Goal: Task Accomplishment & Management: Manage account settings

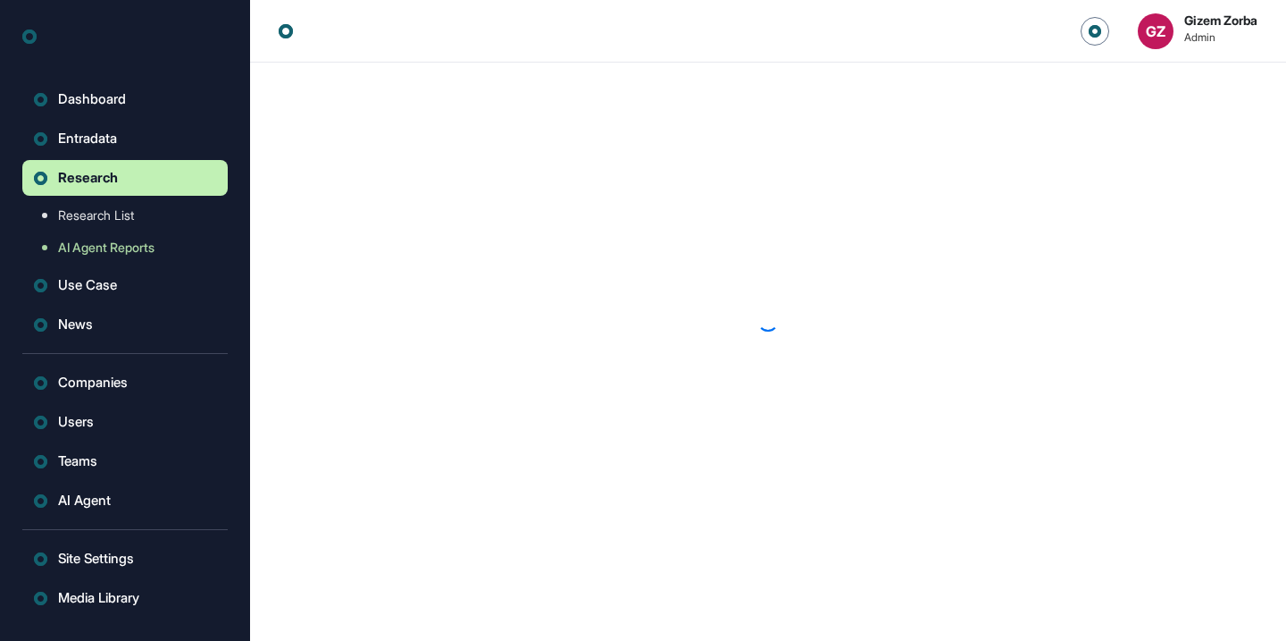
scroll to position [1, 1]
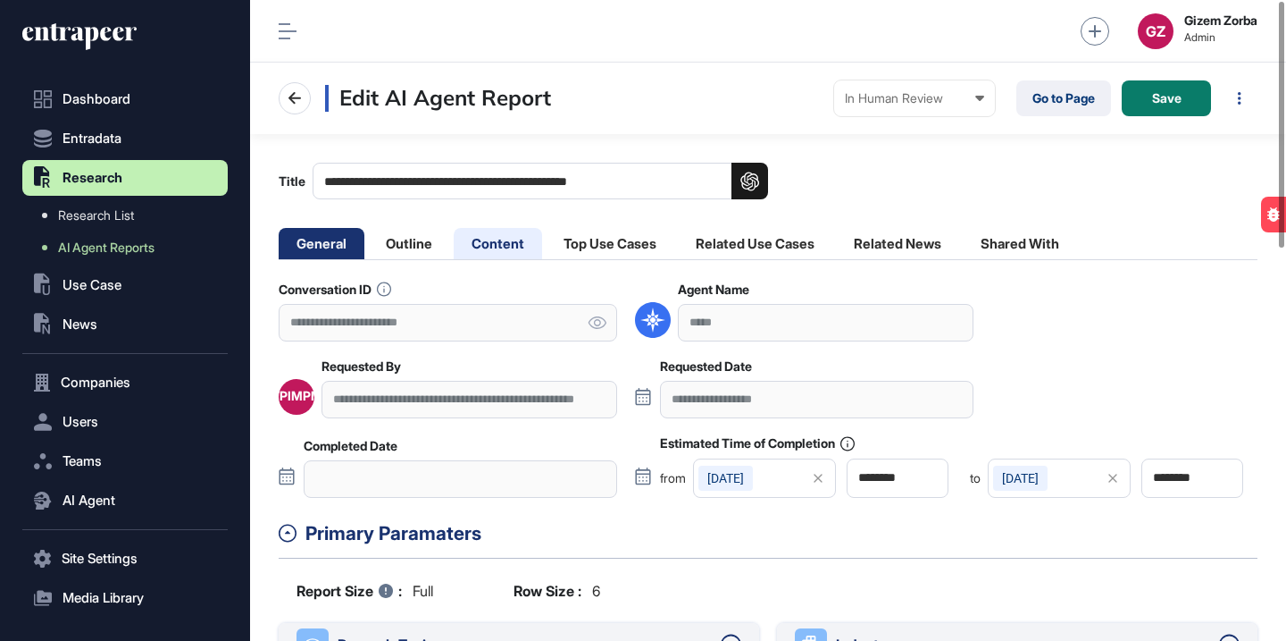
click at [518, 248] on li "Content" at bounding box center [498, 243] width 88 height 31
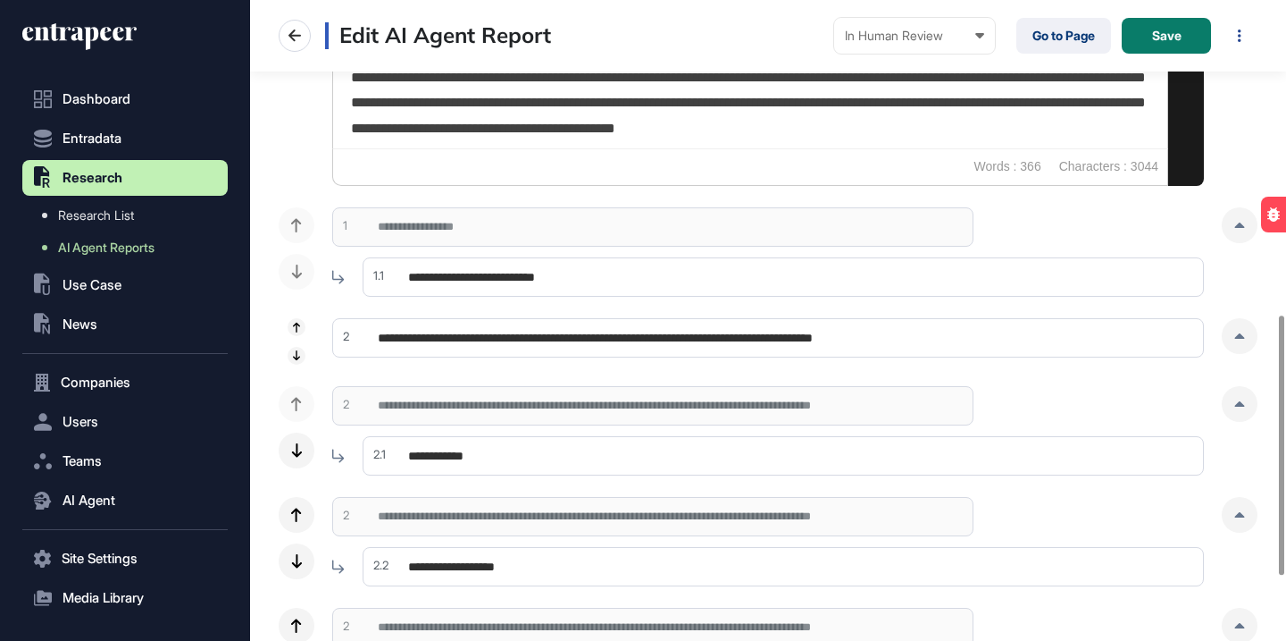
scroll to position [932, 0]
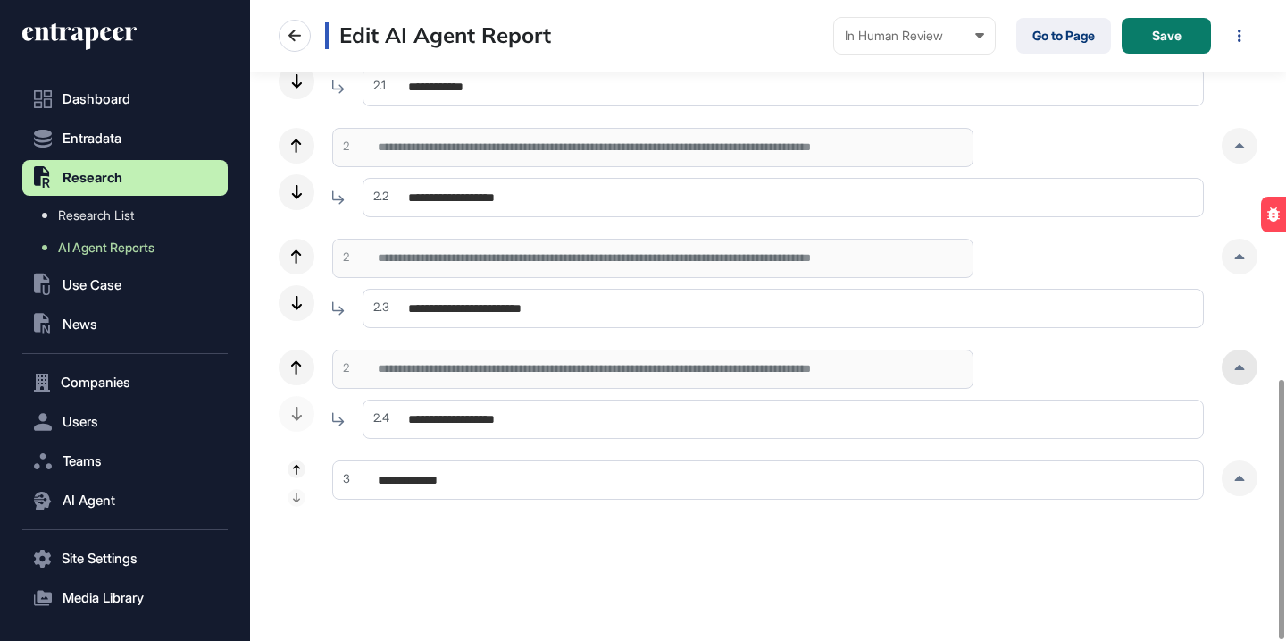
click at [1240, 364] on icon at bounding box center [1240, 366] width 10 height 5
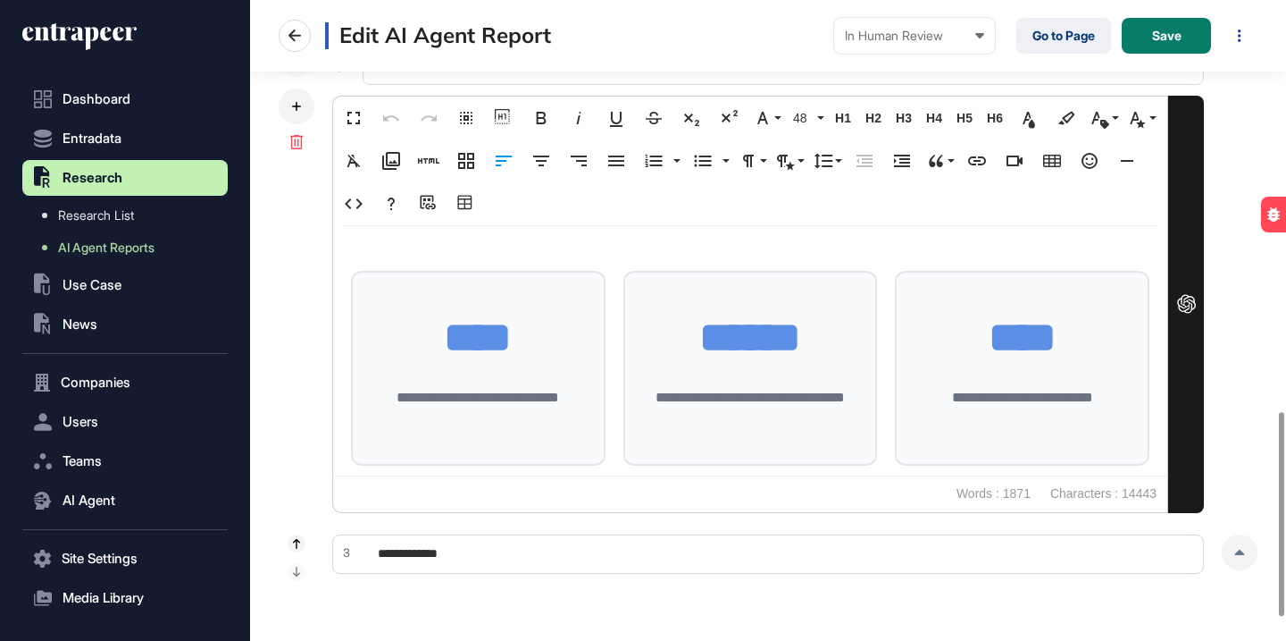
scroll to position [1261, 0]
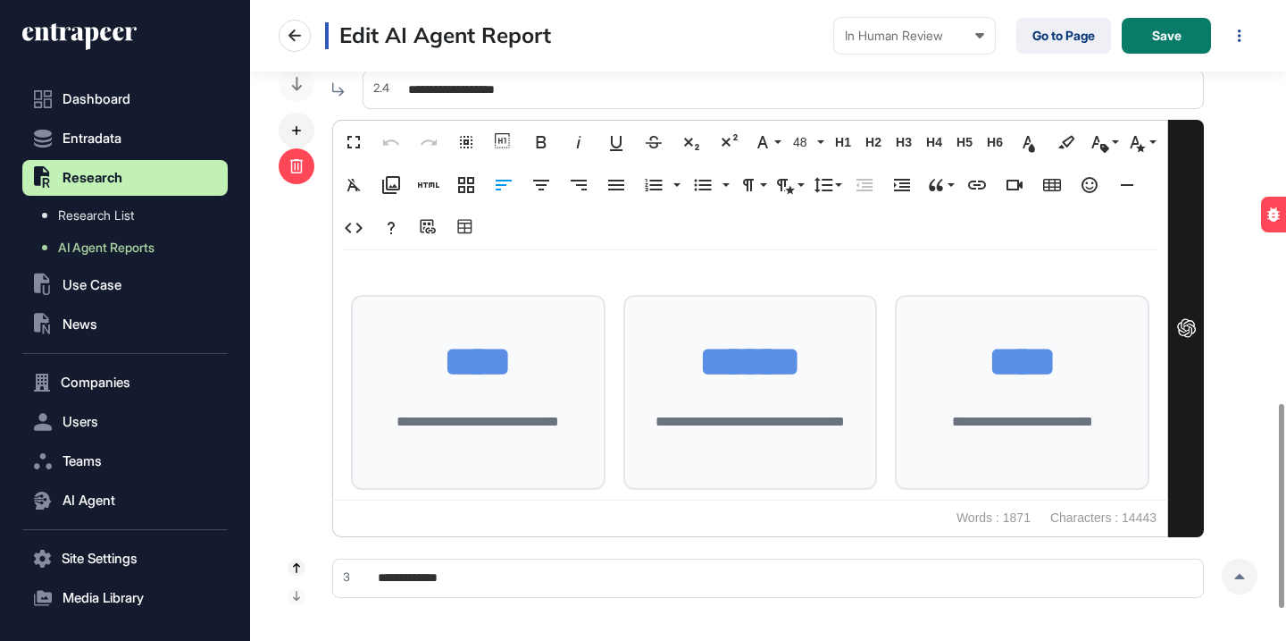
click at [301, 172] on icon at bounding box center [296, 166] width 13 height 14
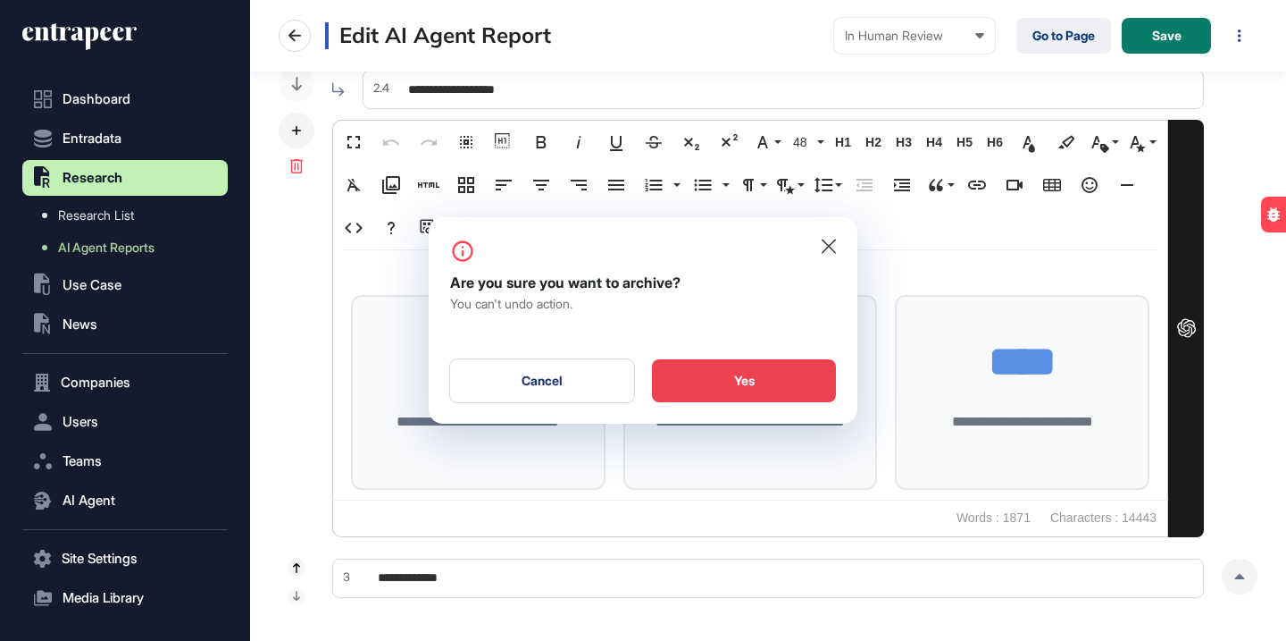
click at [808, 380] on div "Yes" at bounding box center [744, 380] width 184 height 43
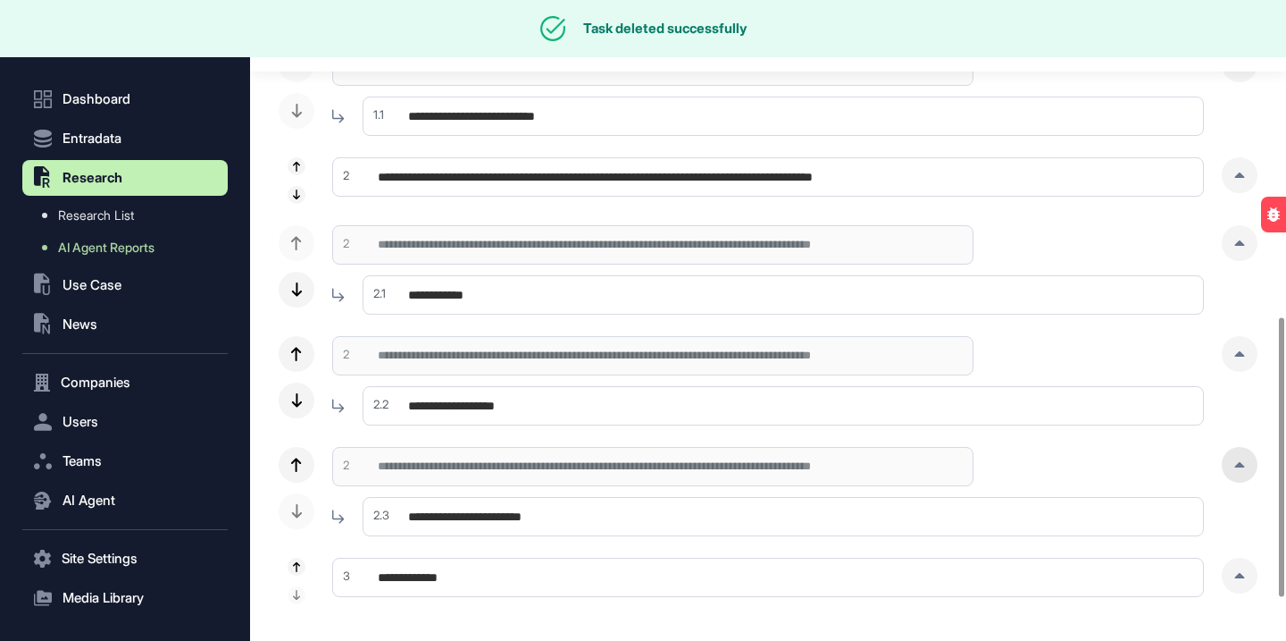
click at [1243, 461] on div at bounding box center [1240, 465] width 36 height 36
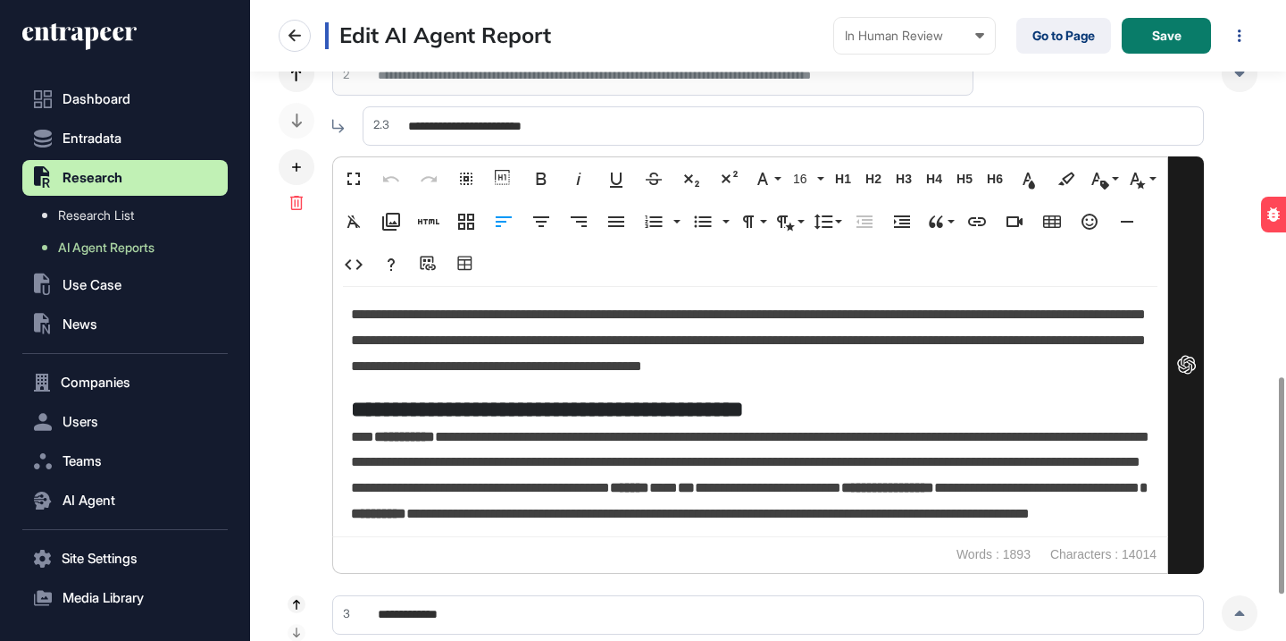
scroll to position [3741, 0]
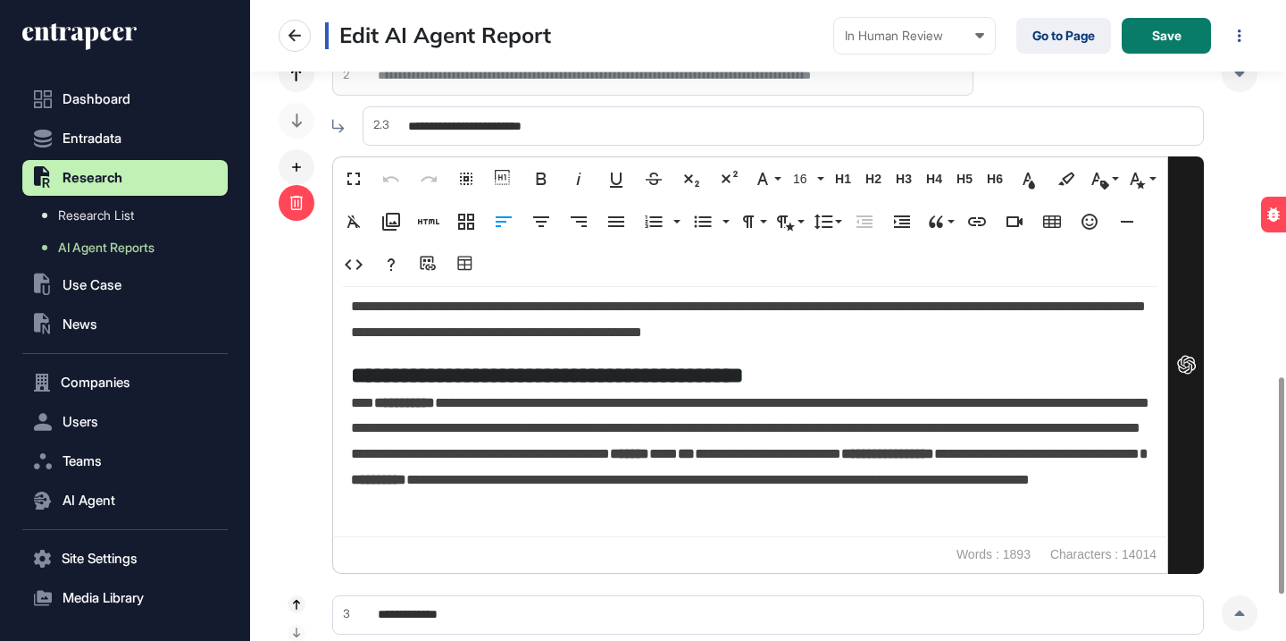
click at [295, 206] on icon at bounding box center [296, 203] width 14 height 14
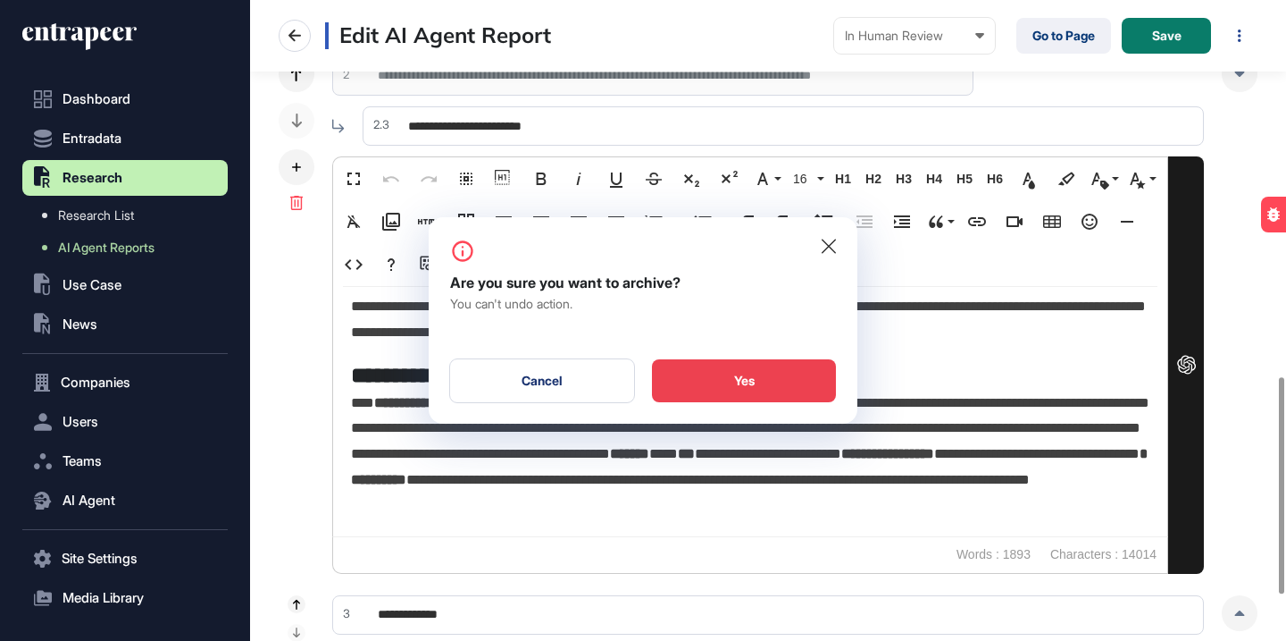
click at [791, 390] on div "Yes" at bounding box center [744, 380] width 184 height 43
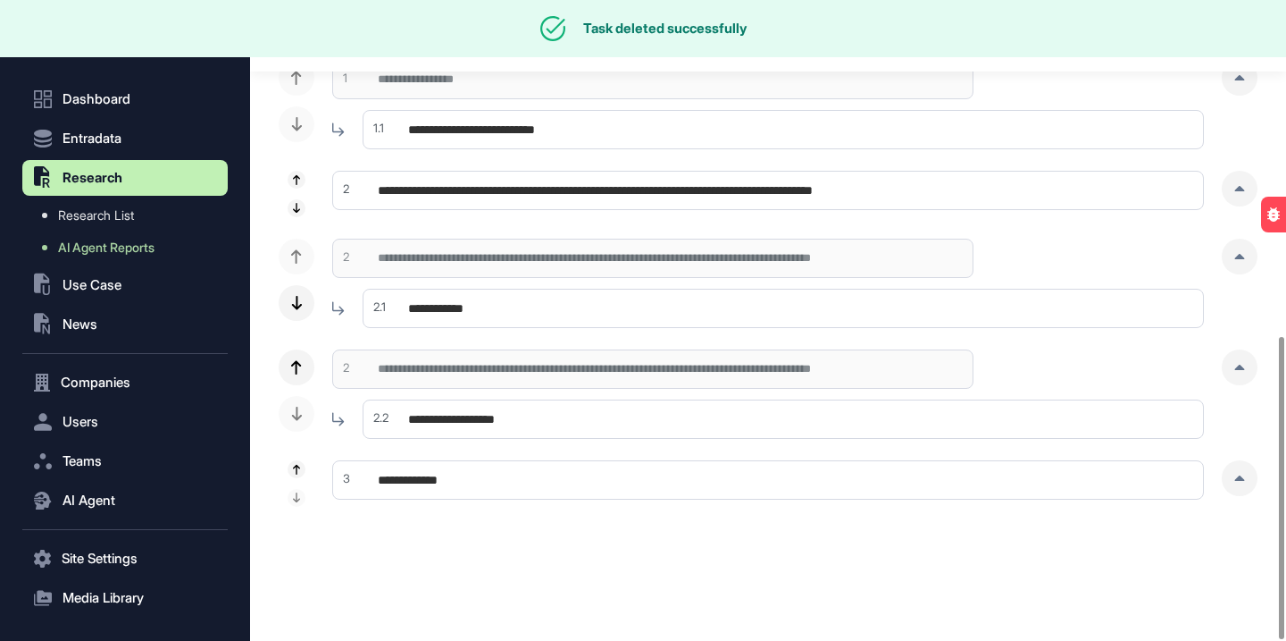
scroll to position [710, 0]
click at [1241, 366] on icon at bounding box center [1240, 366] width 10 height 5
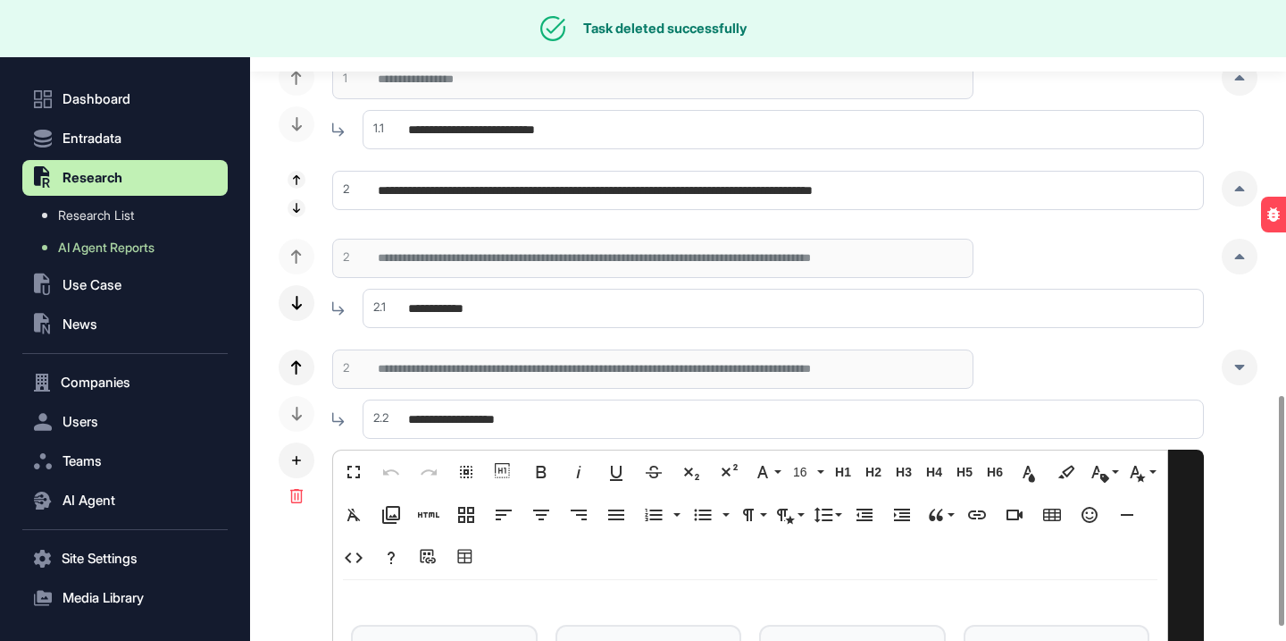
scroll to position [1101, 0]
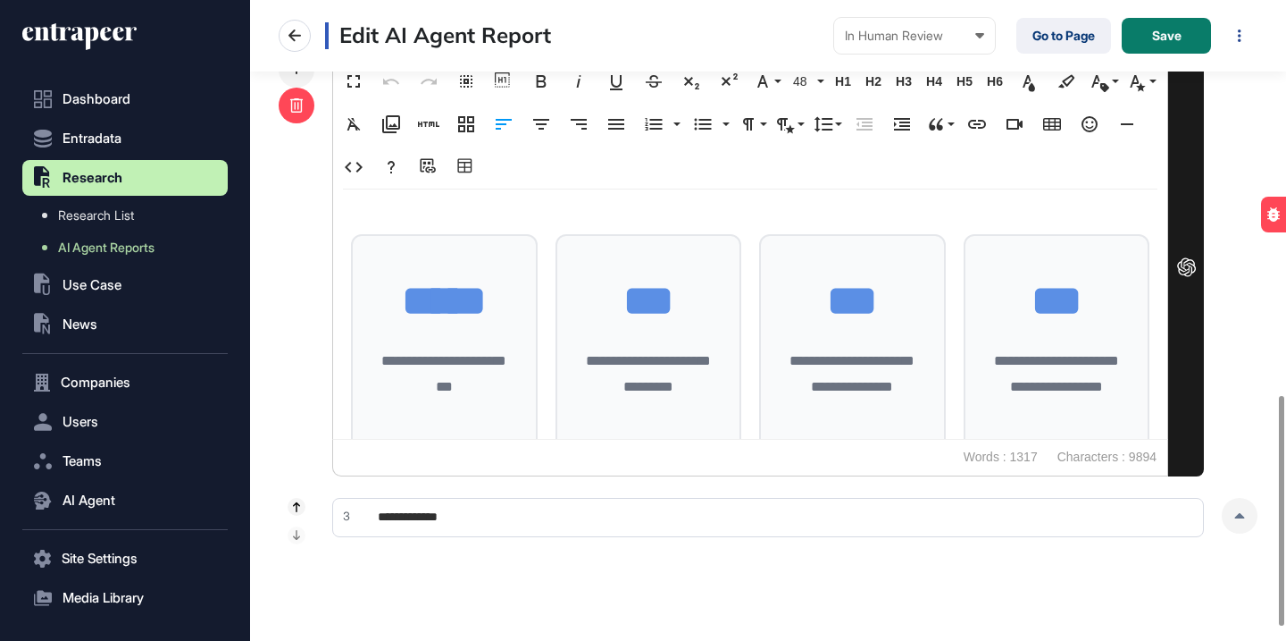
click at [313, 109] on div at bounding box center [297, 106] width 36 height 36
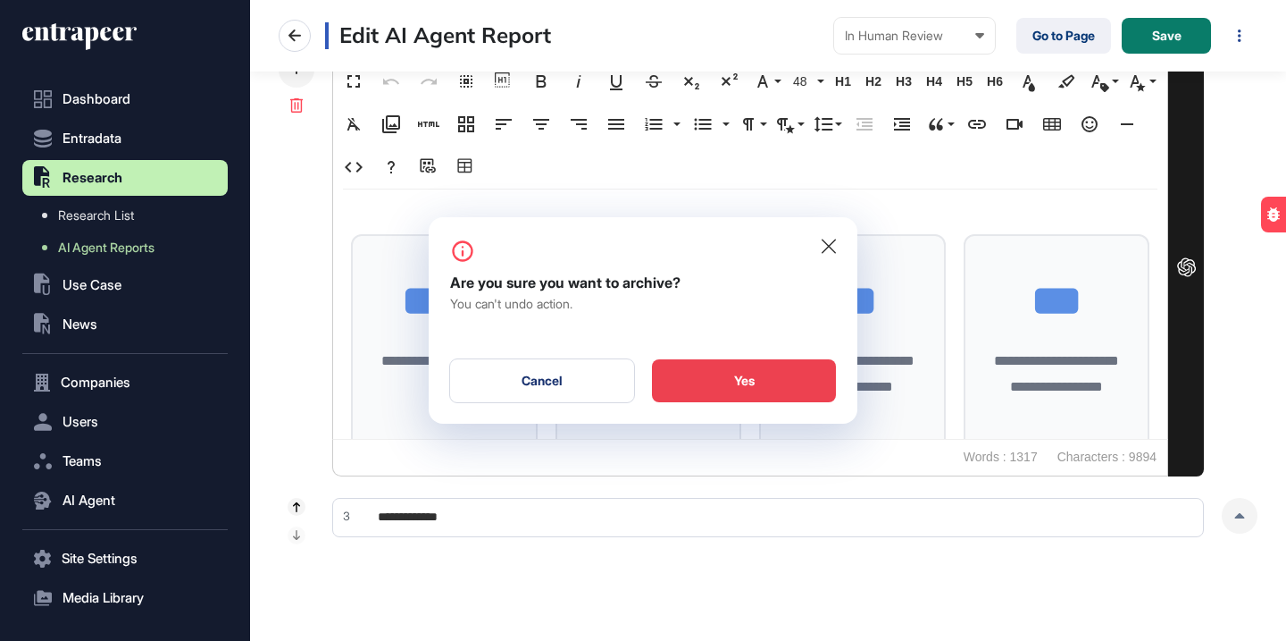
click at [686, 374] on div "Yes" at bounding box center [744, 380] width 184 height 43
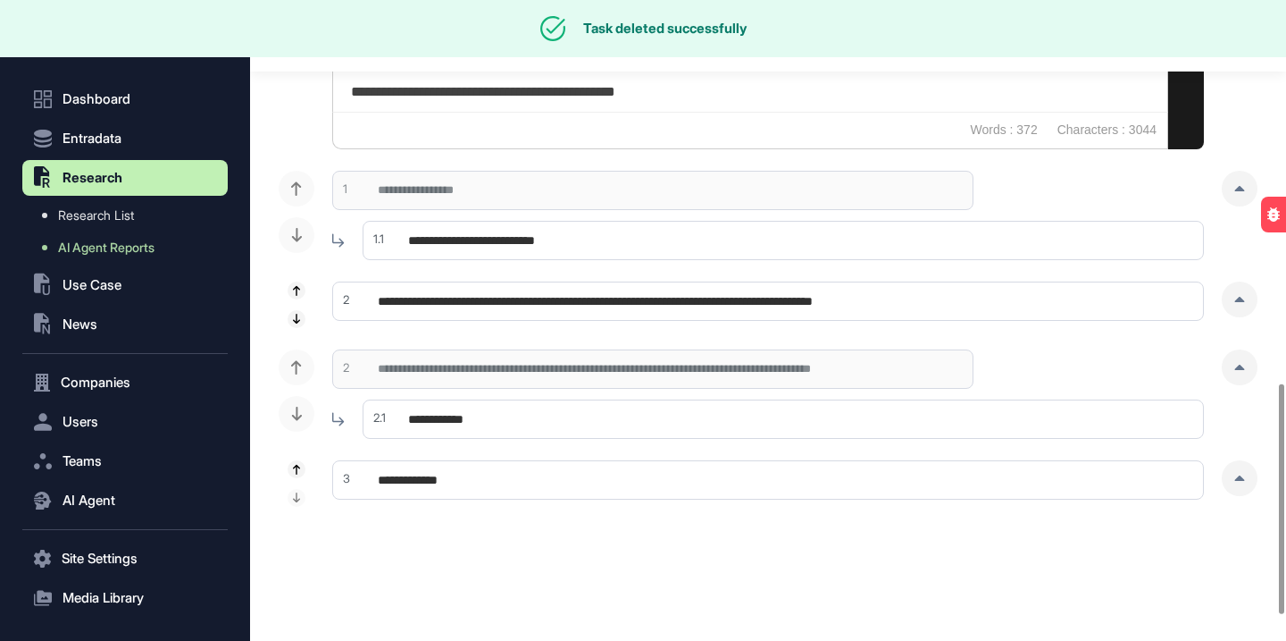
scroll to position [562, 0]
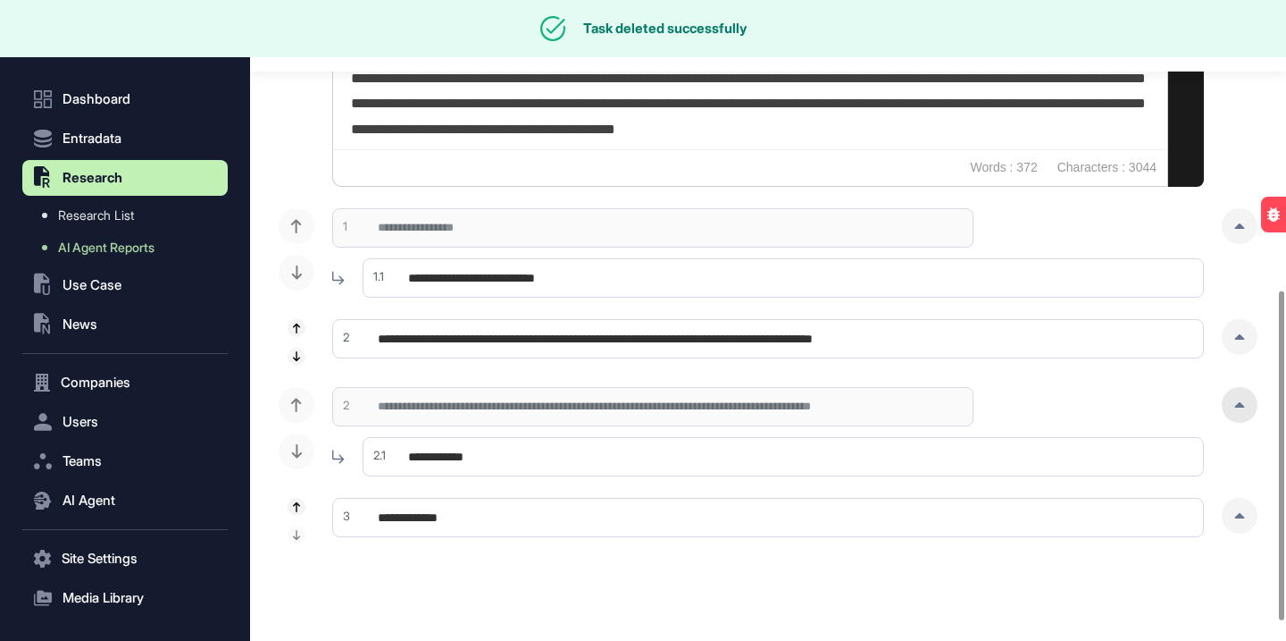
click at [1239, 407] on div at bounding box center [1240, 405] width 36 height 36
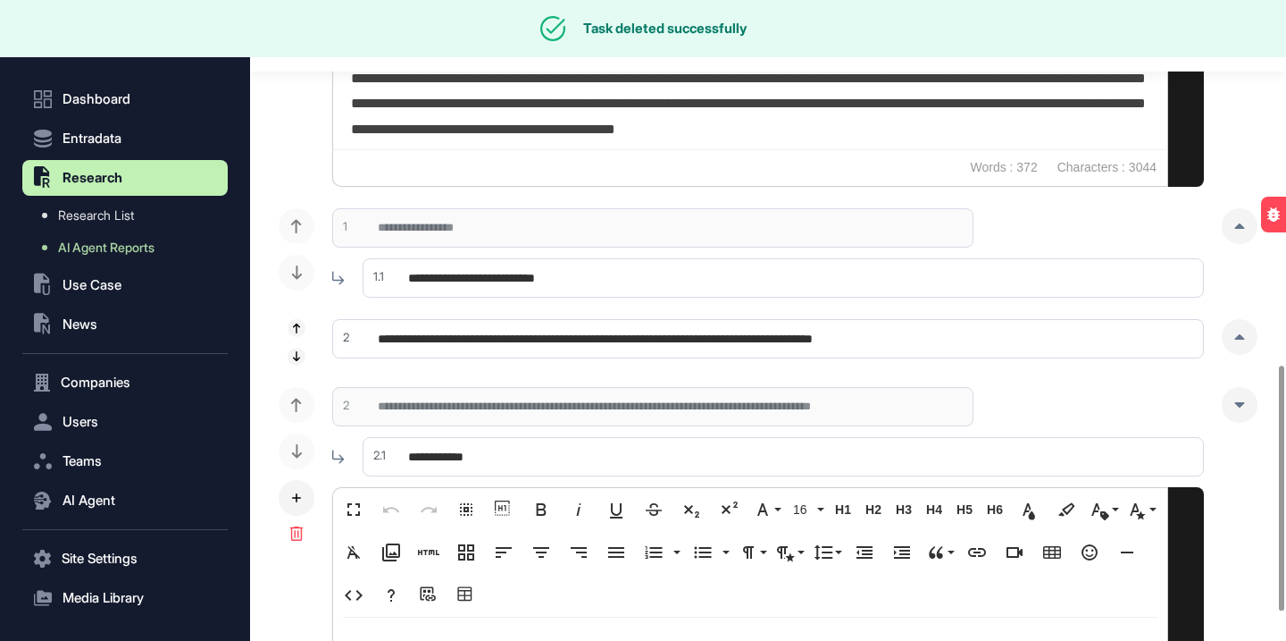
scroll to position [952, 0]
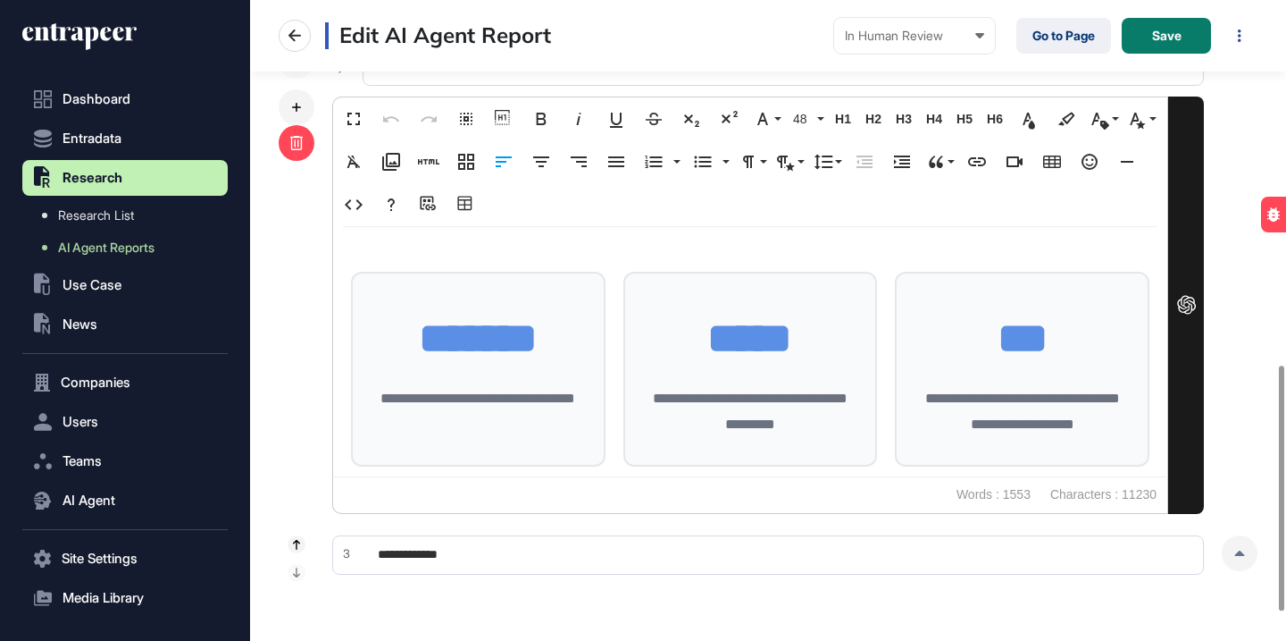
click at [294, 150] on div at bounding box center [297, 143] width 36 height 36
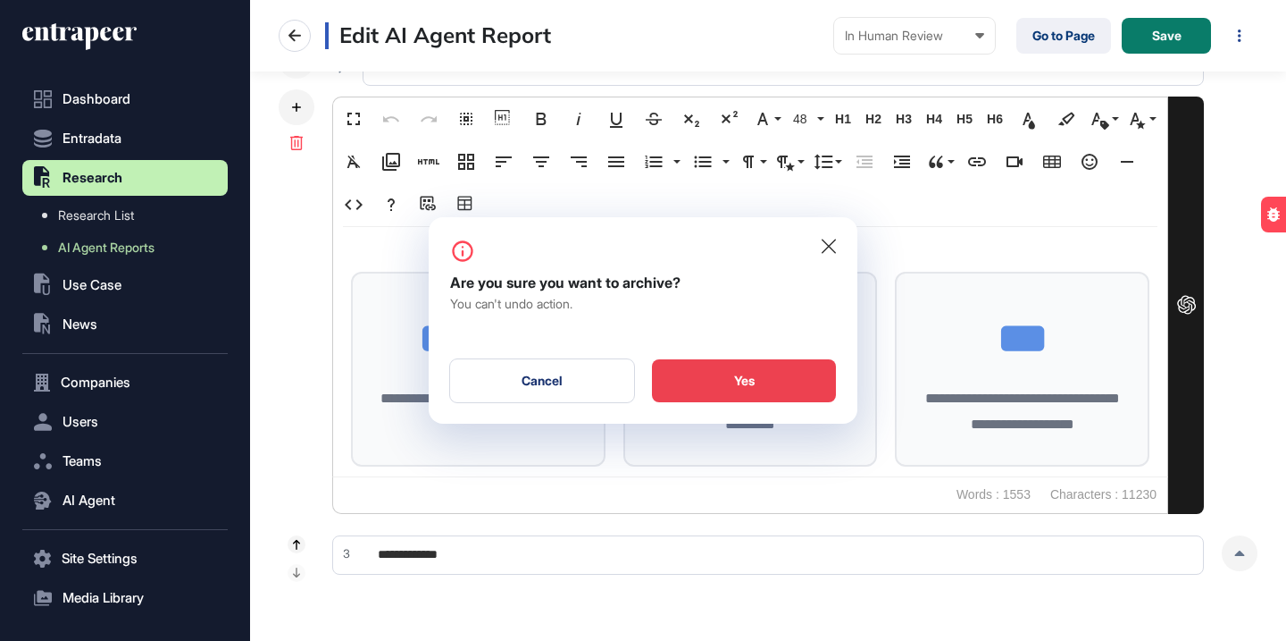
click at [683, 375] on div "Yes" at bounding box center [744, 380] width 184 height 43
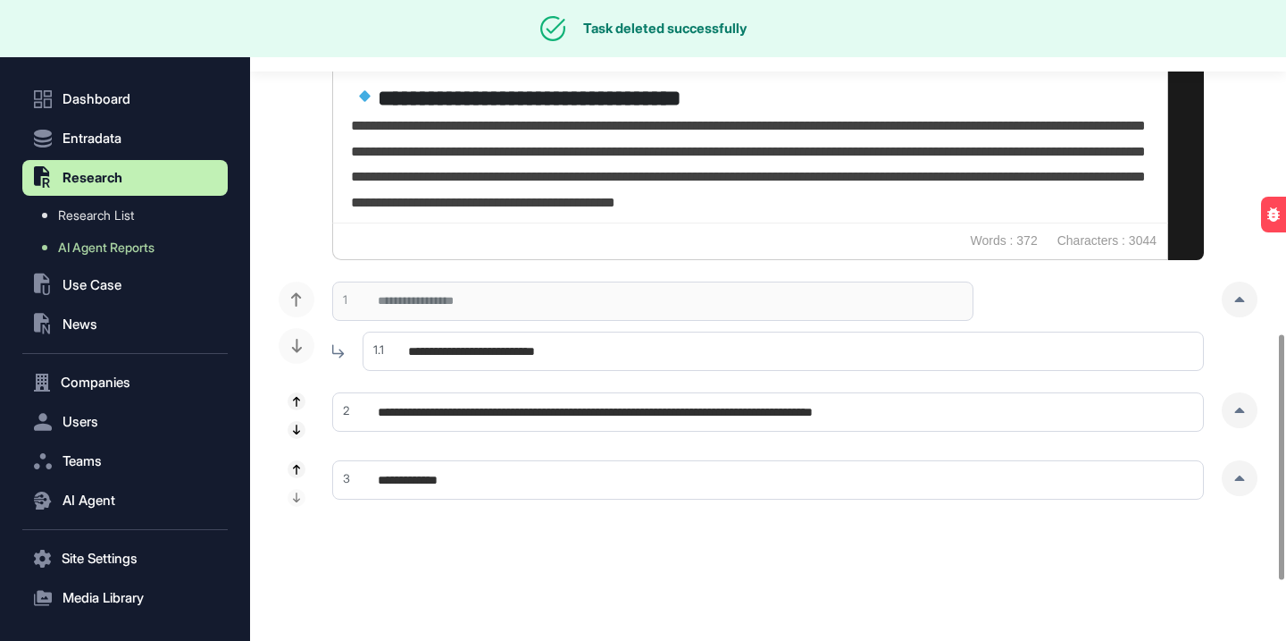
scroll to position [414, 0]
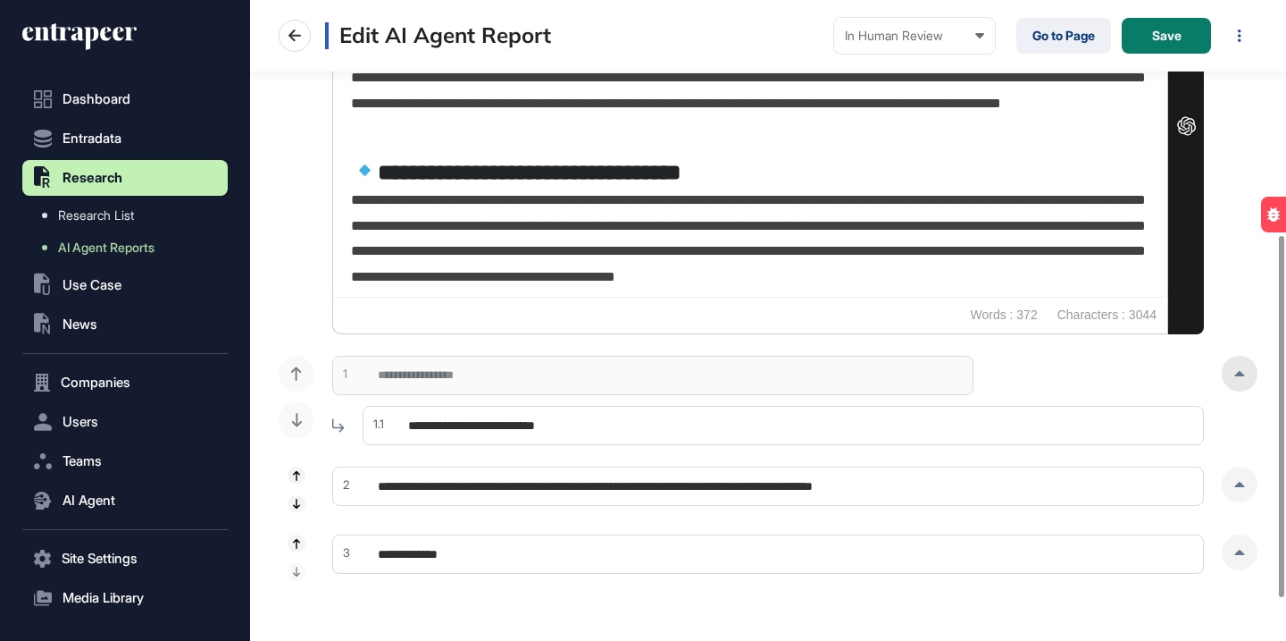
click at [1245, 364] on div at bounding box center [1240, 374] width 36 height 36
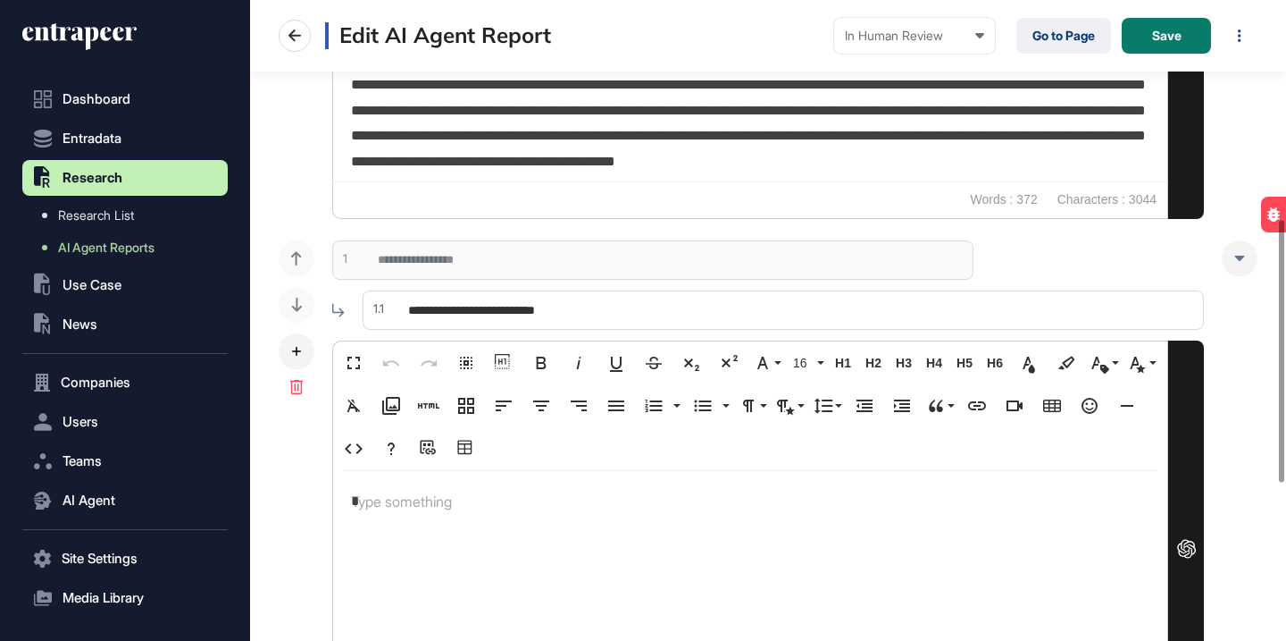
scroll to position [533, 0]
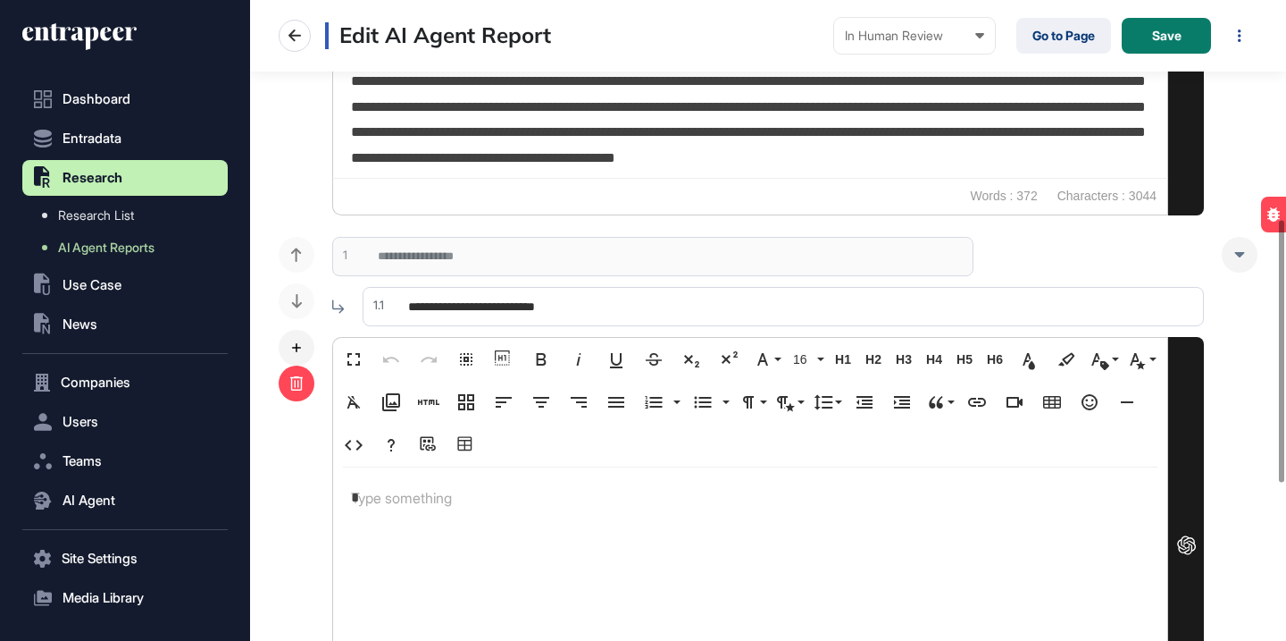
click at [294, 377] on icon at bounding box center [296, 383] width 13 height 14
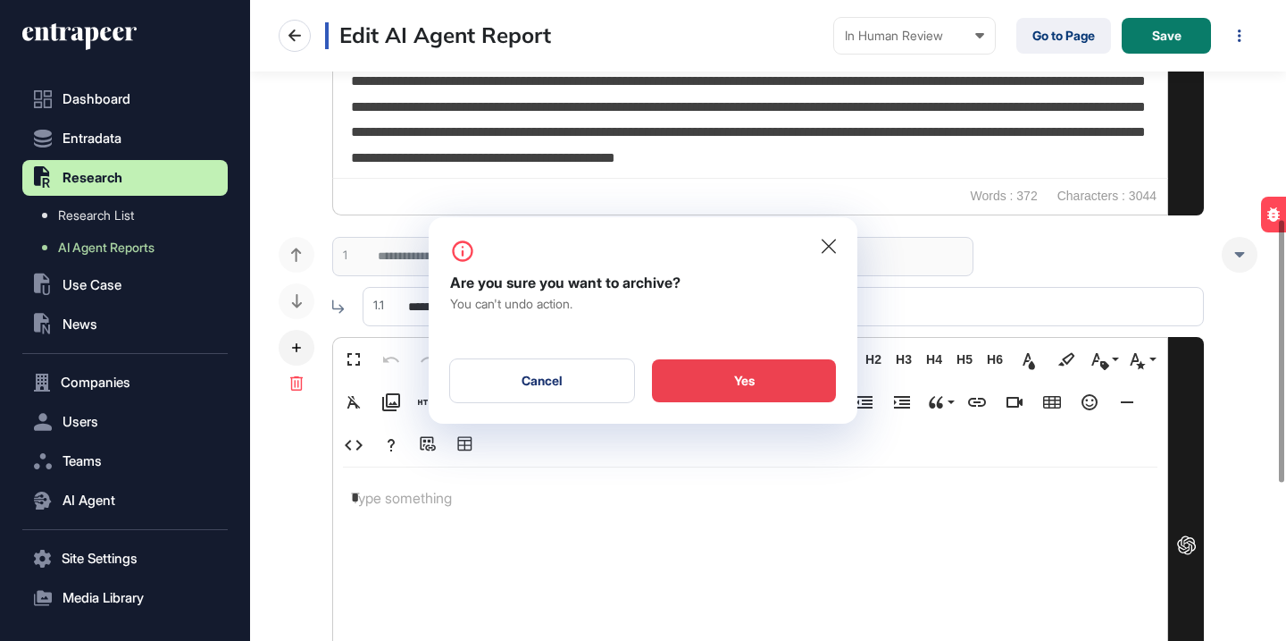
click at [780, 381] on div "Yes" at bounding box center [744, 380] width 184 height 43
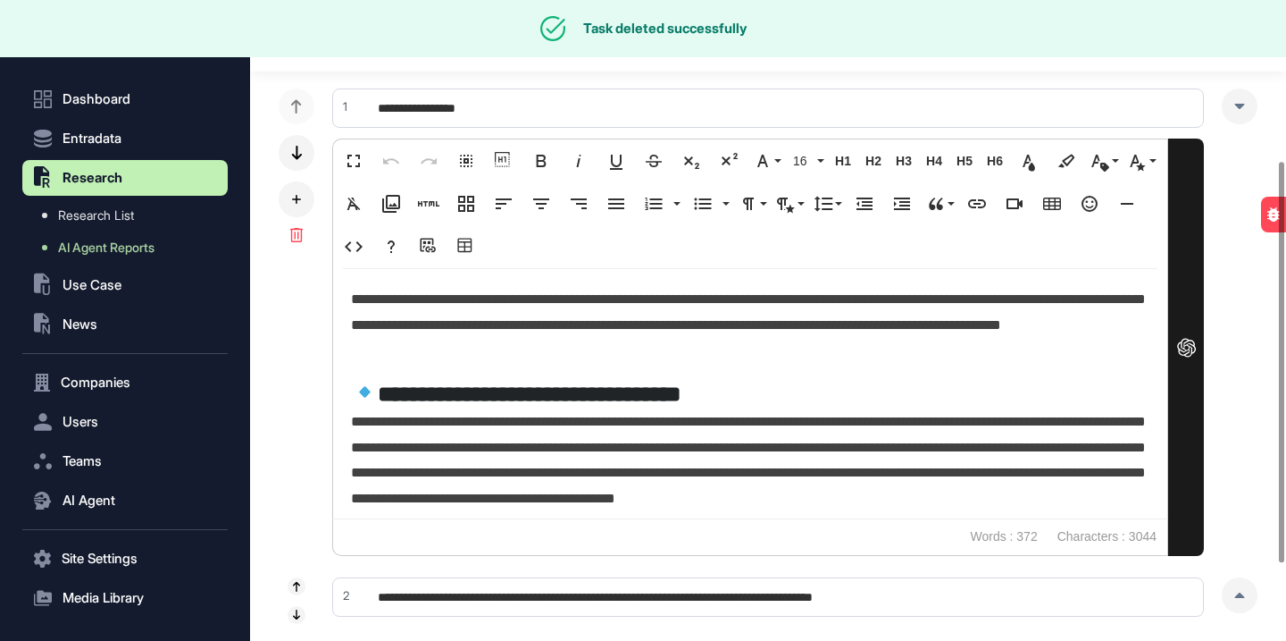
scroll to position [110, 0]
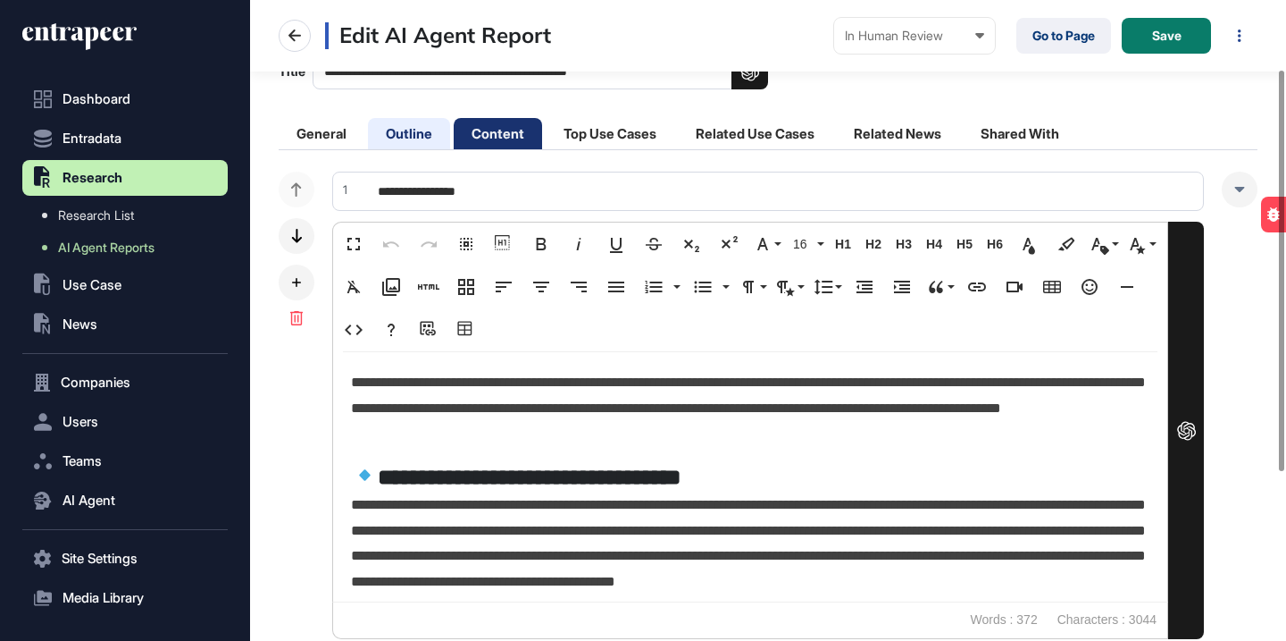
click at [419, 125] on li "Outline" at bounding box center [409, 133] width 82 height 31
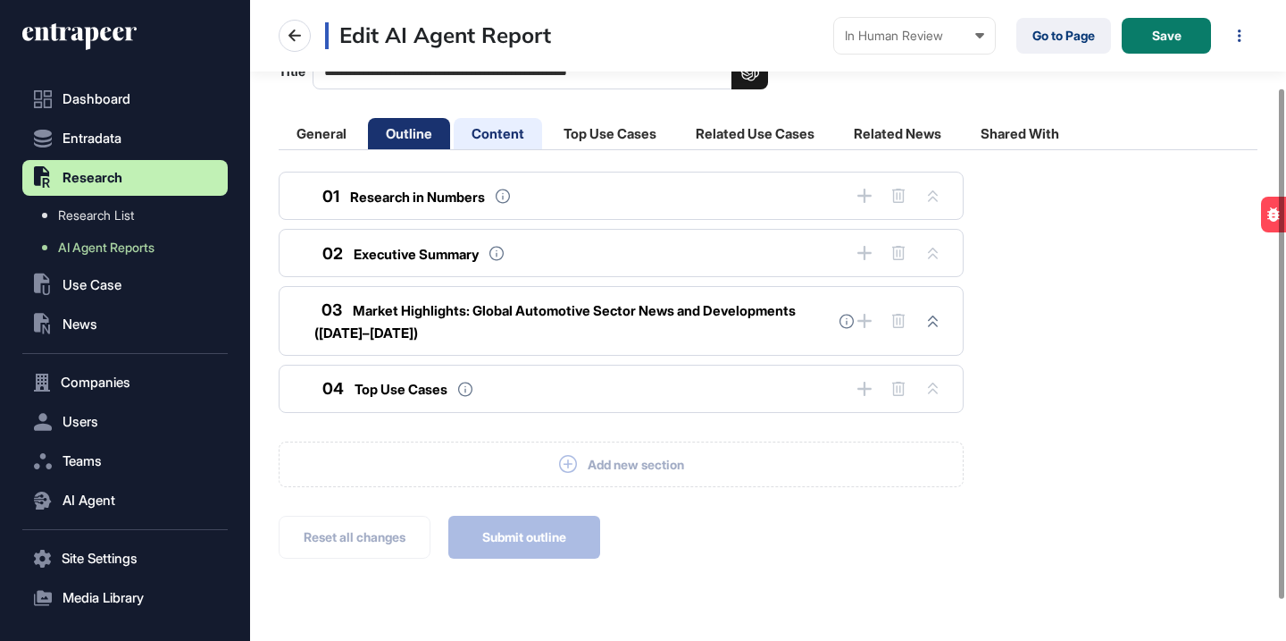
click at [512, 145] on li "Content" at bounding box center [498, 133] width 88 height 31
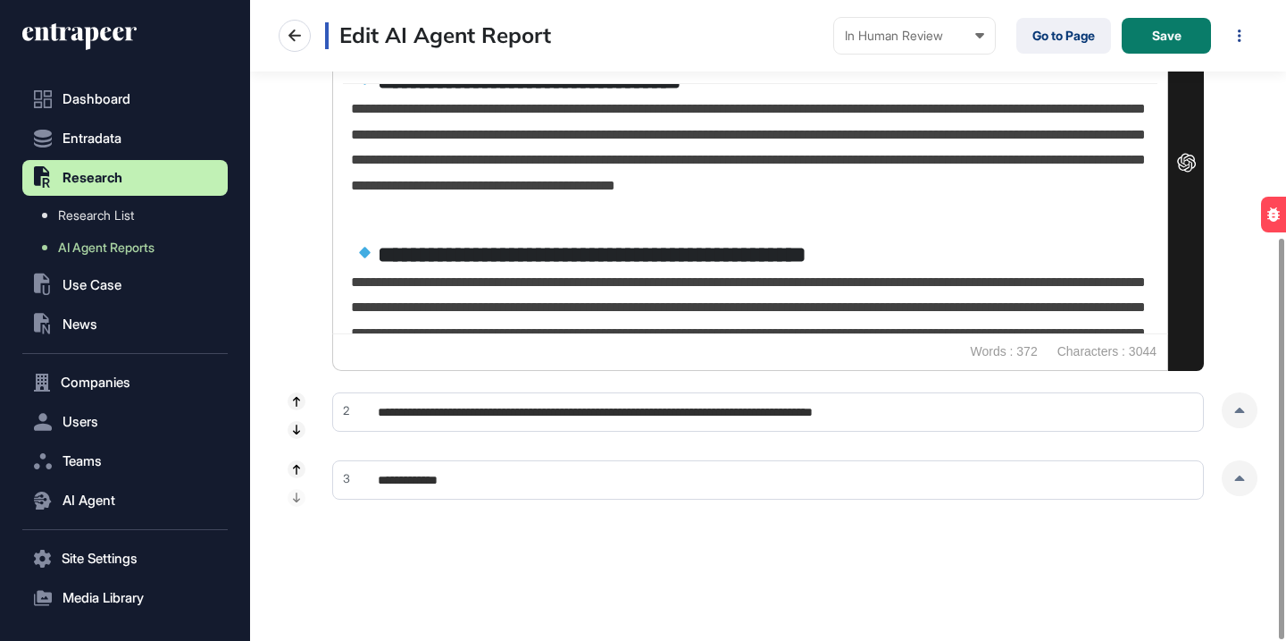
scroll to position [130, 0]
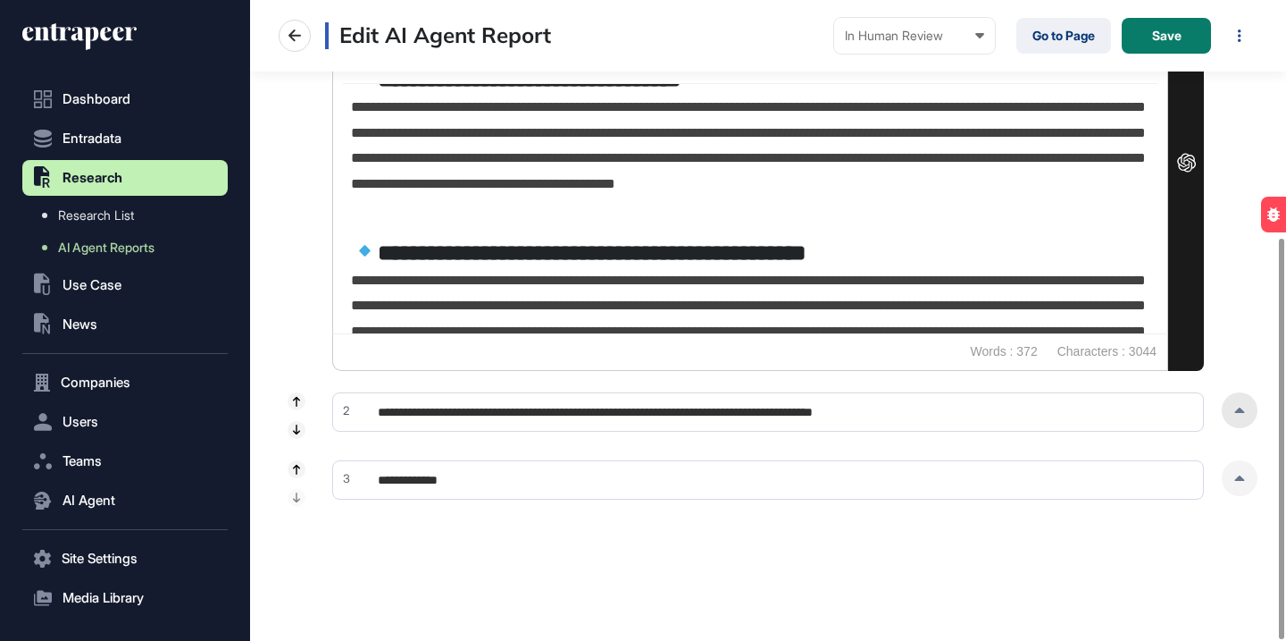
click at [1243, 411] on icon at bounding box center [1240, 409] width 11 height 5
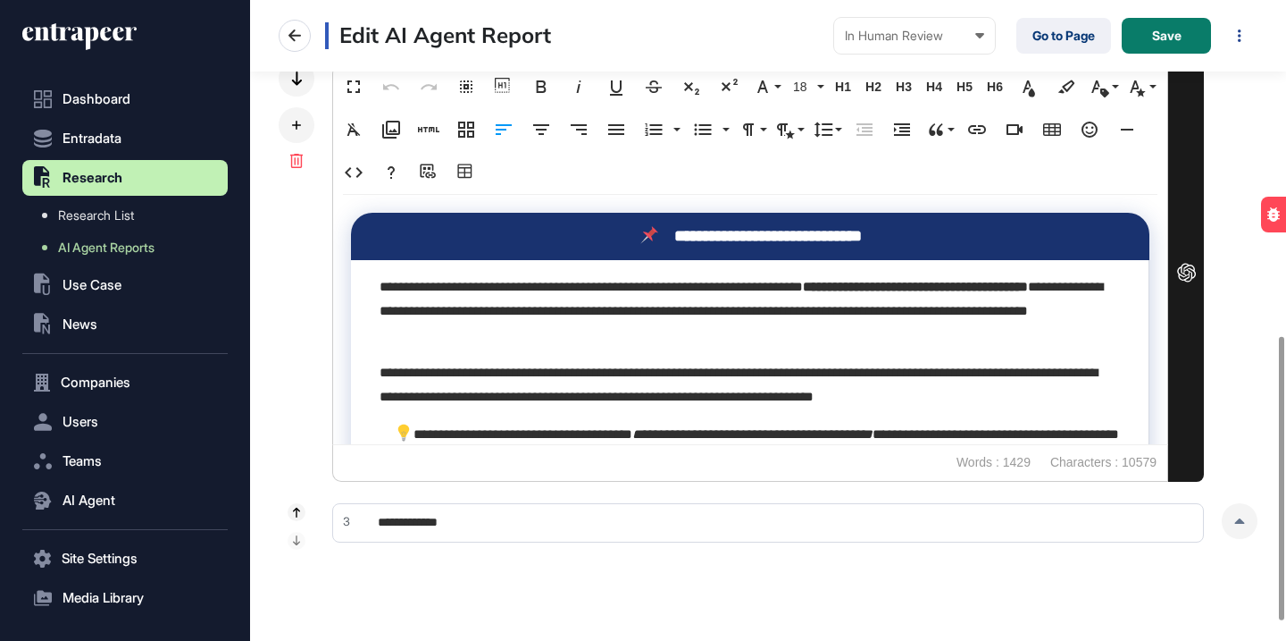
scroll to position [798, 0]
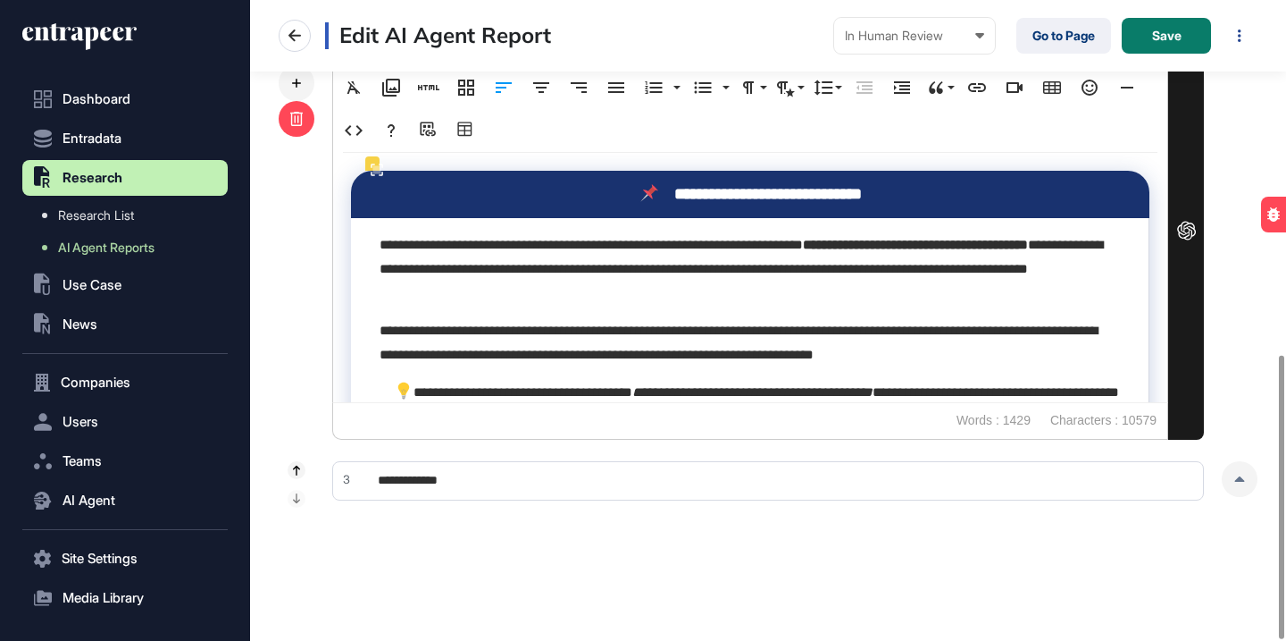
click at [298, 126] on div at bounding box center [297, 119] width 36 height 36
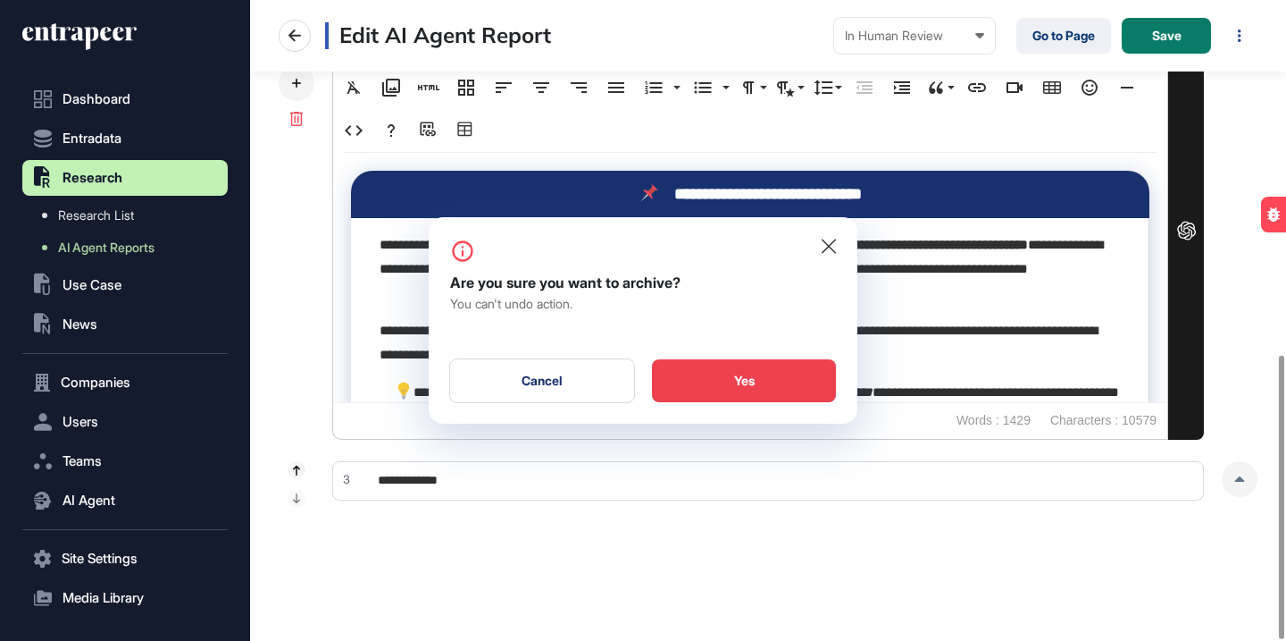
click at [791, 363] on div "Yes" at bounding box center [744, 380] width 184 height 43
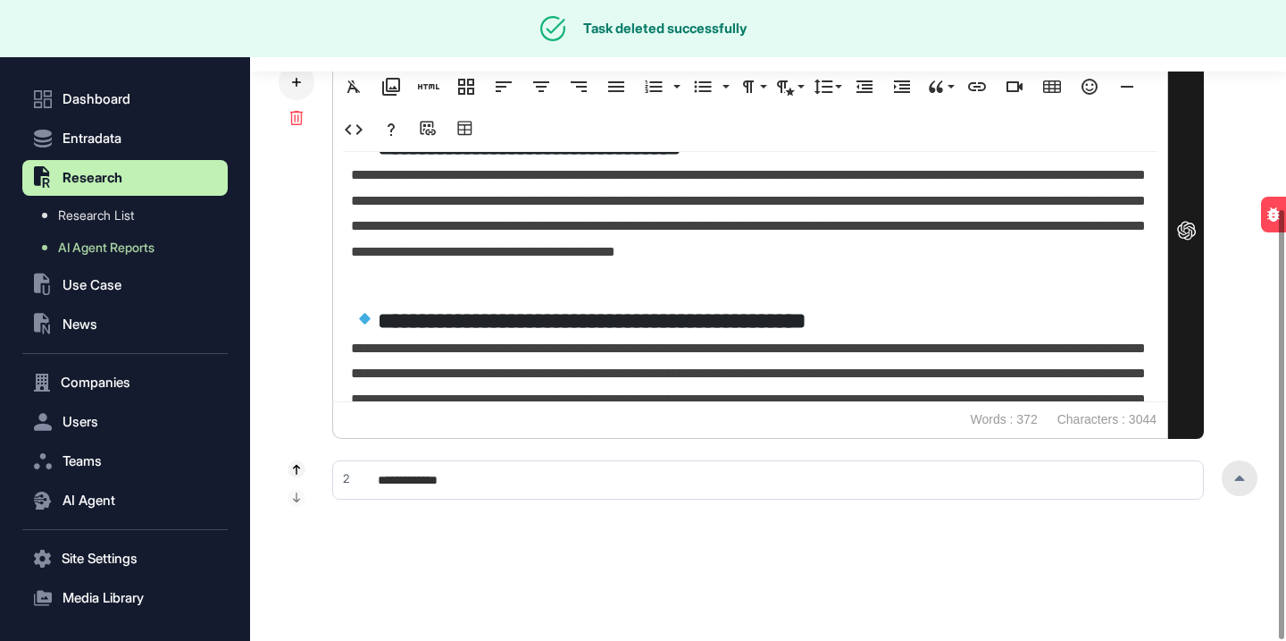
click at [1240, 485] on div at bounding box center [1240, 478] width 36 height 36
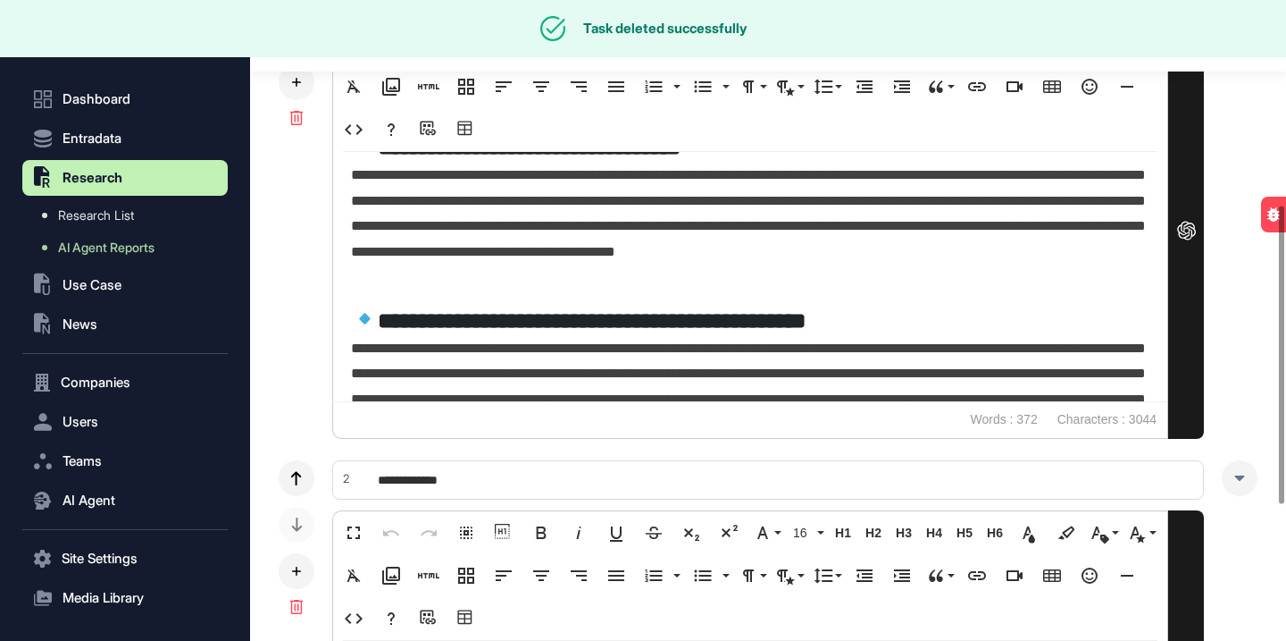
scroll to position [440, 0]
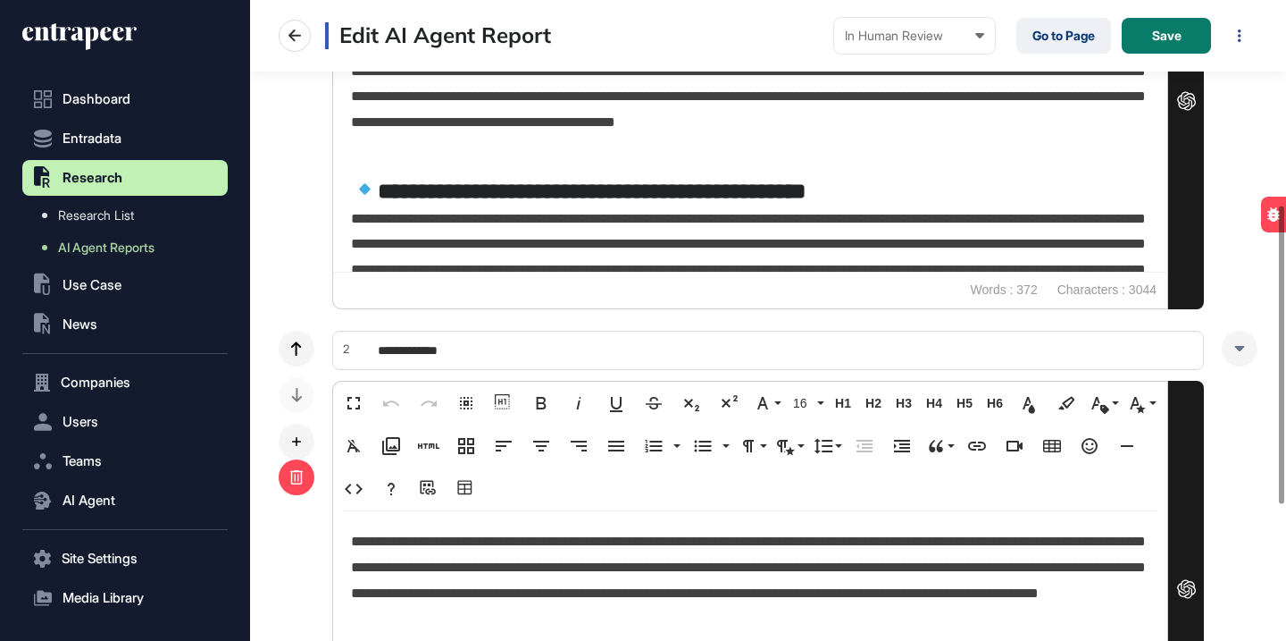
click at [306, 478] on div at bounding box center [297, 477] width 36 height 36
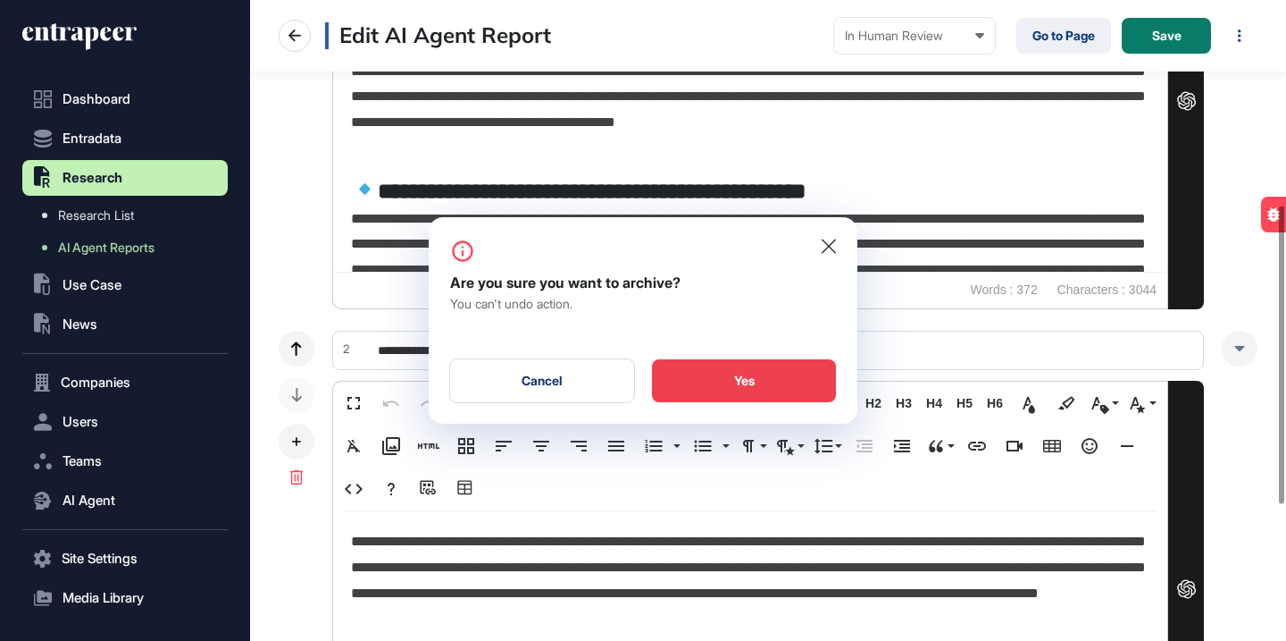
click at [737, 382] on div "Yes" at bounding box center [744, 380] width 184 height 43
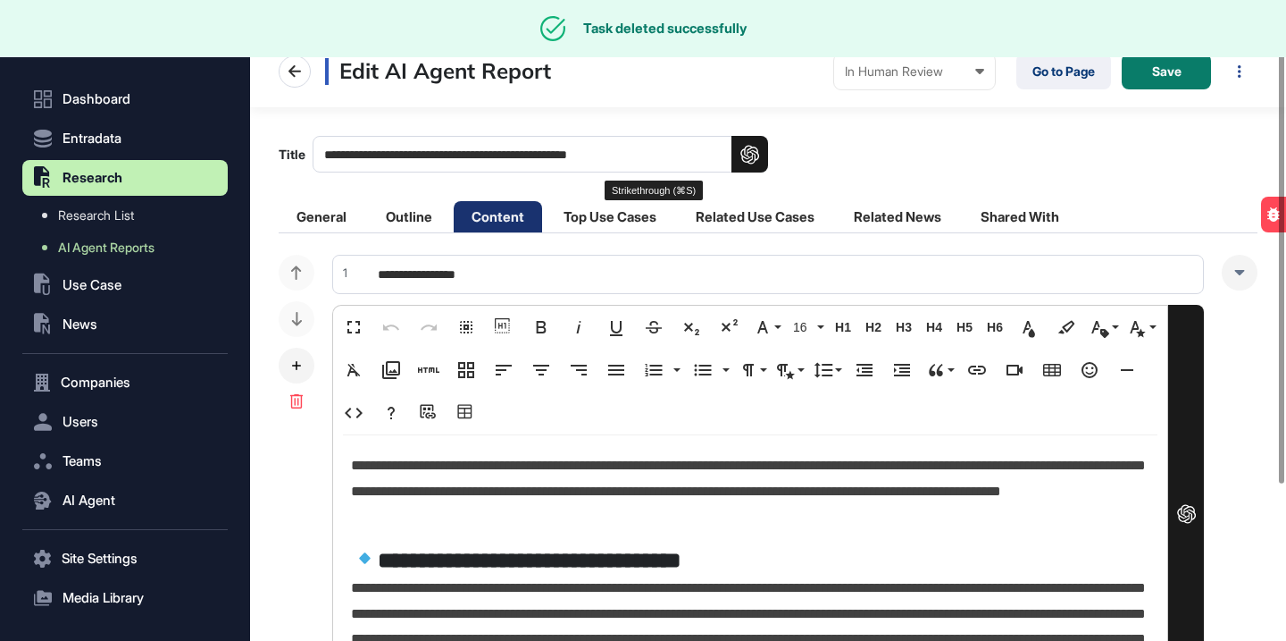
scroll to position [5, 0]
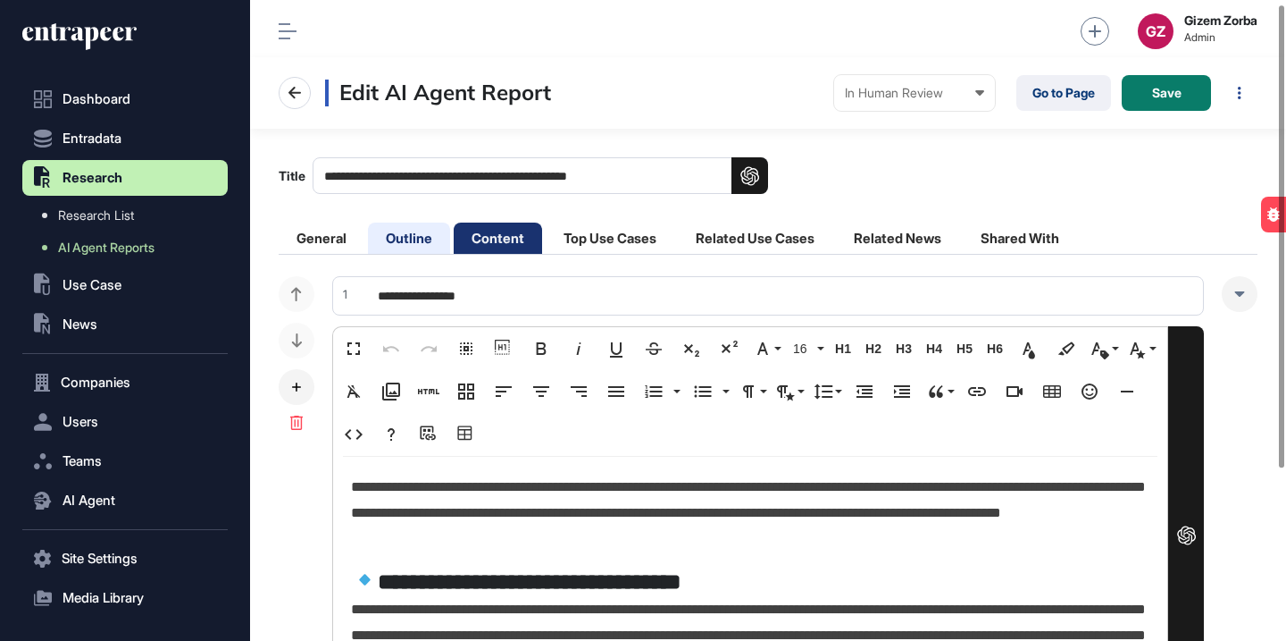
click at [423, 247] on li "Outline" at bounding box center [409, 237] width 82 height 31
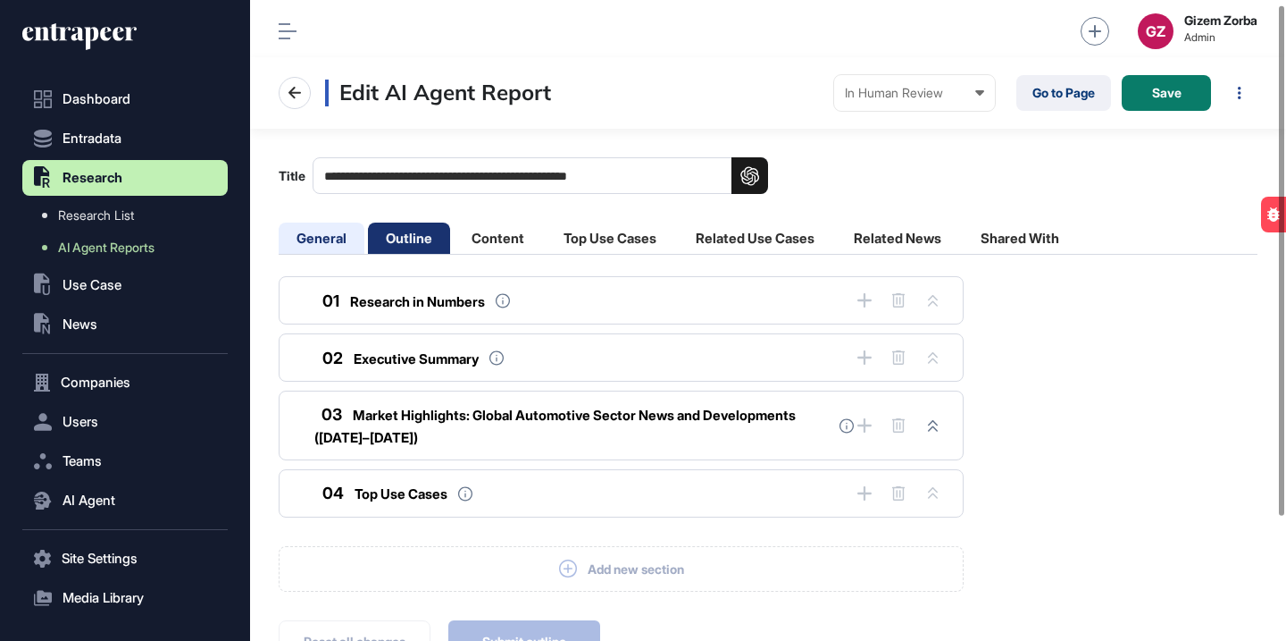
click at [331, 240] on li "General" at bounding box center [322, 237] width 86 height 31
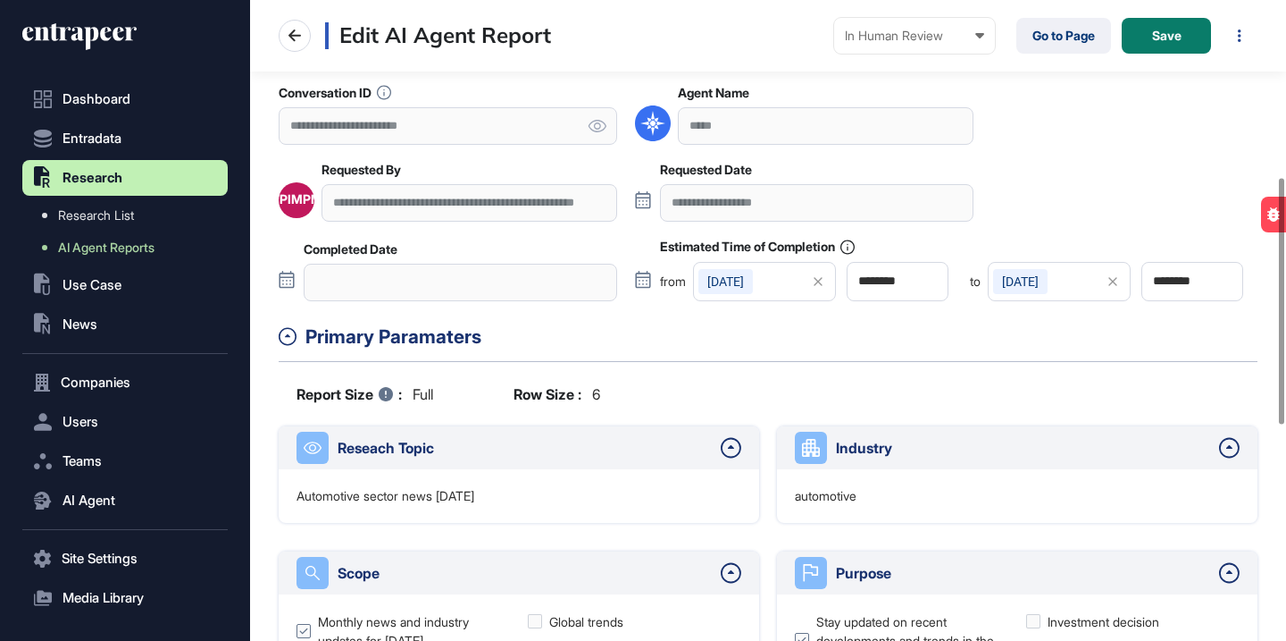
scroll to position [0, 0]
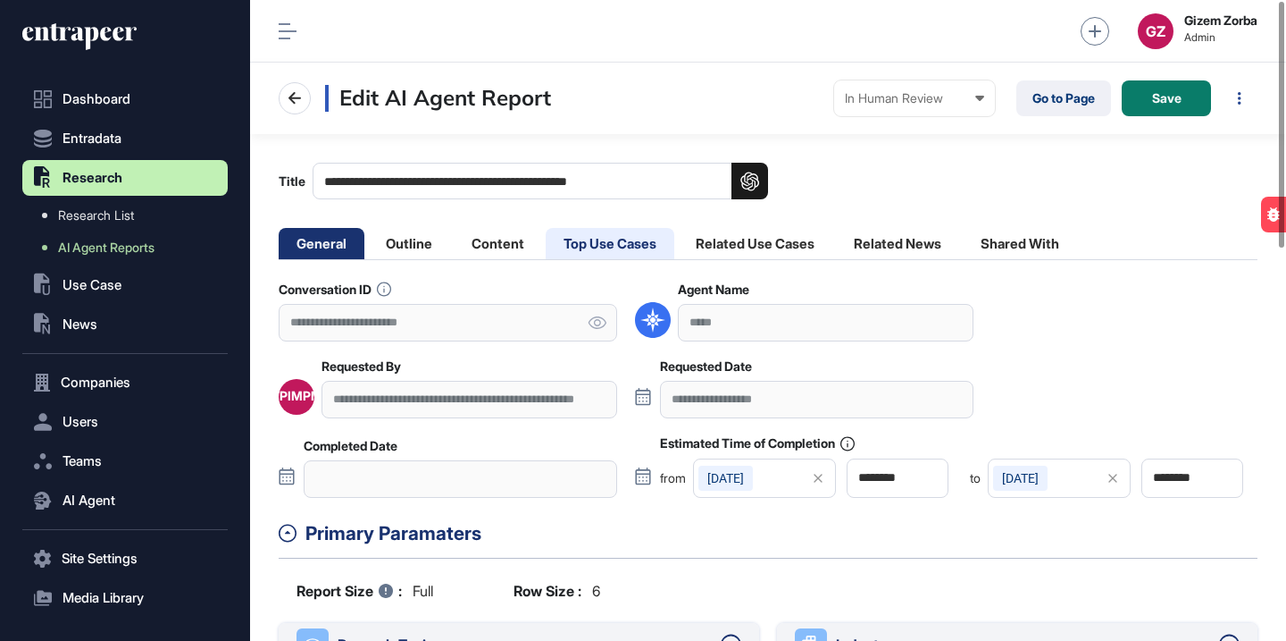
click at [628, 248] on li "Top Use Cases" at bounding box center [610, 243] width 129 height 31
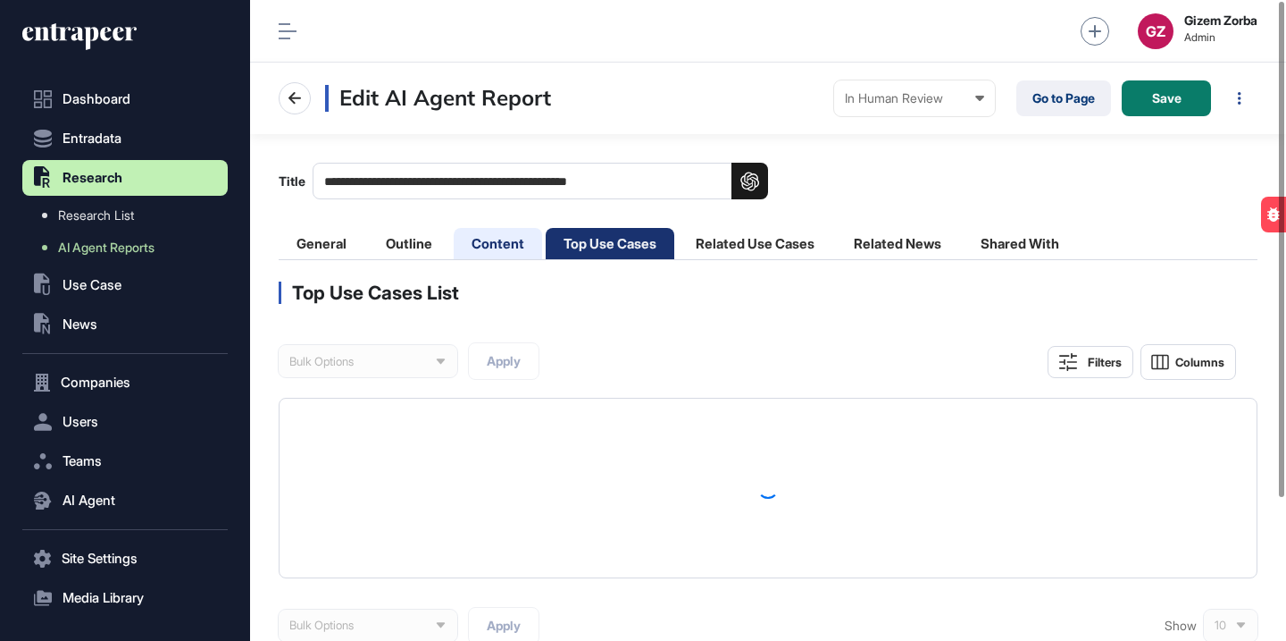
click at [504, 247] on li "Content" at bounding box center [498, 243] width 88 height 31
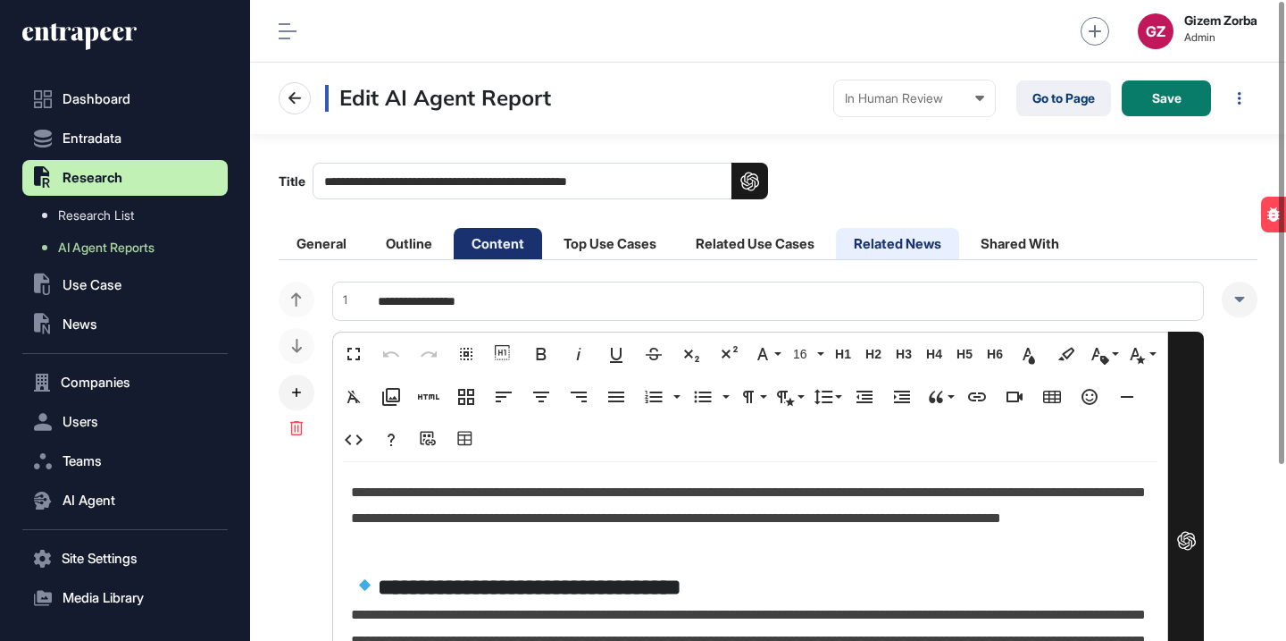
click at [918, 252] on li "Related News" at bounding box center [897, 243] width 123 height 31
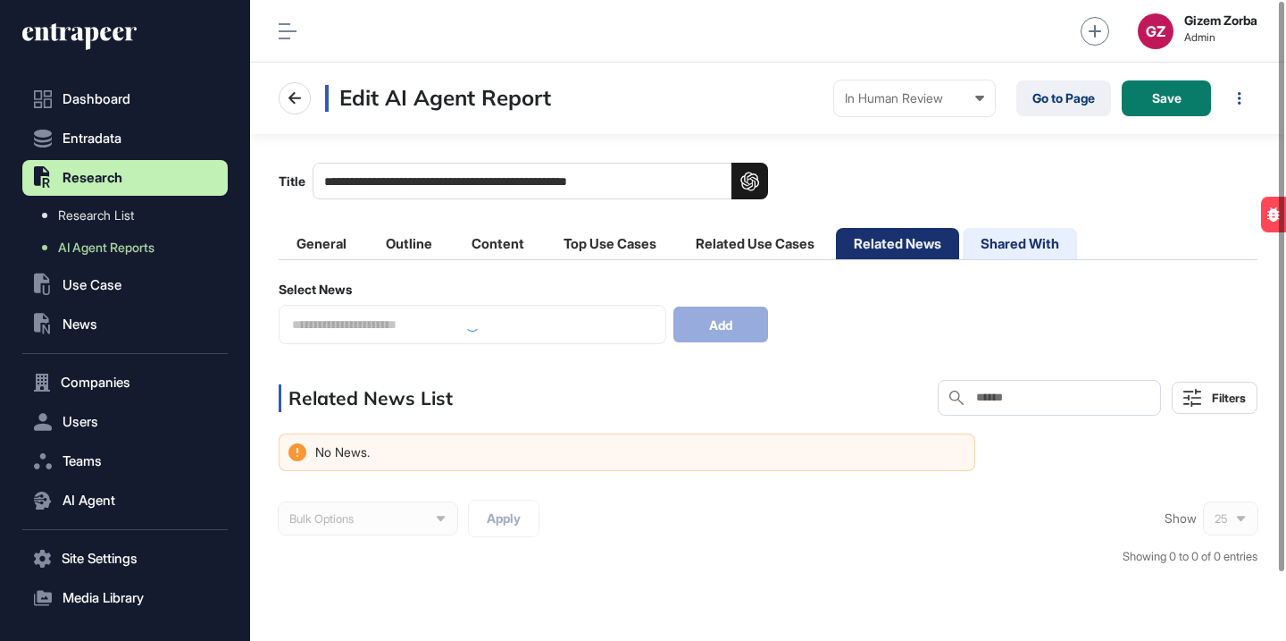
click at [1046, 247] on li "Shared With" at bounding box center [1020, 243] width 114 height 31
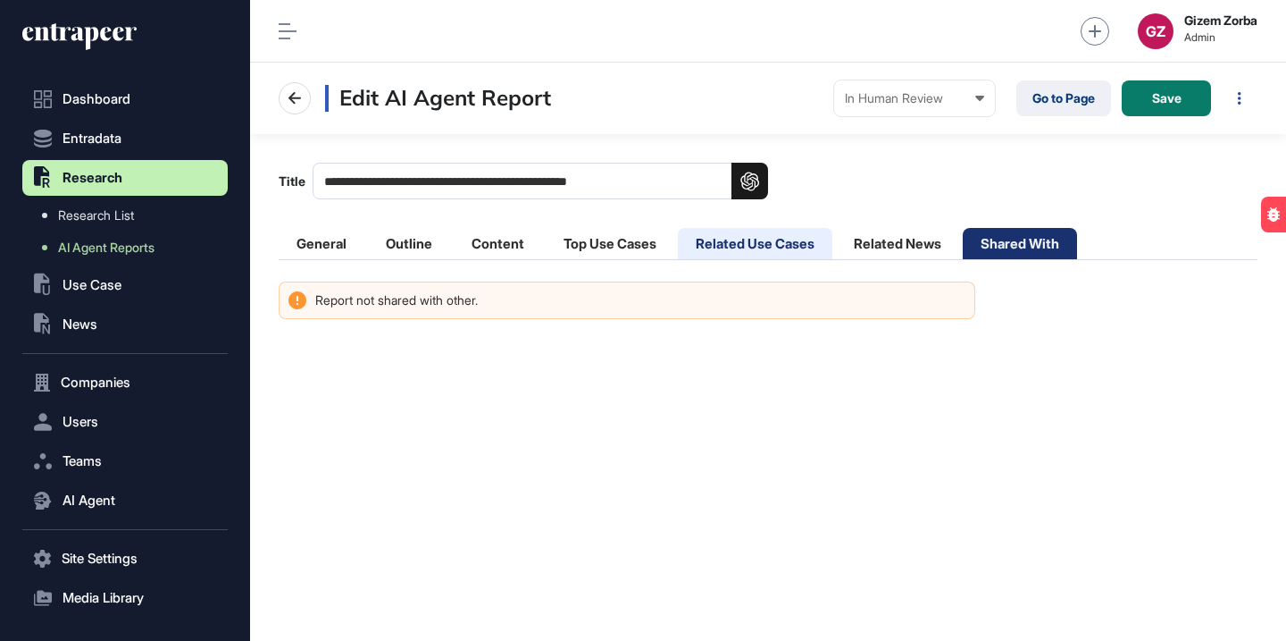
click at [788, 244] on li "Related Use Cases" at bounding box center [755, 243] width 155 height 31
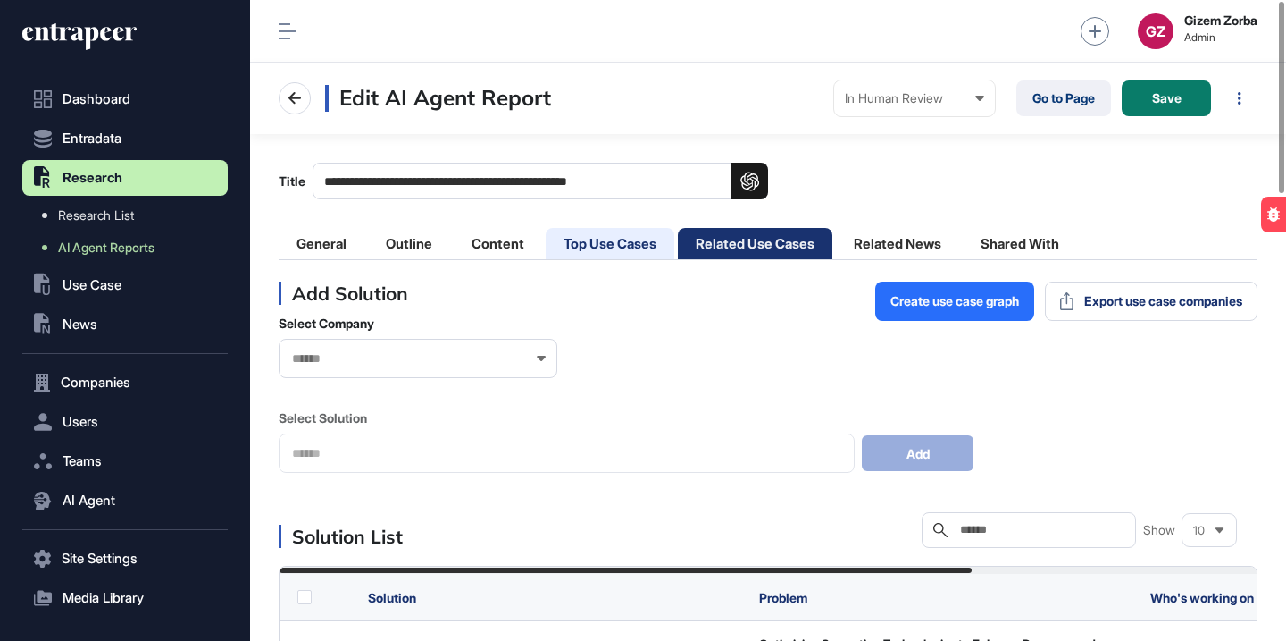
click at [668, 247] on li "Top Use Cases" at bounding box center [610, 243] width 129 height 31
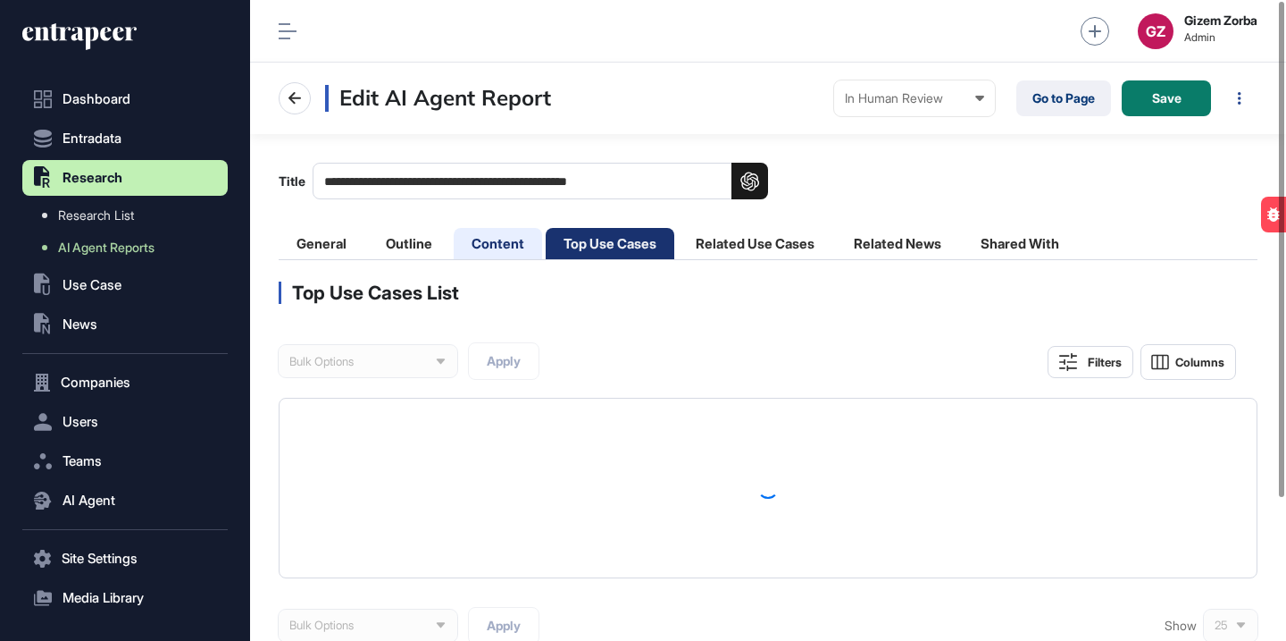
click at [527, 247] on li "Content" at bounding box center [498, 243] width 88 height 31
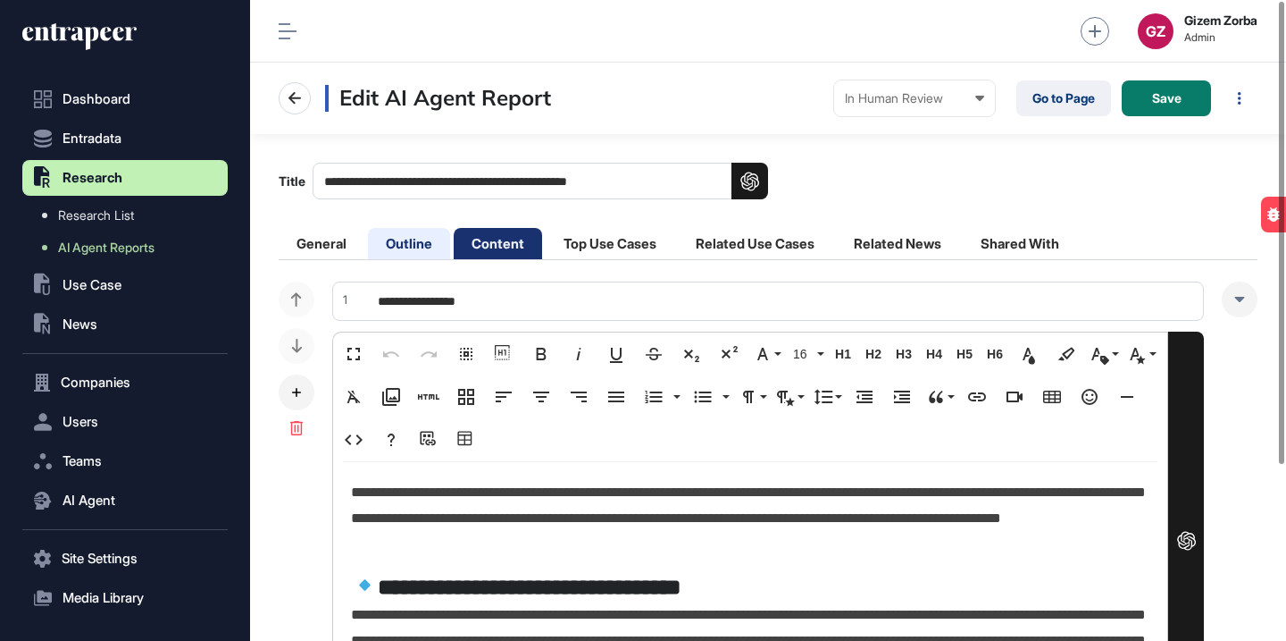
click at [418, 251] on li "Outline" at bounding box center [409, 243] width 82 height 31
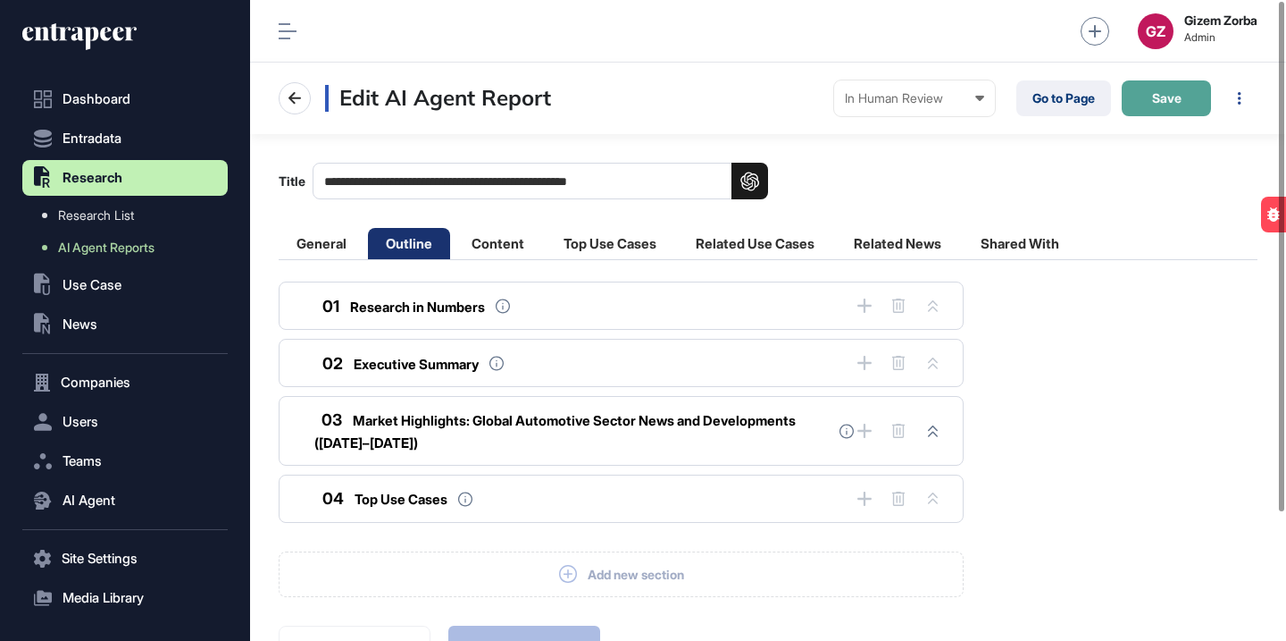
click at [1176, 93] on span "Save" at bounding box center [1166, 98] width 29 height 13
click at [1034, 104] on link "Go to Page" at bounding box center [1064, 98] width 95 height 36
click at [535, 246] on li "Content" at bounding box center [498, 243] width 88 height 31
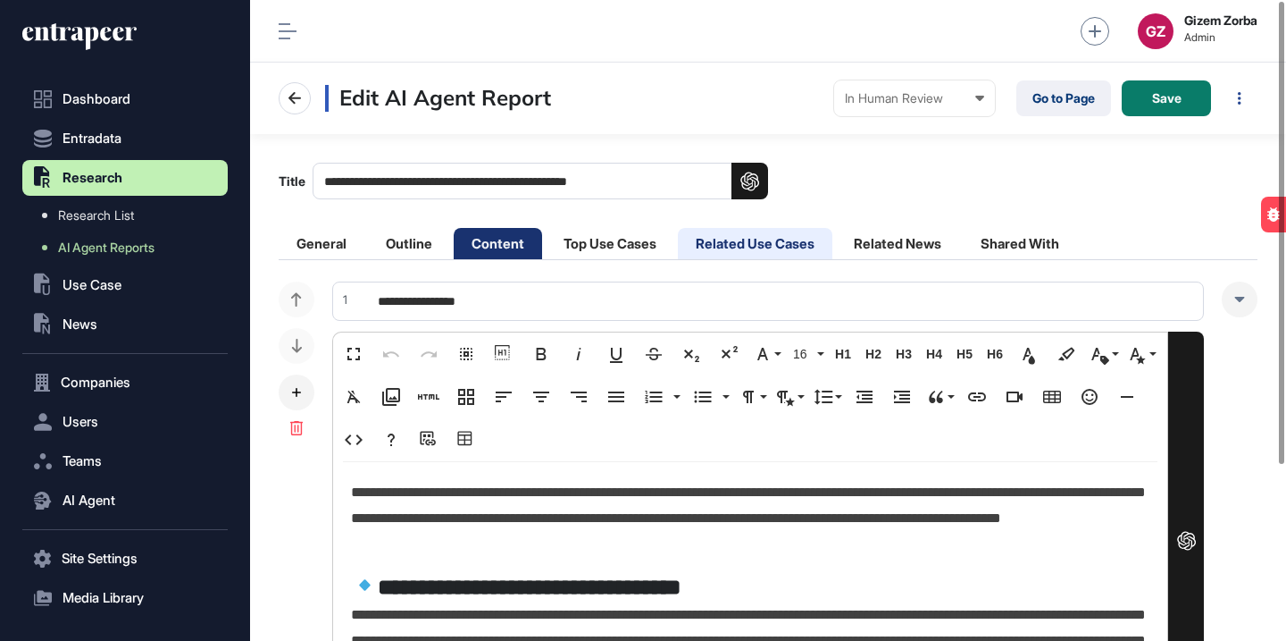
click at [776, 256] on li "Related Use Cases" at bounding box center [755, 243] width 155 height 31
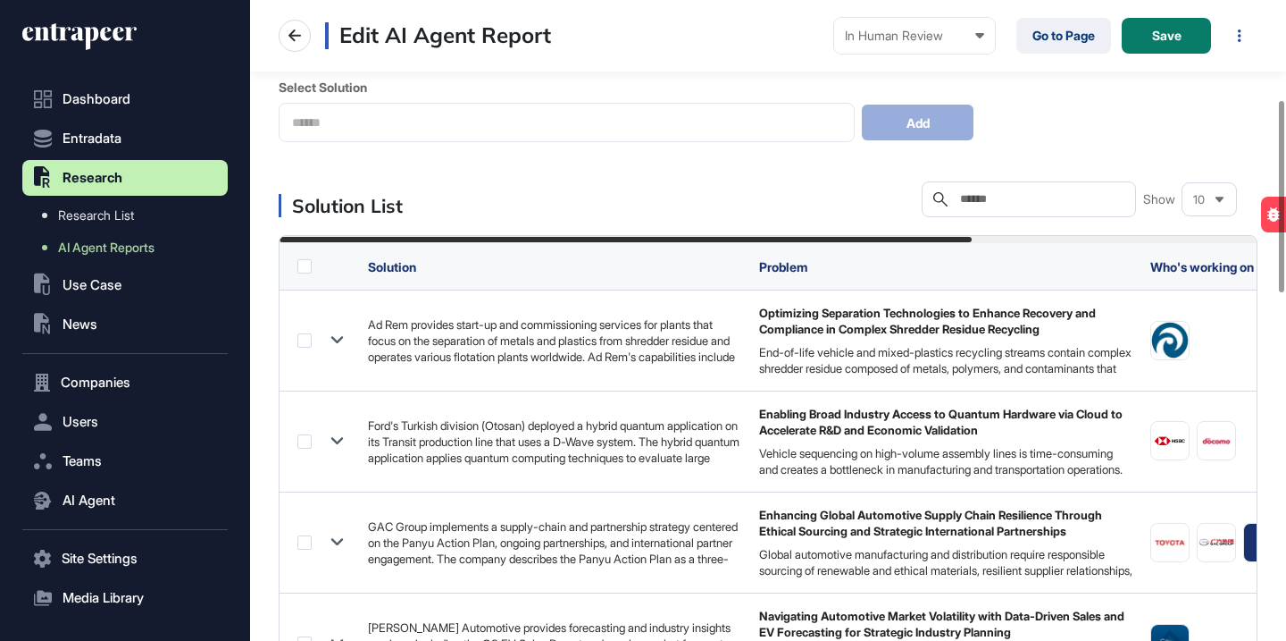
scroll to position [328, 0]
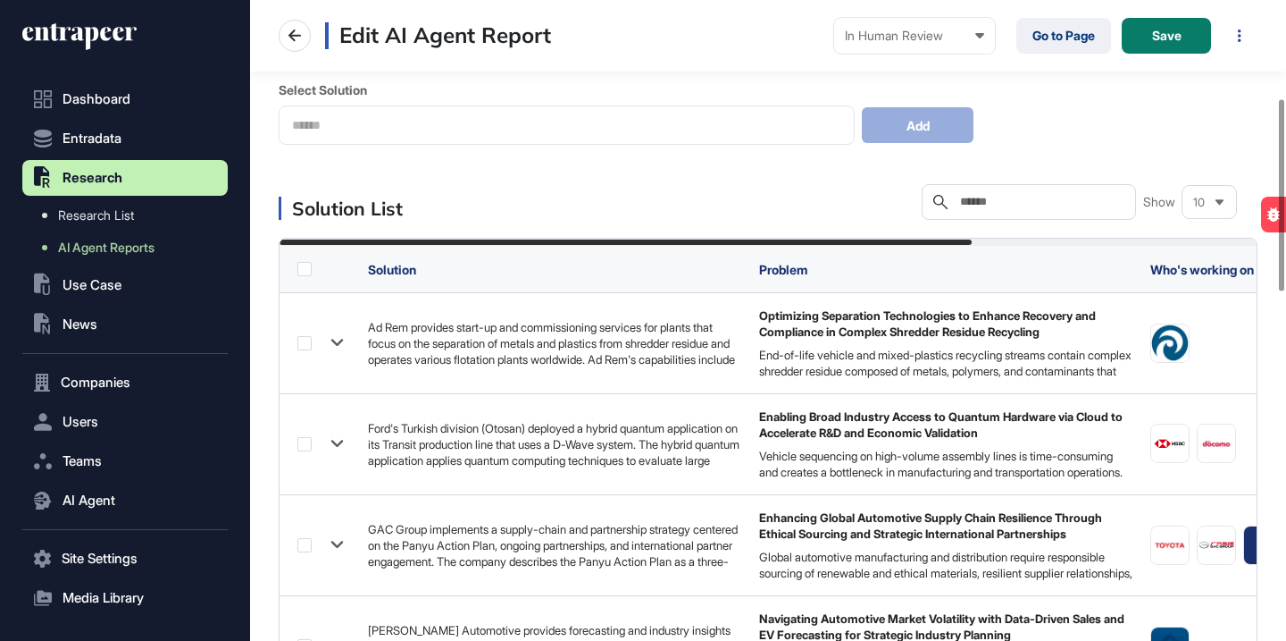
click at [300, 274] on label at bounding box center [304, 269] width 14 height 14
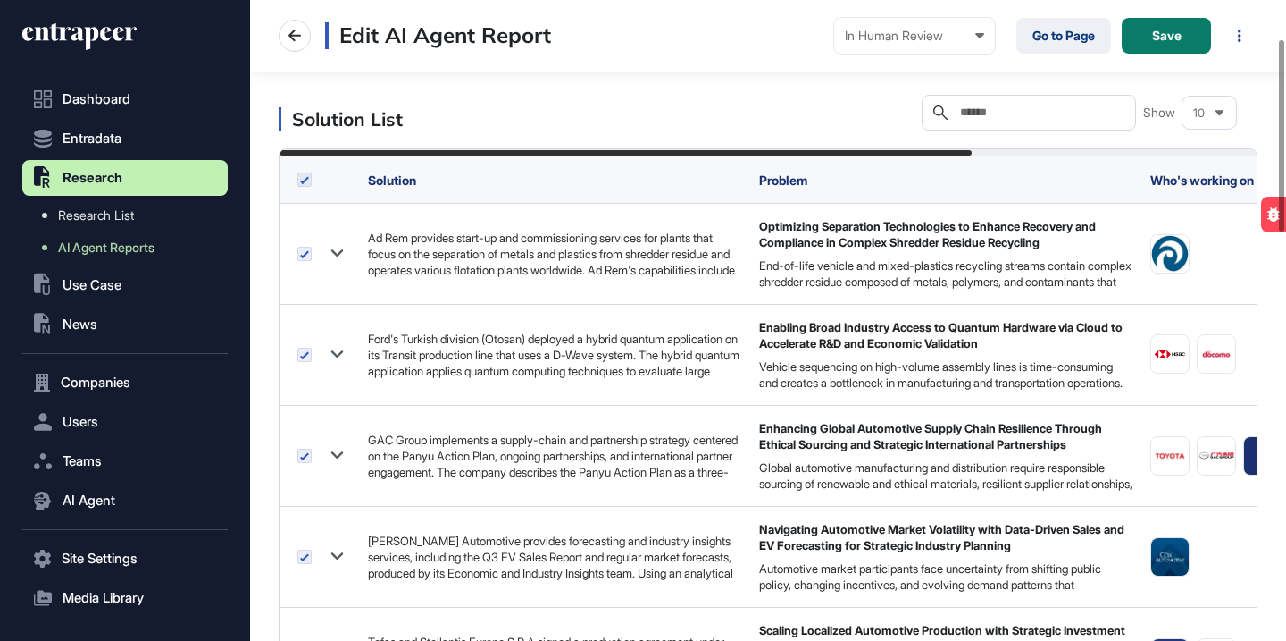
scroll to position [0, 0]
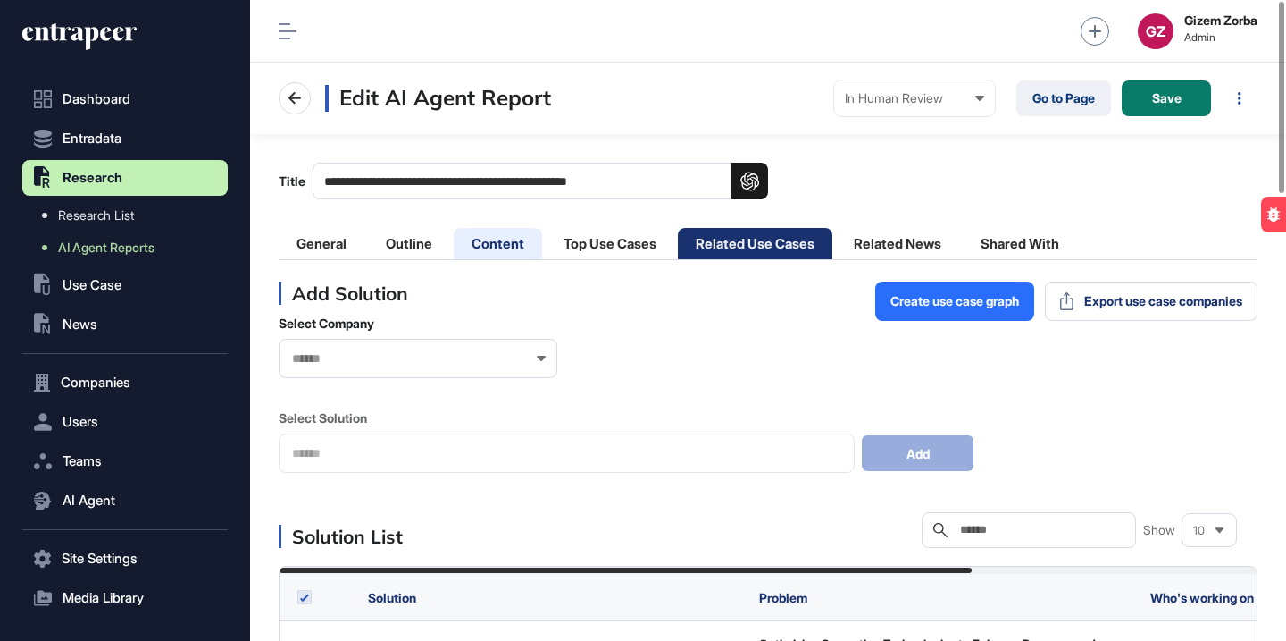
click at [508, 243] on li "Content" at bounding box center [498, 243] width 88 height 31
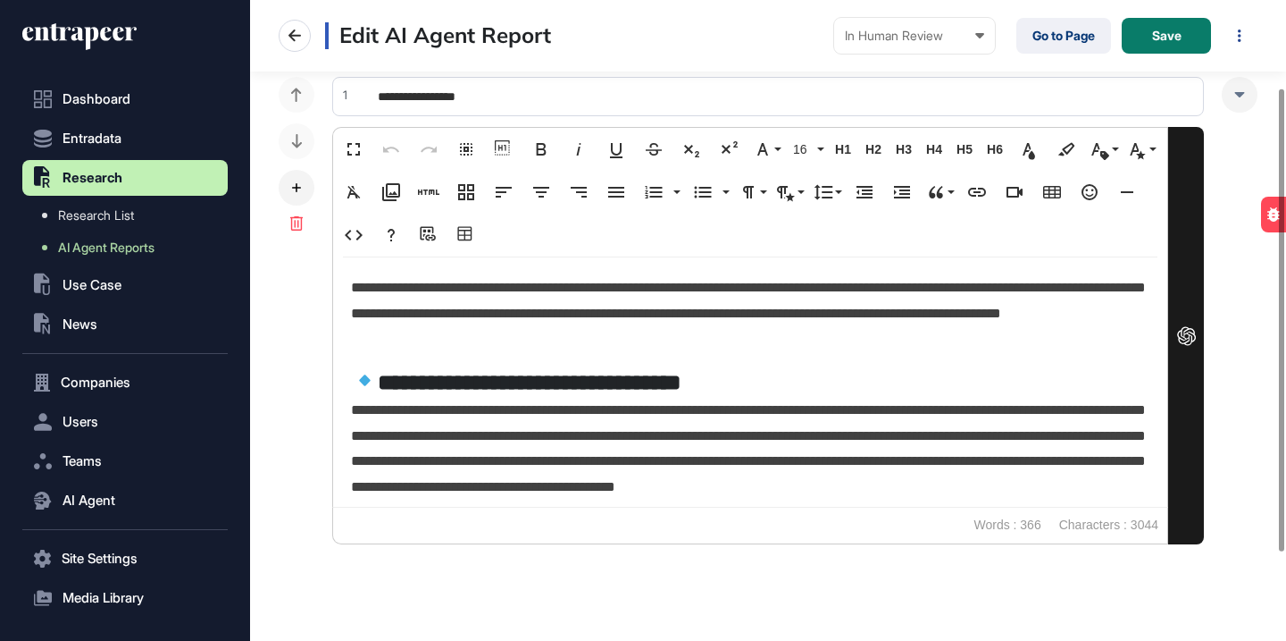
scroll to position [242, 0]
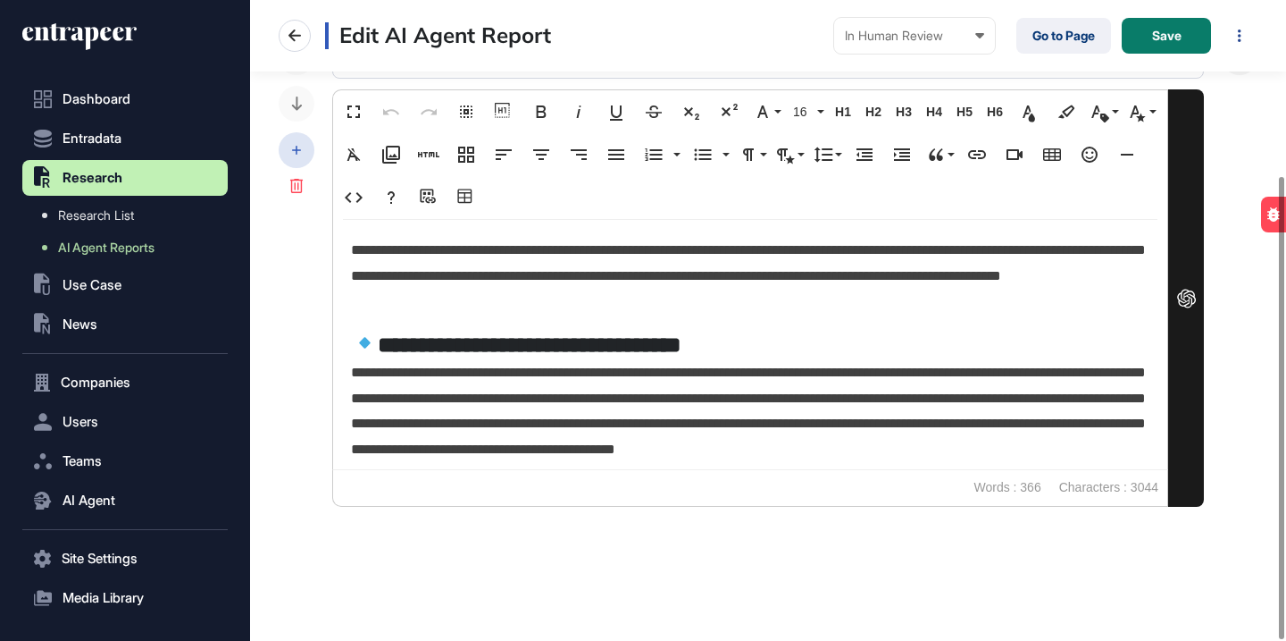
click at [297, 155] on div at bounding box center [297, 150] width 36 height 36
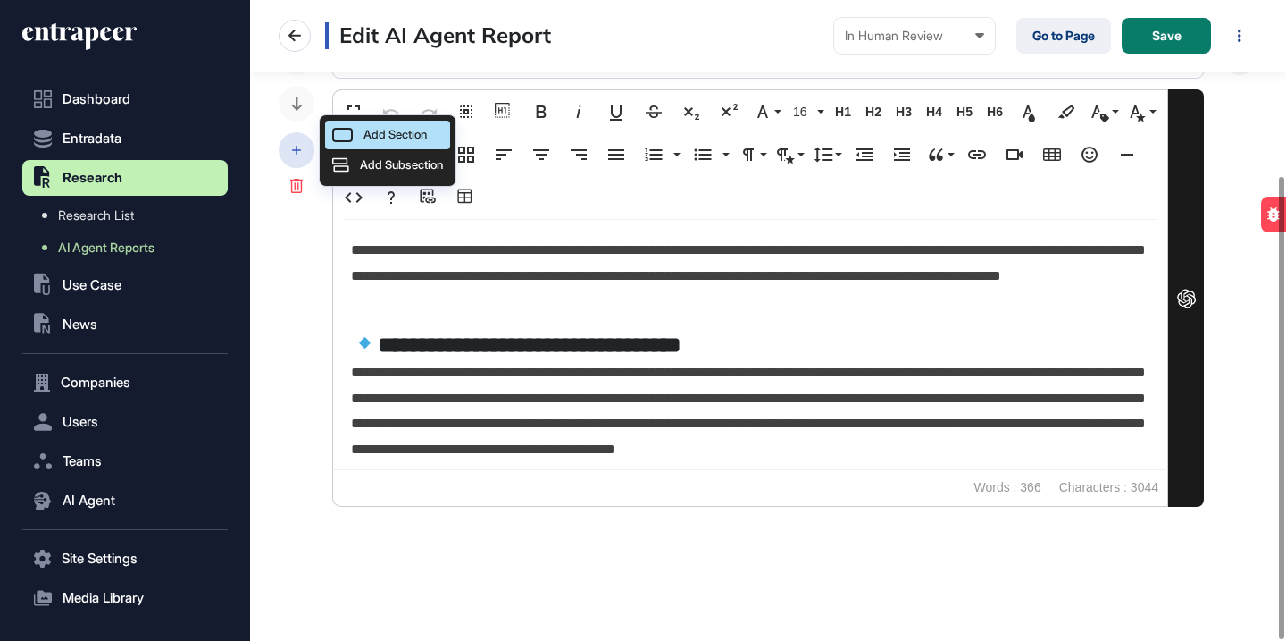
click at [434, 130] on div "Add Section" at bounding box center [387, 135] width 125 height 29
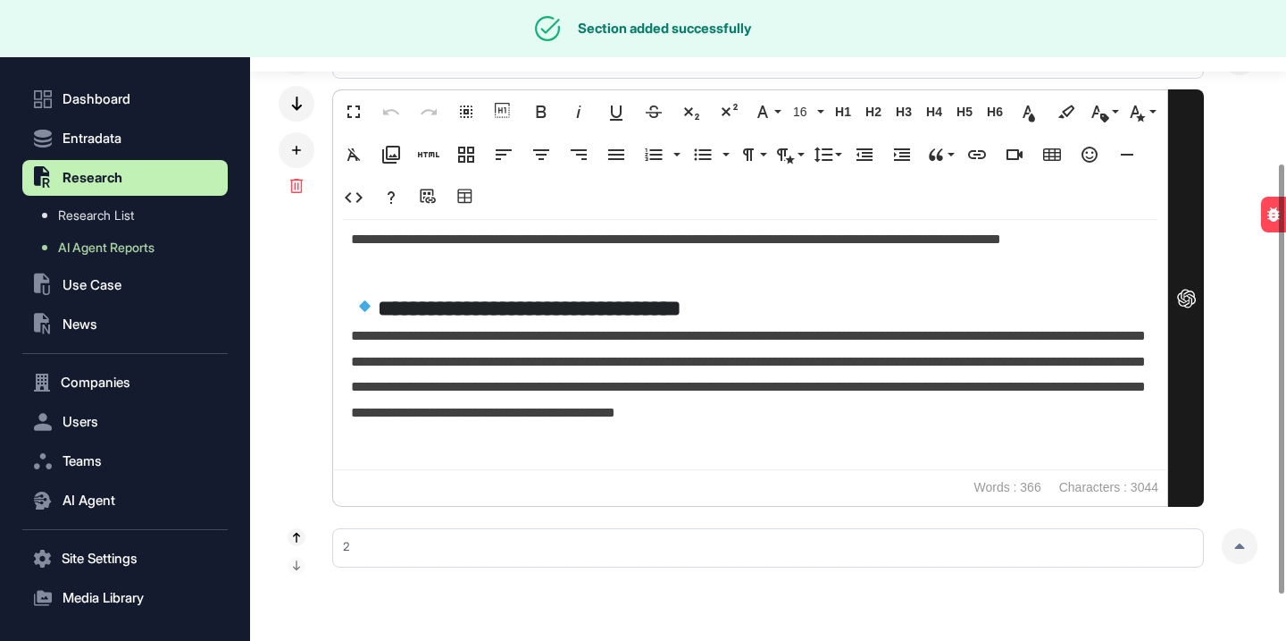
scroll to position [47, 0]
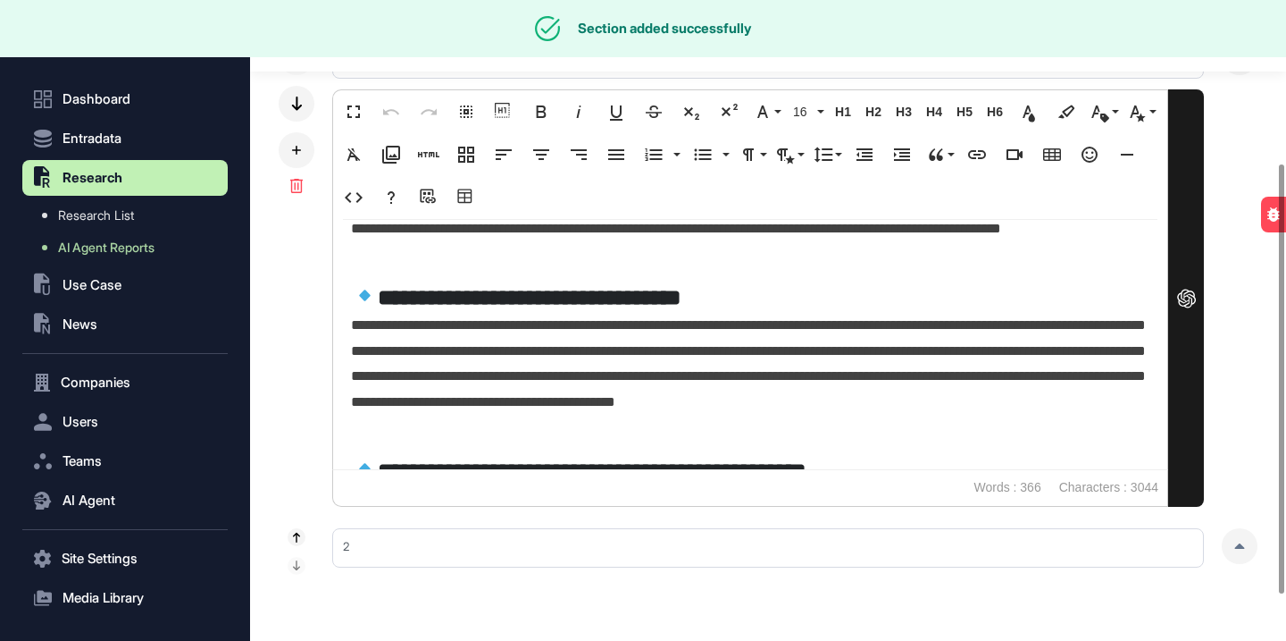
click at [925, 555] on input "text" at bounding box center [768, 547] width 872 height 39
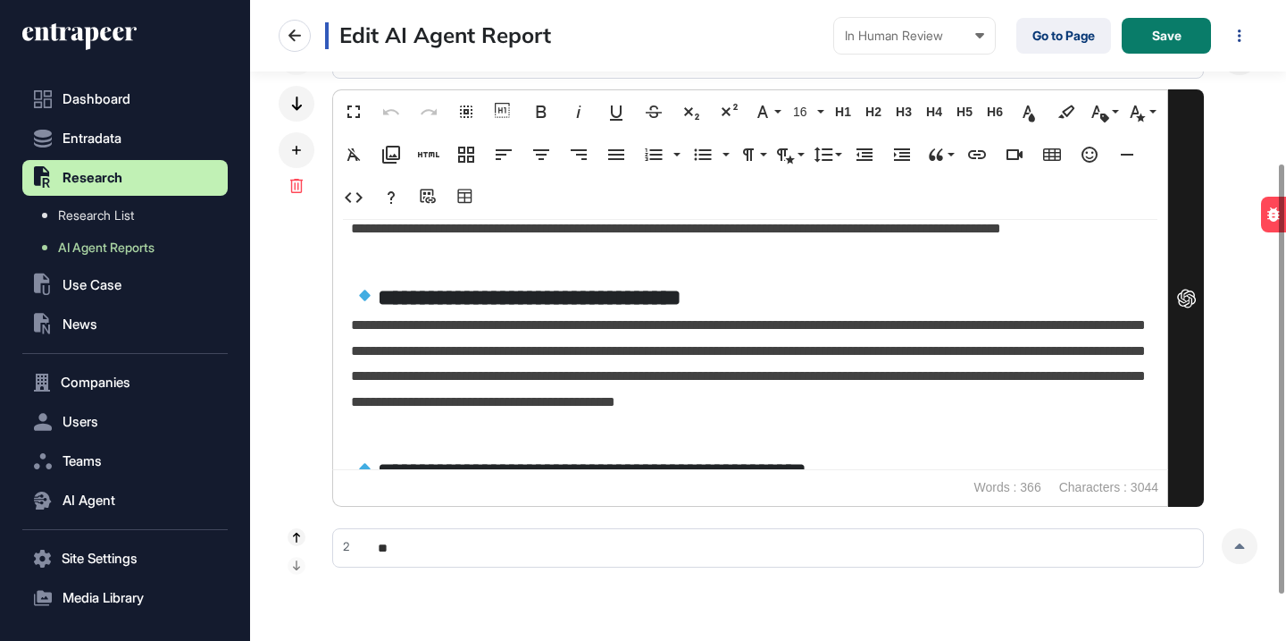
type input "*"
type input "**********"
click at [1240, 543] on icon at bounding box center [1240, 545] width 11 height 5
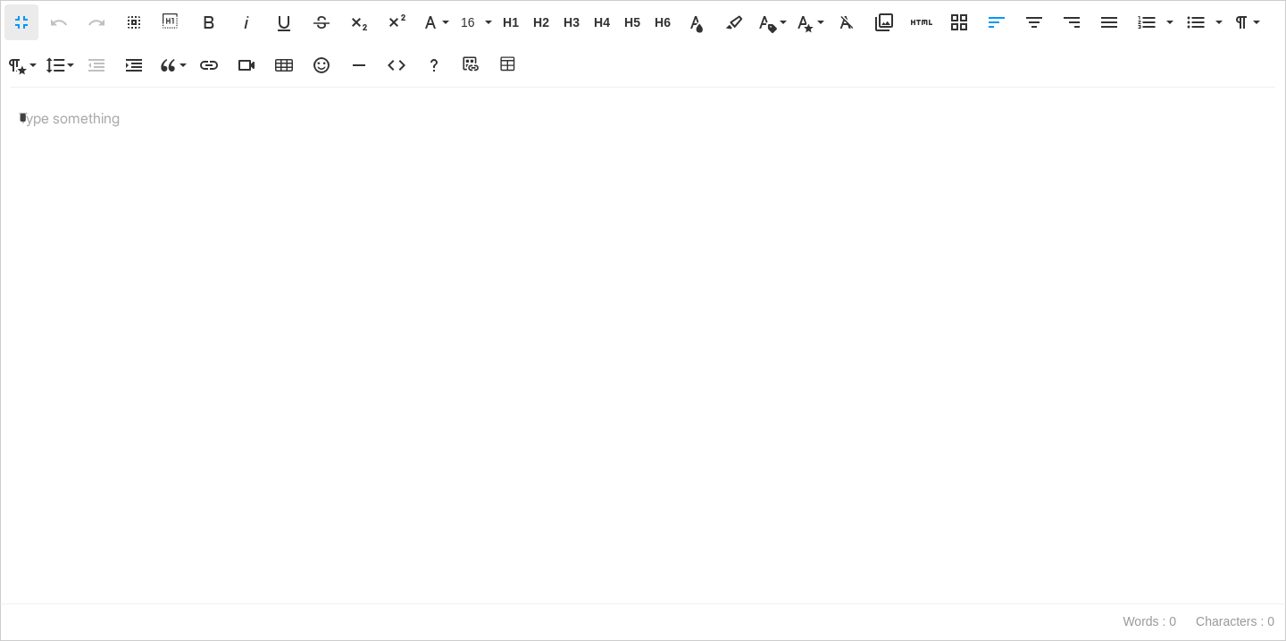
scroll to position [1, 8]
click at [480, 62] on icon "button" at bounding box center [471, 65] width 21 height 18
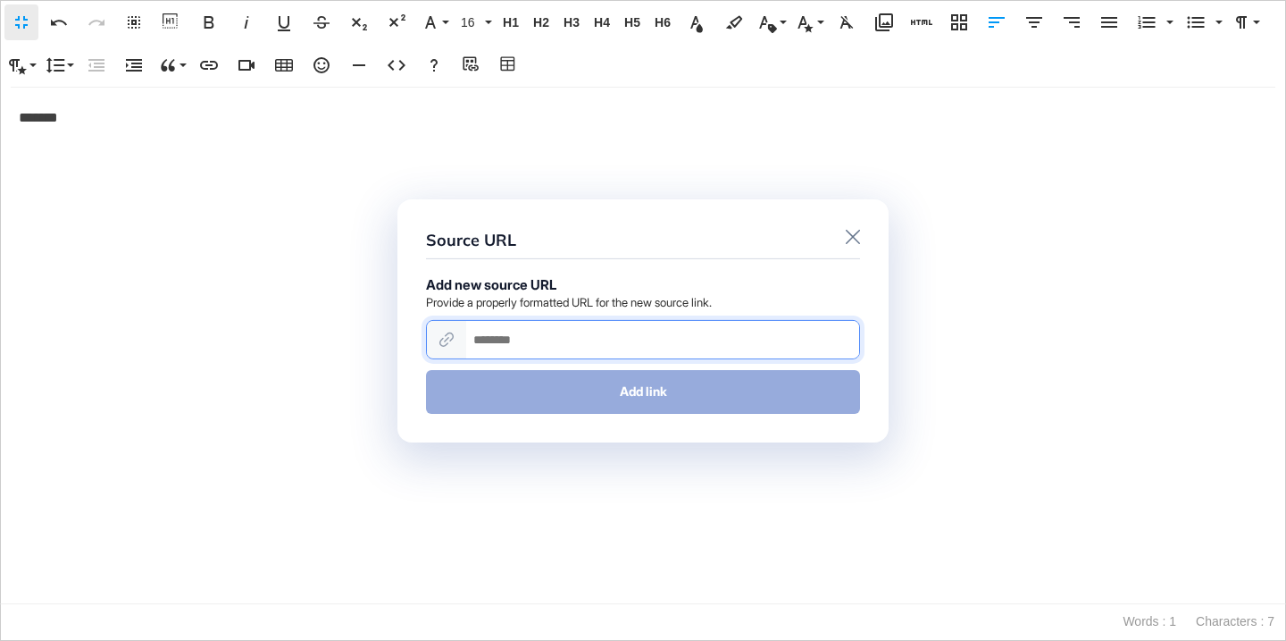
click at [522, 342] on input "url" at bounding box center [662, 340] width 393 height 38
paste input "**********"
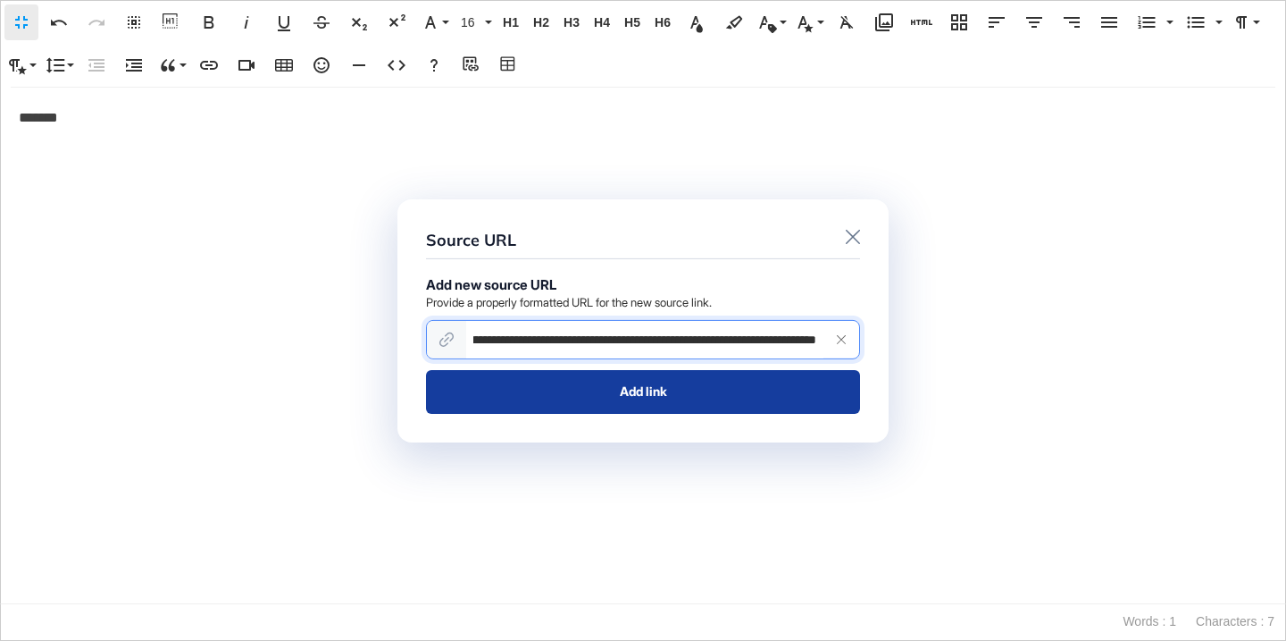
type input "**********"
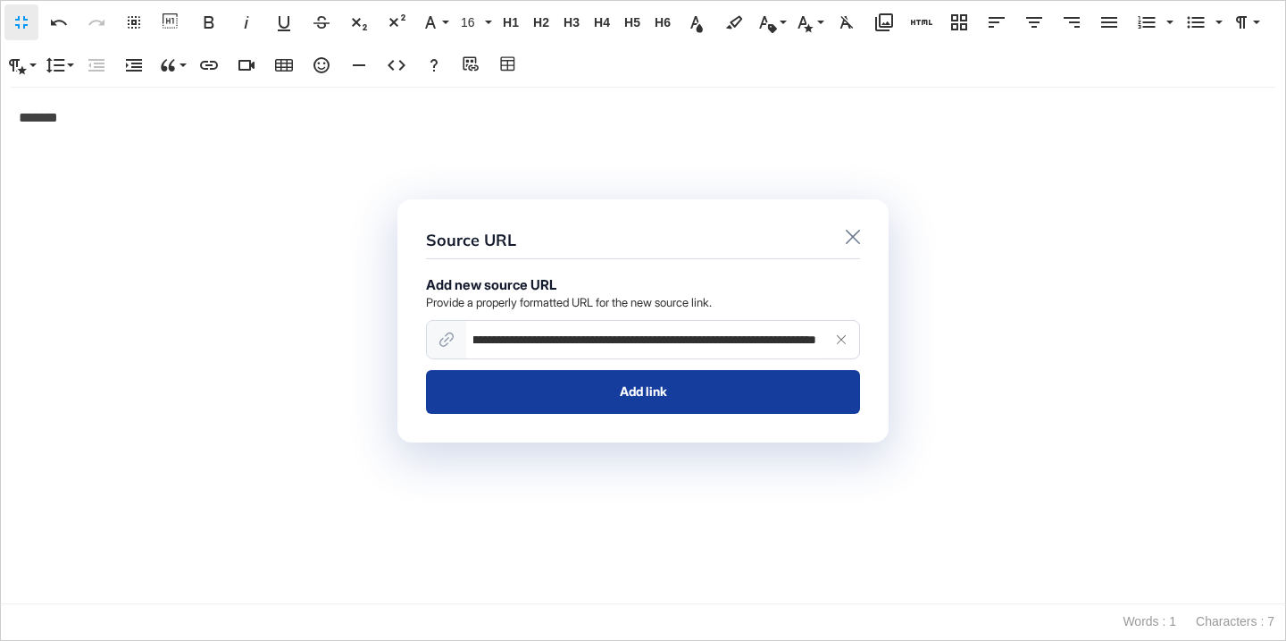
click at [537, 398] on button "Add link" at bounding box center [643, 391] width 434 height 43
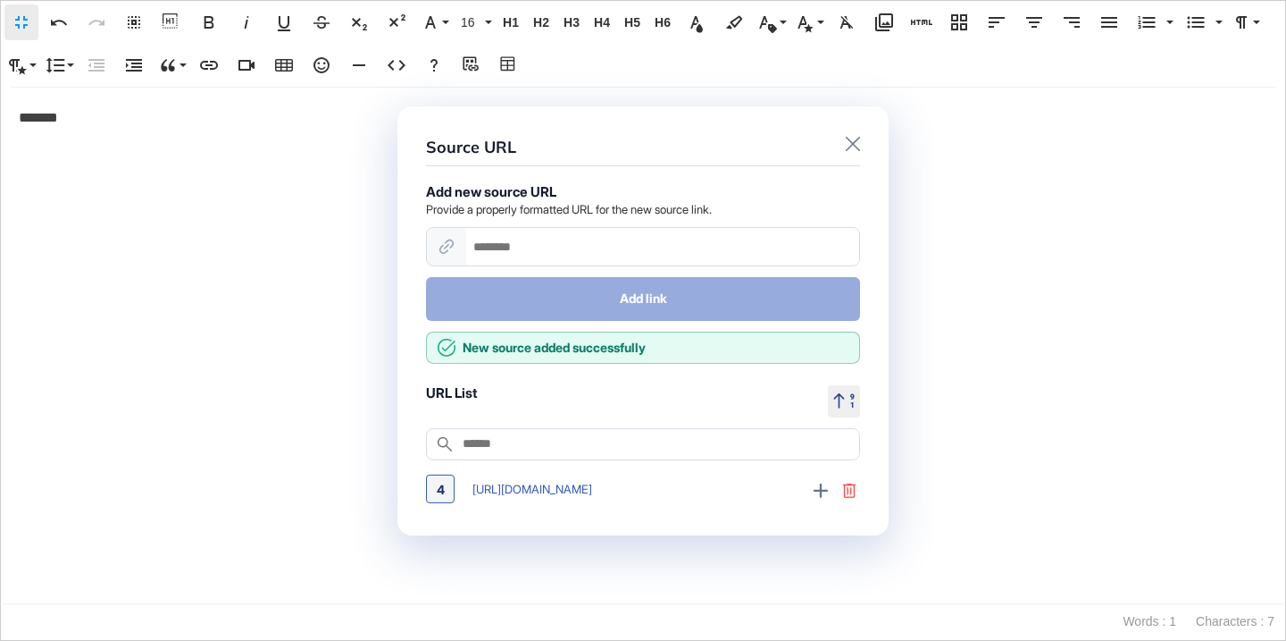
click at [853, 492] on icon at bounding box center [849, 490] width 14 height 14
click at [817, 493] on div "Remove" at bounding box center [828, 488] width 44 height 14
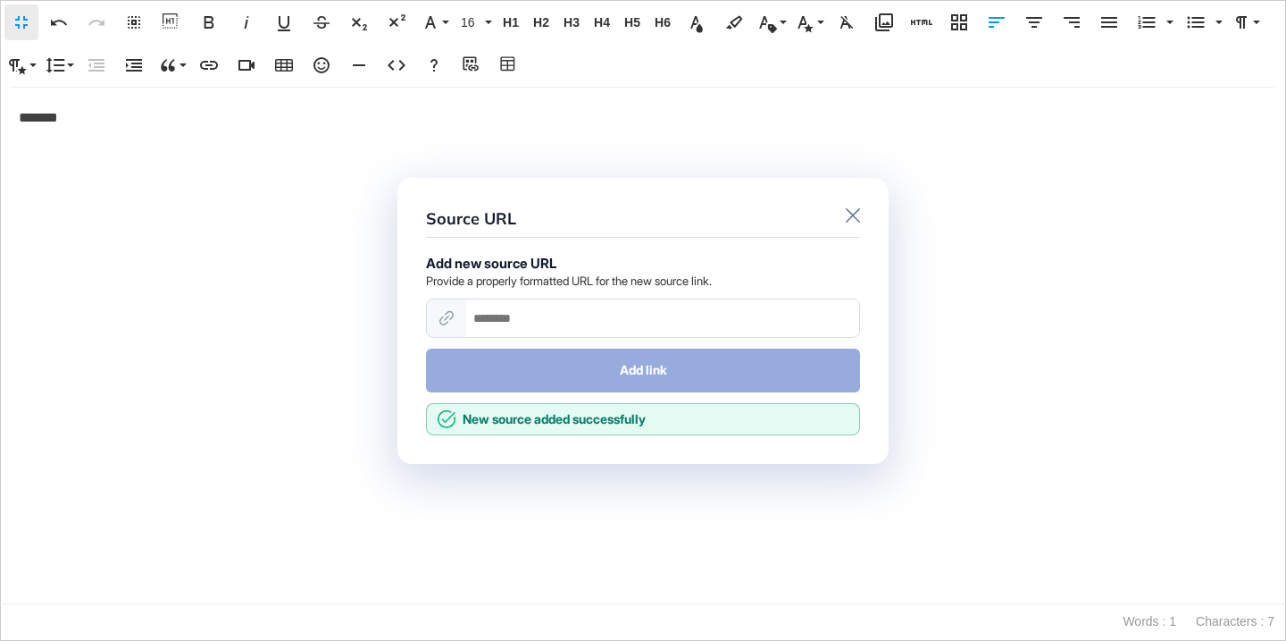
click at [858, 224] on div "Source URL" at bounding box center [643, 220] width 434 height 31
click at [847, 202] on div "Source URL Add new source URL Provide a properly formatted URL for the new sour…" at bounding box center [643, 320] width 491 height 286
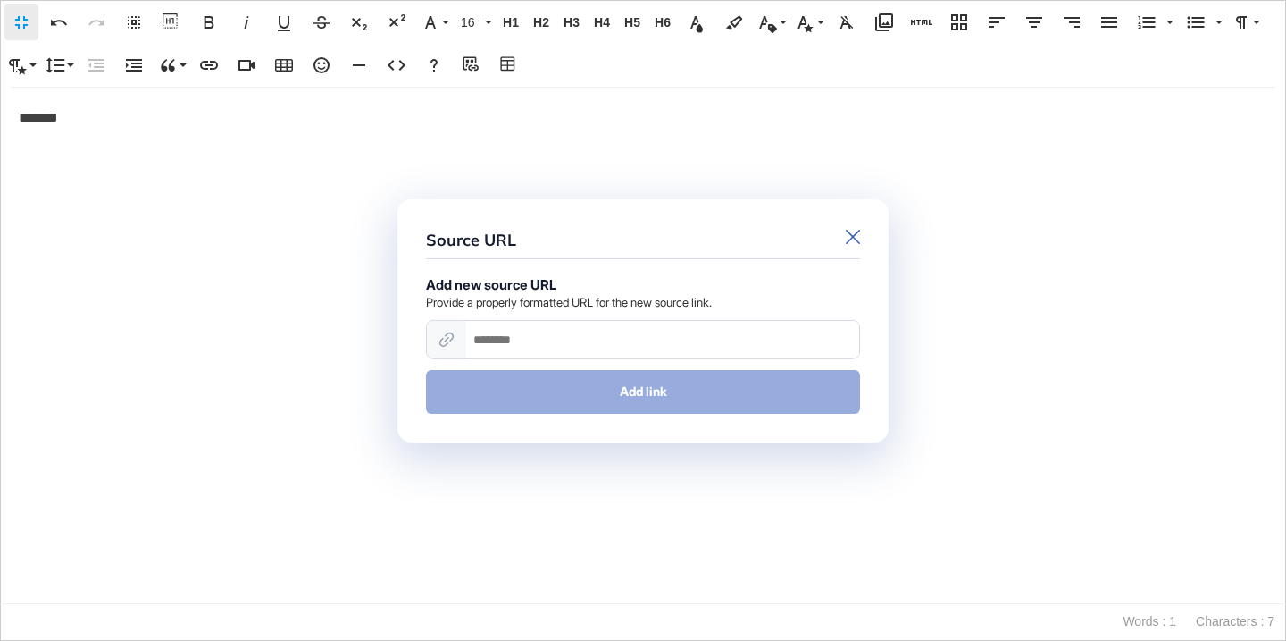
click at [852, 237] on icon at bounding box center [853, 236] width 14 height 14
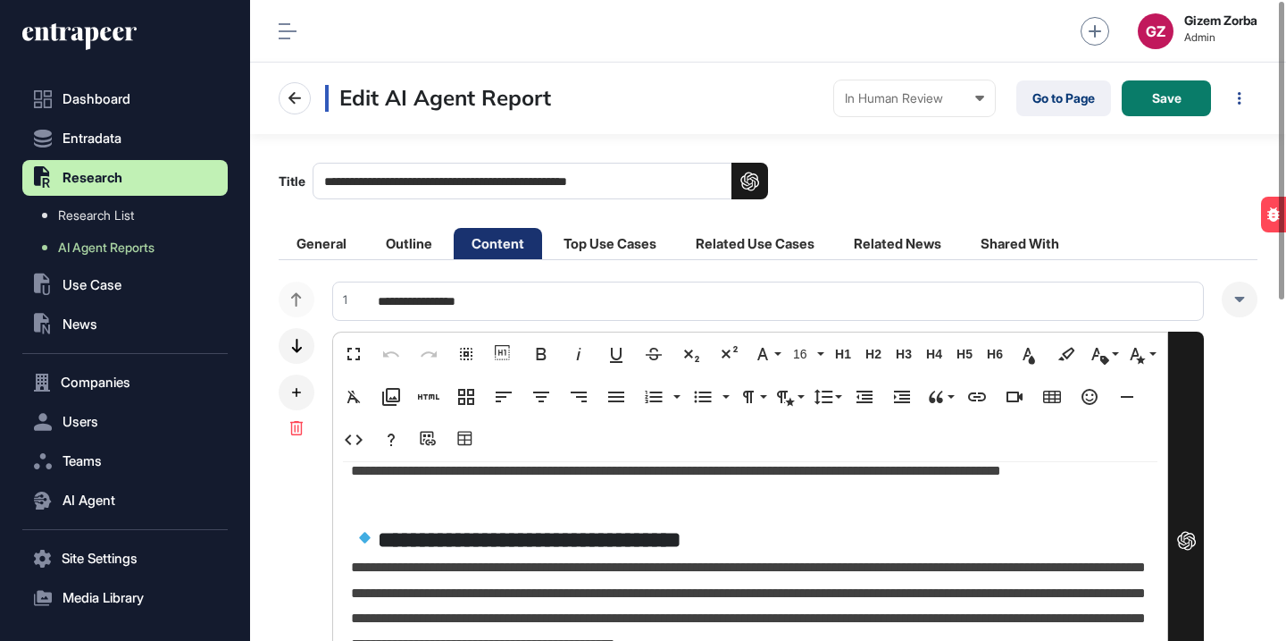
click at [494, 511] on div "**********" at bounding box center [750, 538] width 834 height 249
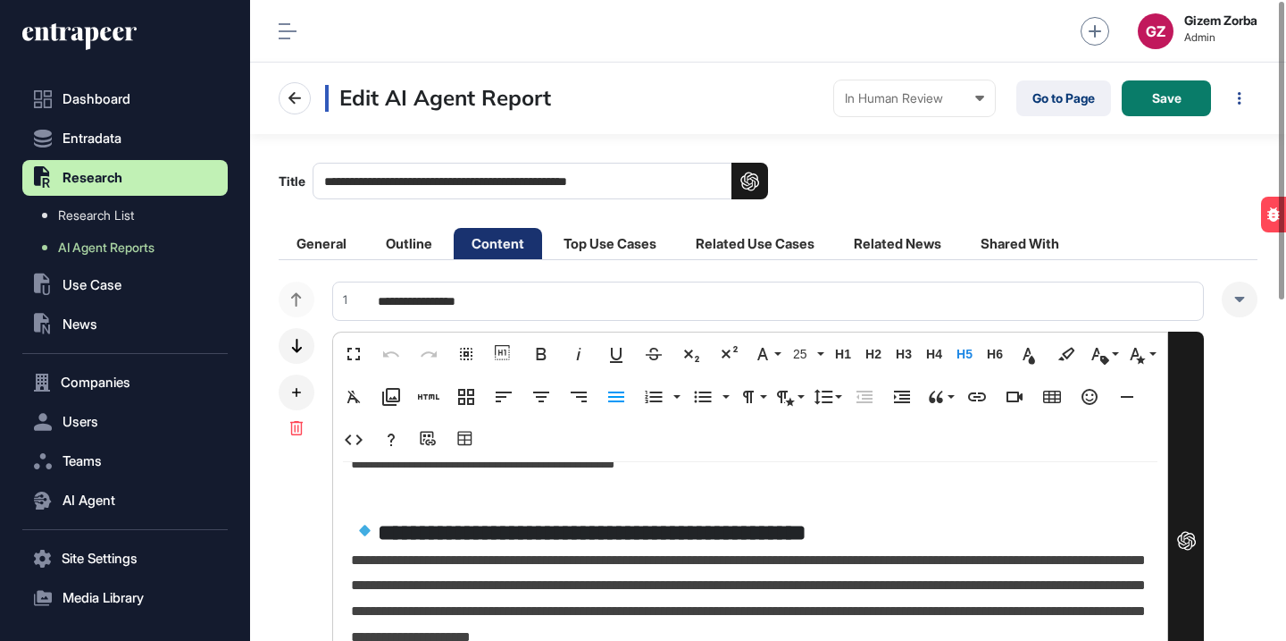
scroll to position [88, 0]
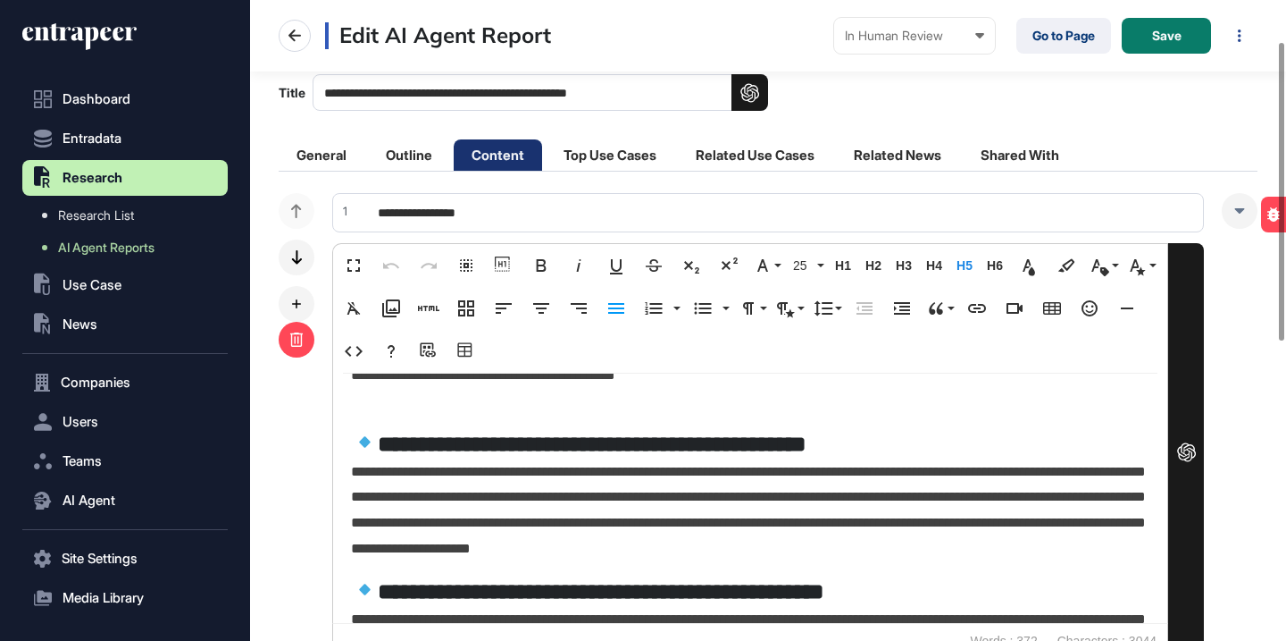
click at [297, 345] on icon at bounding box center [296, 339] width 14 height 14
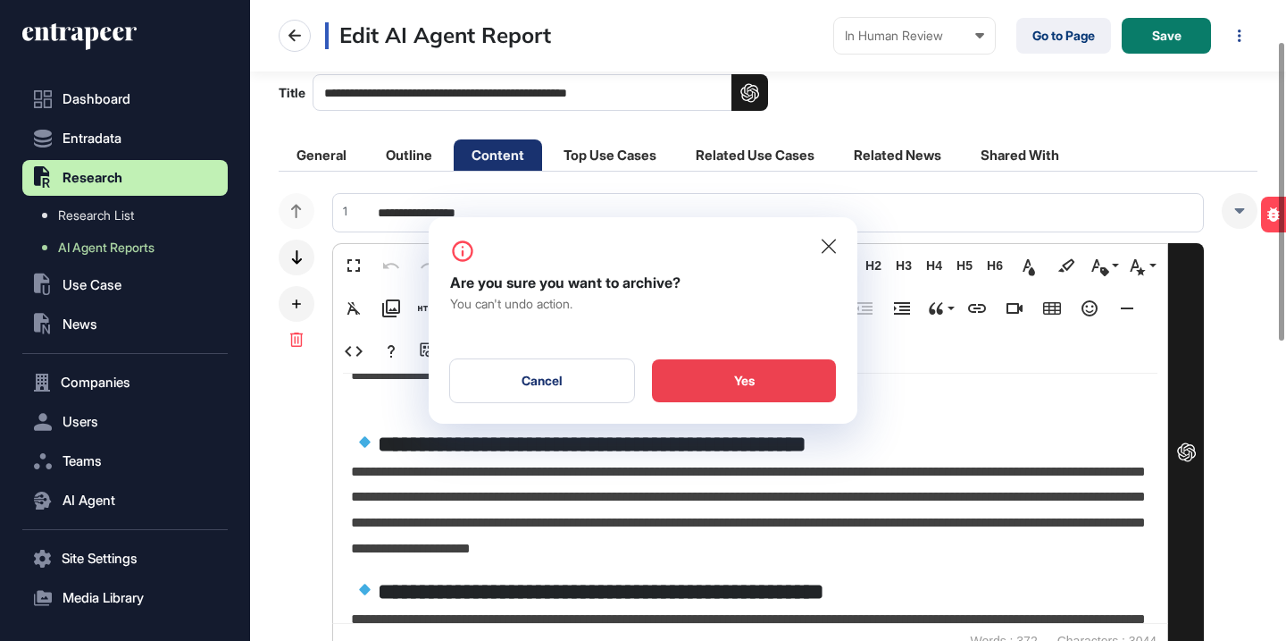
click at [783, 381] on div "Yes" at bounding box center [744, 380] width 184 height 43
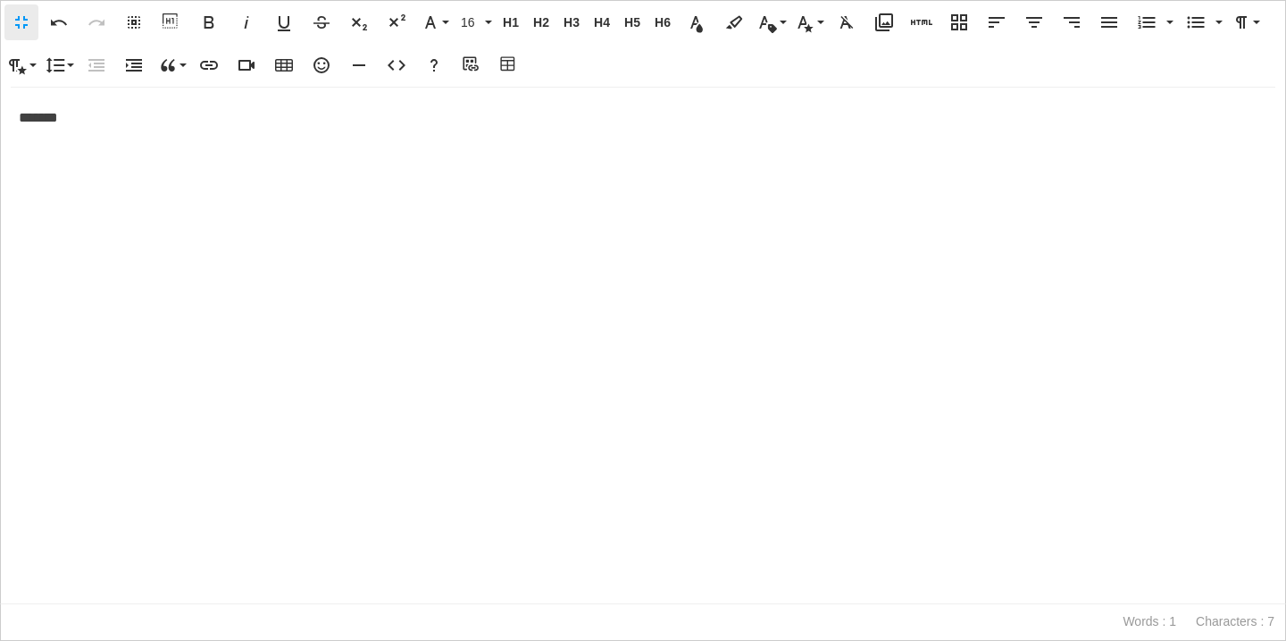
scroll to position [1, 8]
click at [457, 63] on button "Add source URL" at bounding box center [472, 65] width 34 height 36
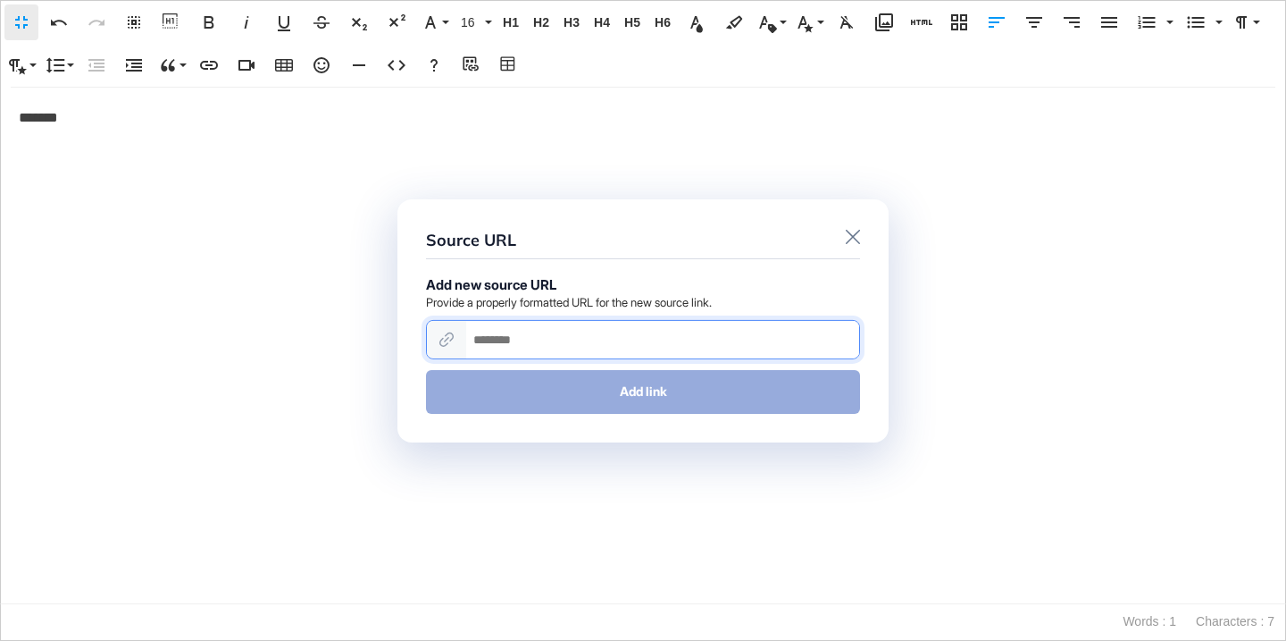
click at [528, 350] on input "url" at bounding box center [662, 340] width 393 height 38
paste input "**********"
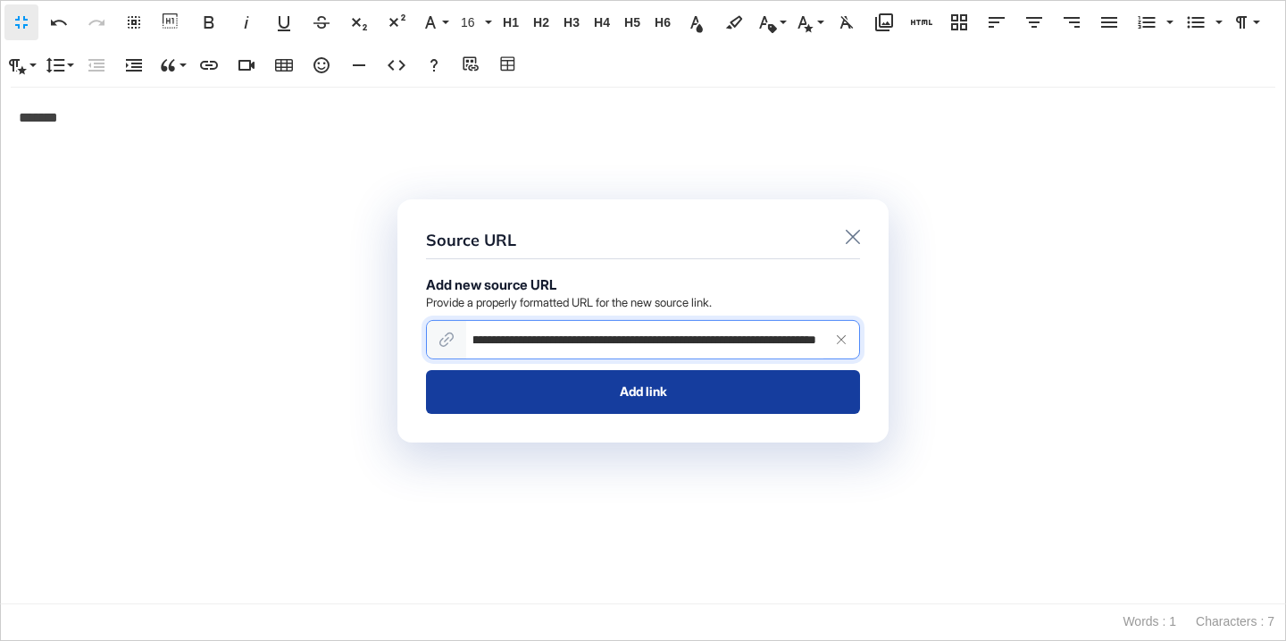
type input "**********"
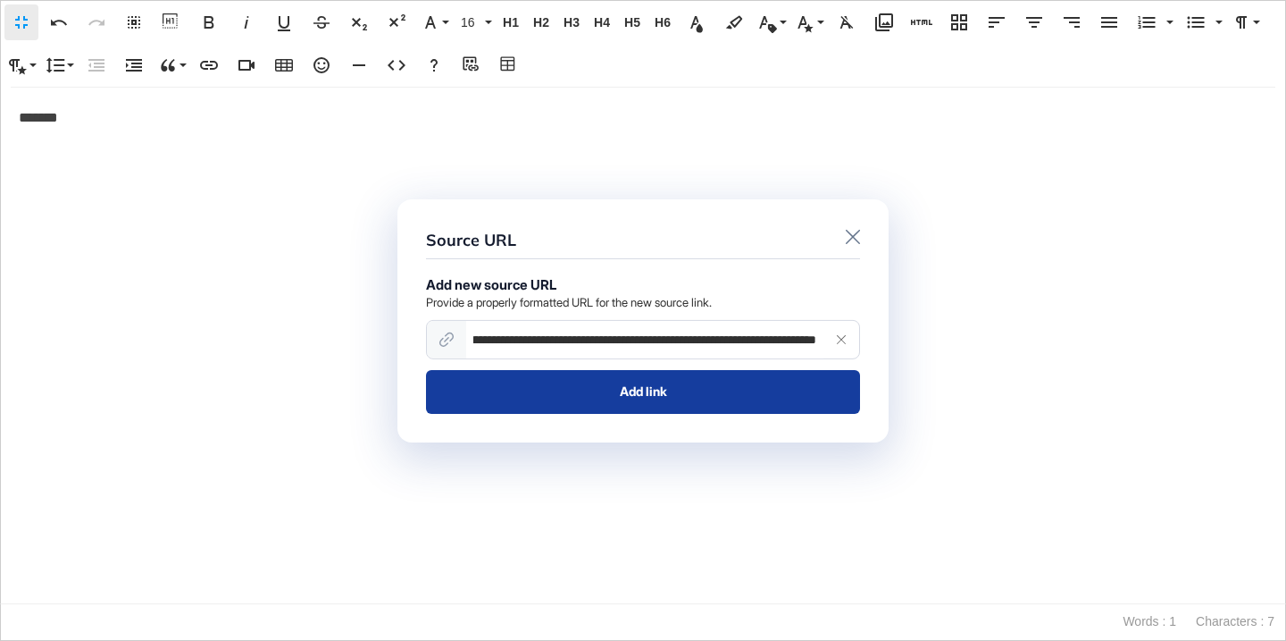
click at [534, 393] on button "Add link" at bounding box center [643, 391] width 434 height 43
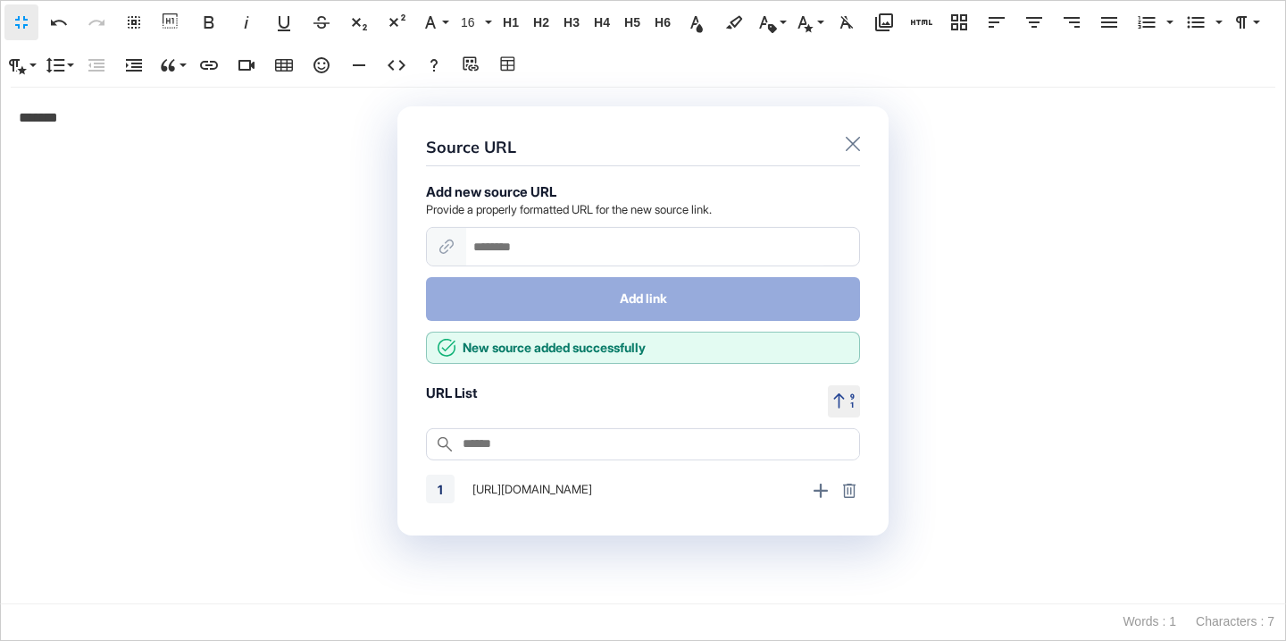
scroll to position [0, 0]
click at [852, 490] on icon at bounding box center [849, 490] width 14 height 14
click at [835, 485] on div "Remove" at bounding box center [828, 488] width 44 height 14
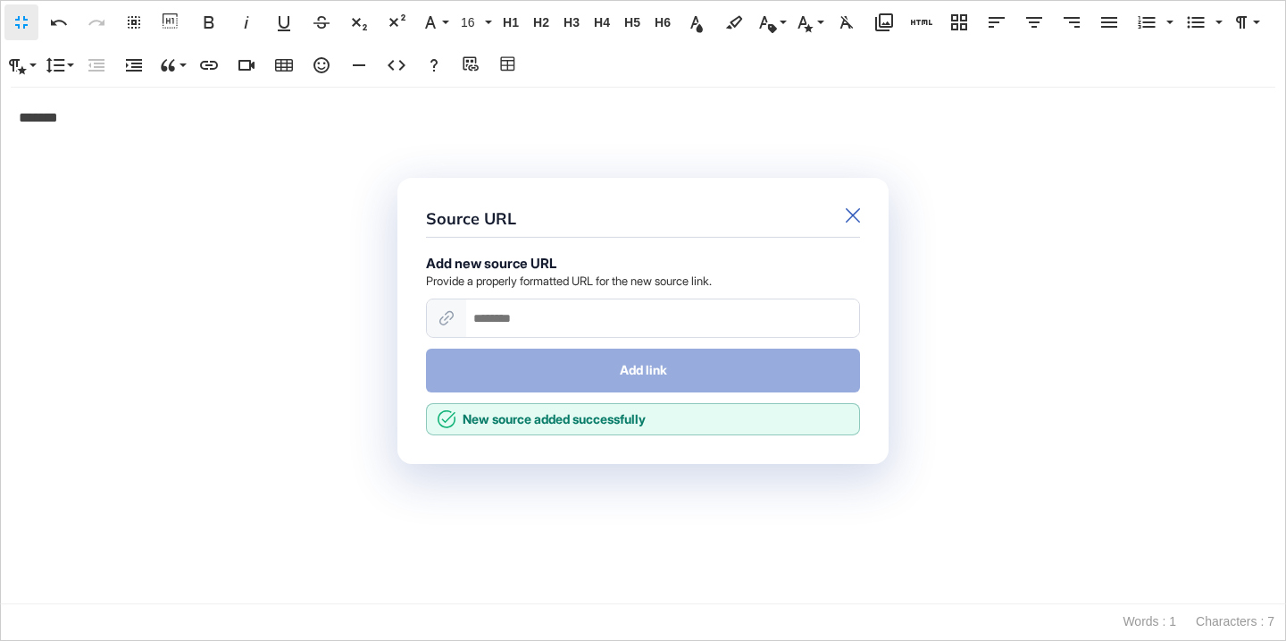
click at [859, 217] on icon at bounding box center [853, 214] width 14 height 14
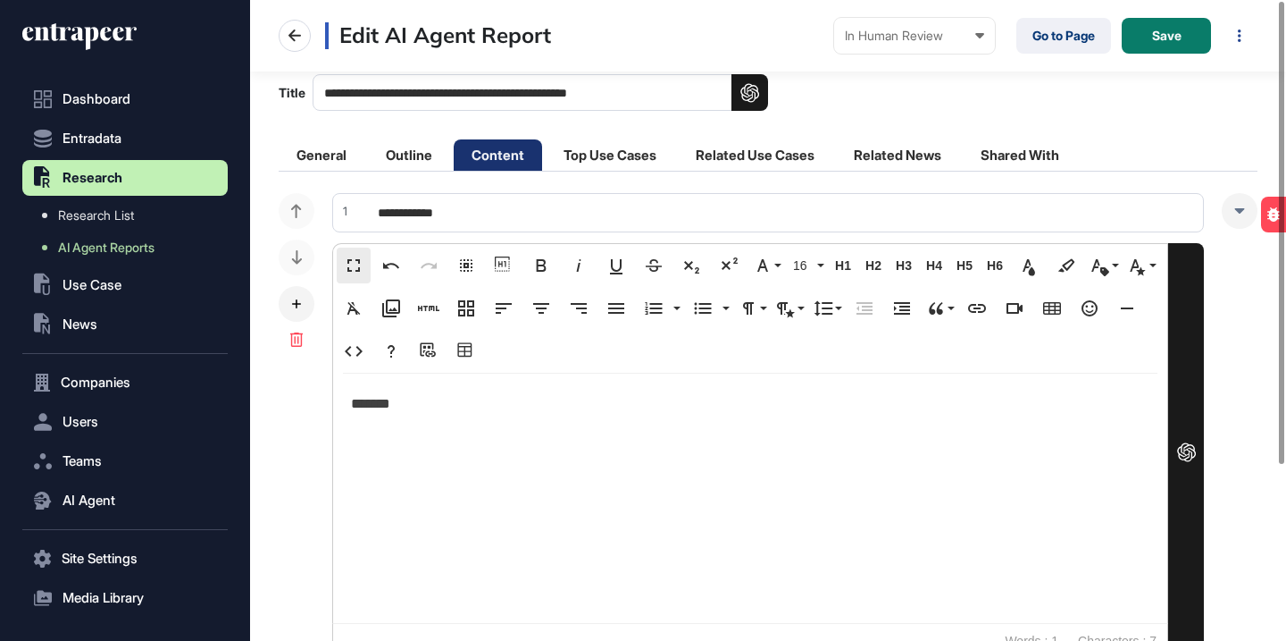
scroll to position [1, 1]
click at [1159, 42] on span "Save" at bounding box center [1166, 35] width 29 height 13
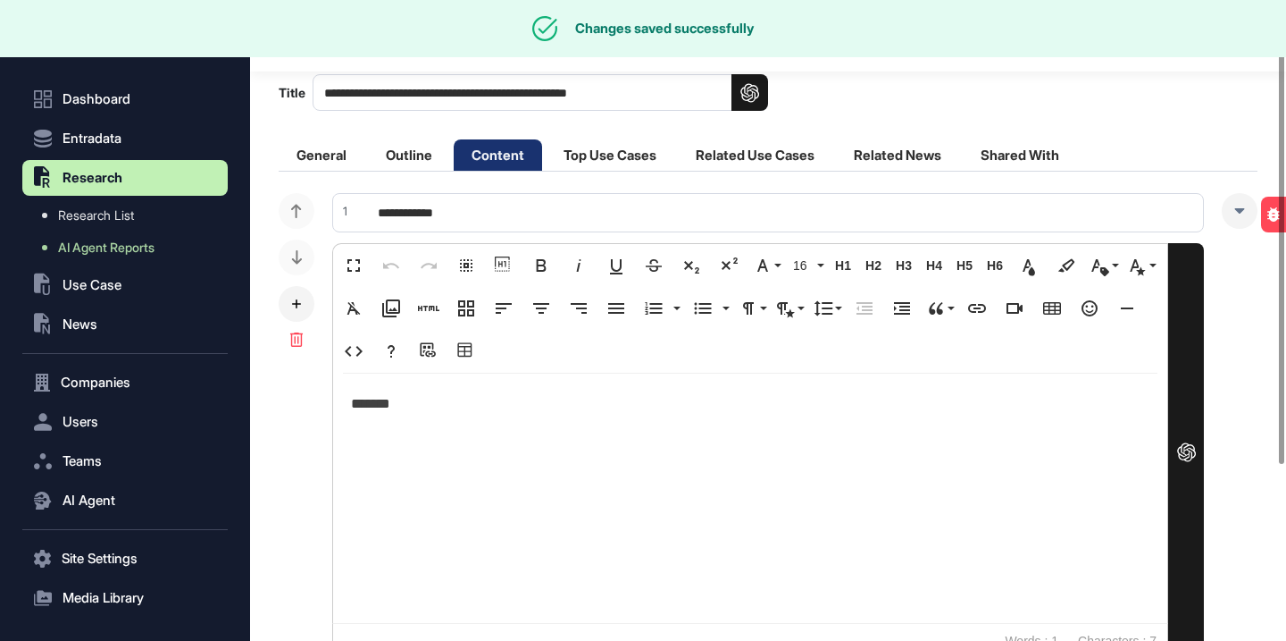
click at [760, 171] on li "Related Use Cases" at bounding box center [755, 154] width 155 height 31
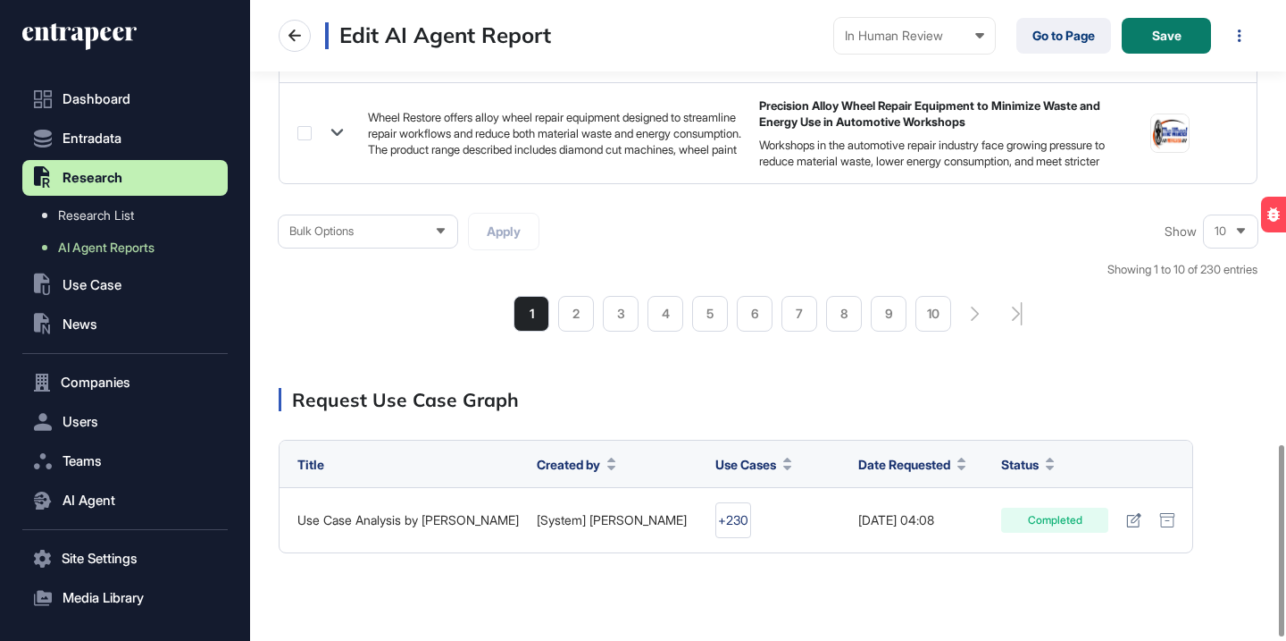
scroll to position [1494, 0]
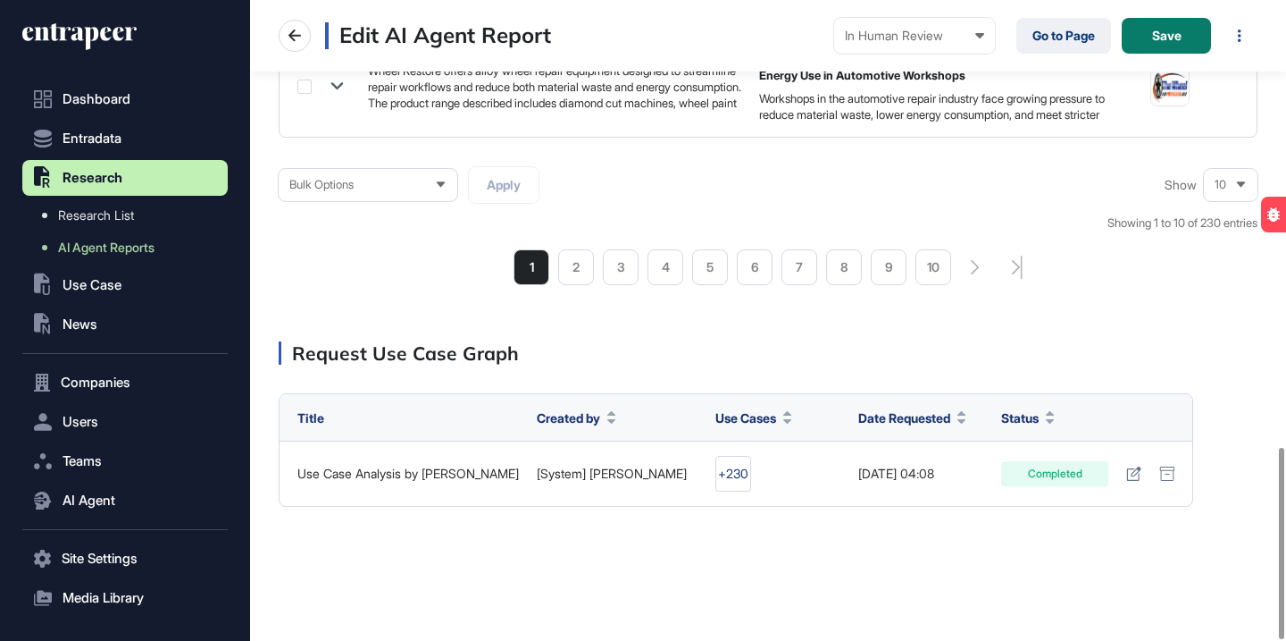
click at [1237, 183] on icon at bounding box center [1241, 185] width 12 height 12
click at [1235, 155] on li "100" at bounding box center [1231, 156] width 43 height 36
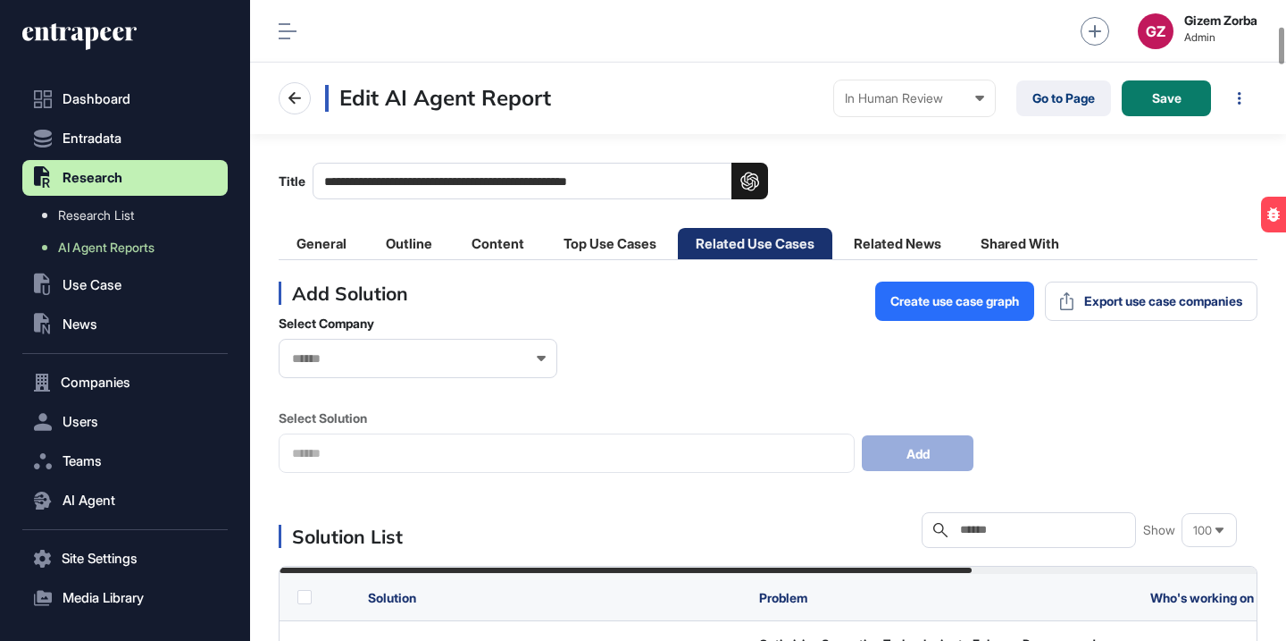
click at [306, 590] on label at bounding box center [304, 597] width 14 height 14
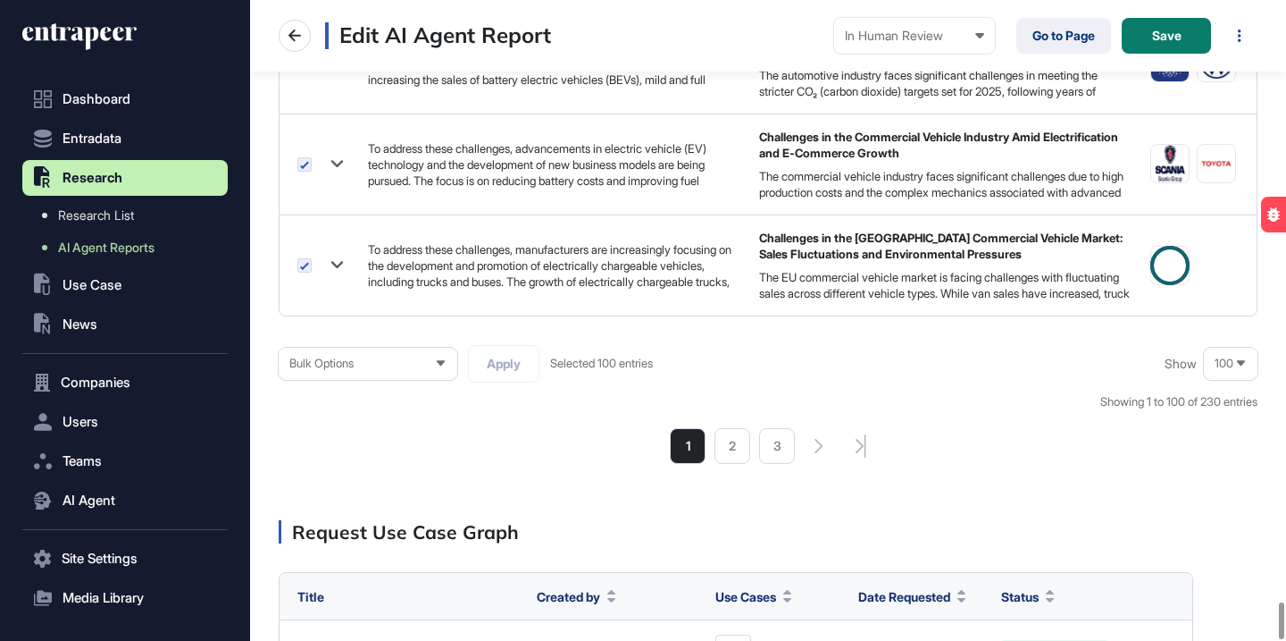
scroll to position [10579, 0]
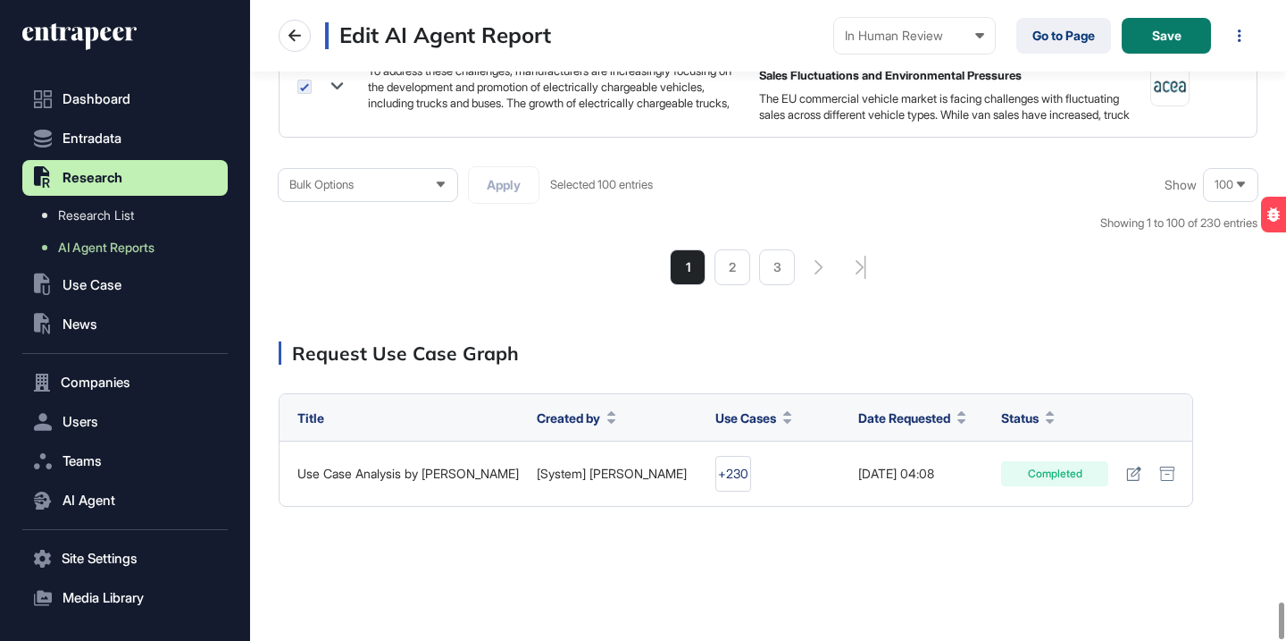
click at [428, 188] on div "Bulk Options" at bounding box center [368, 184] width 179 height 35
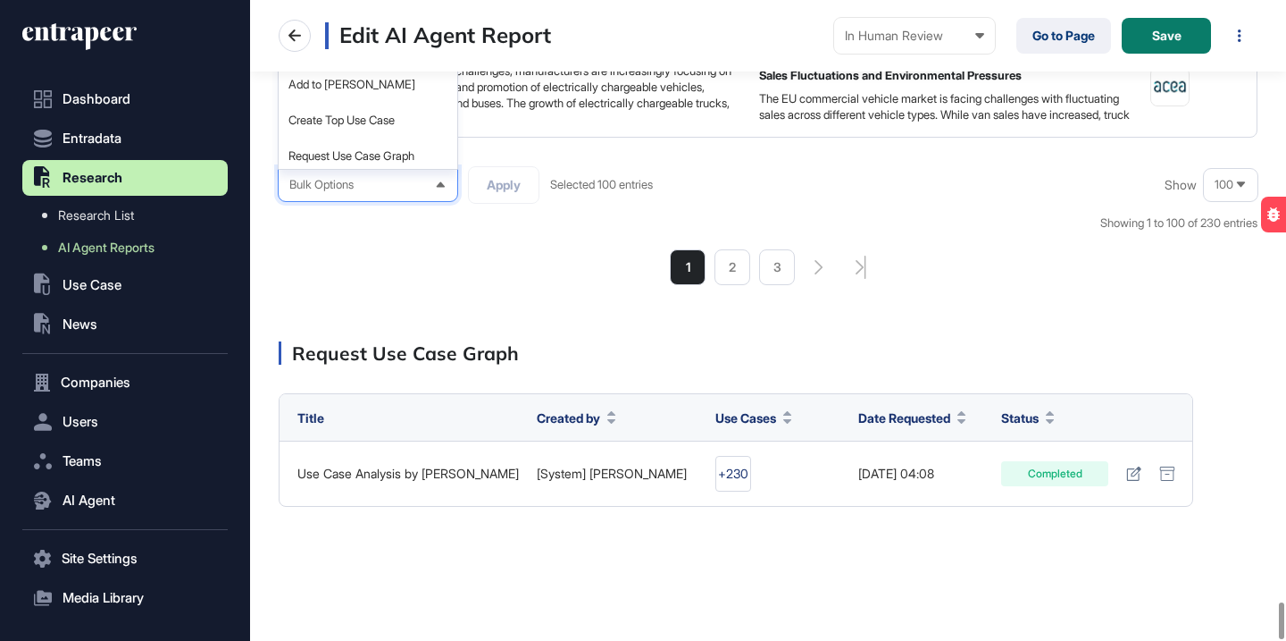
click at [534, 256] on div "1 2 3" at bounding box center [768, 267] width 979 height 36
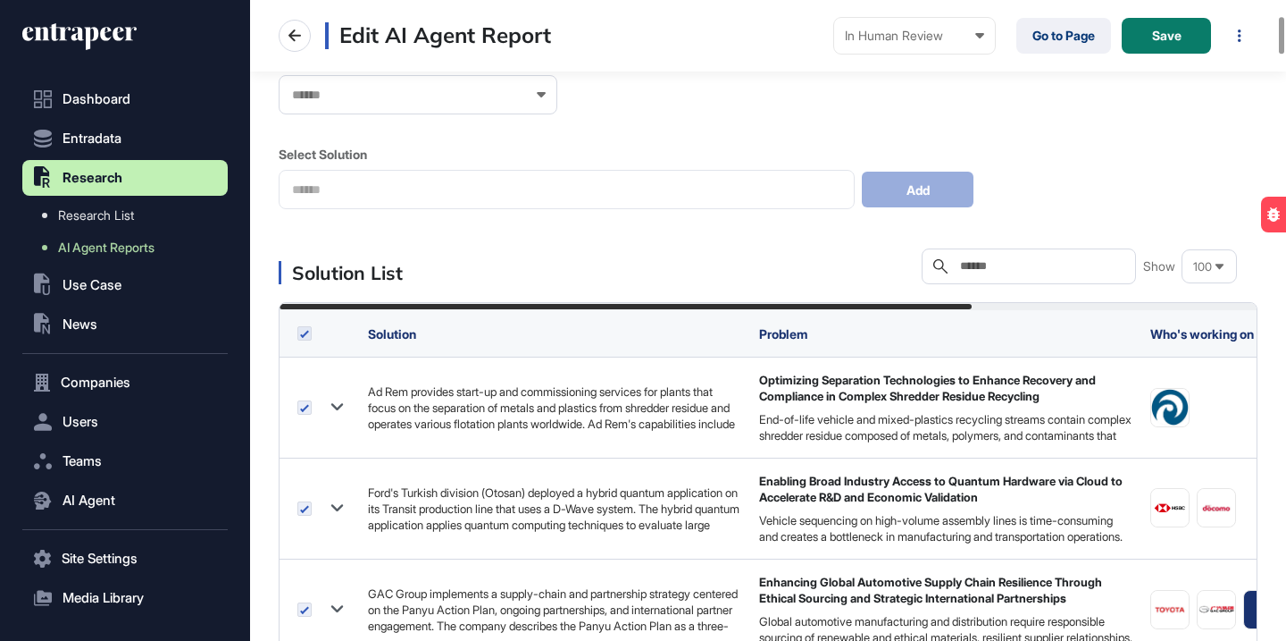
scroll to position [276, 0]
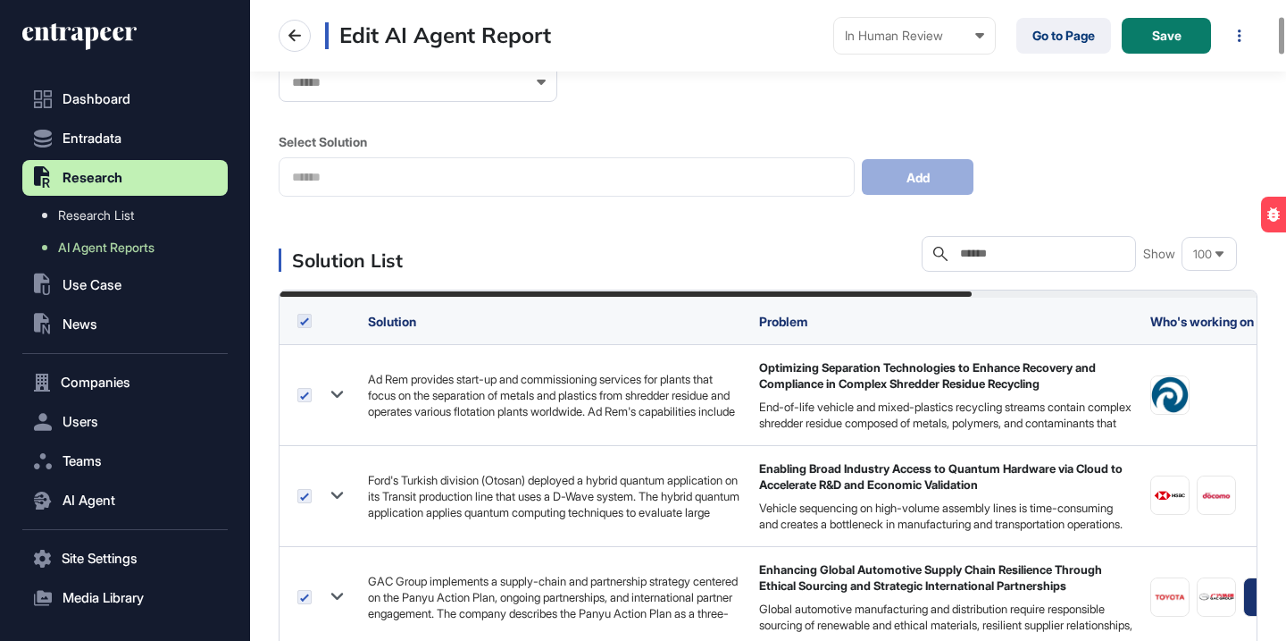
click at [684, 252] on div "Solution List Search Show 100" at bounding box center [768, 254] width 979 height 36
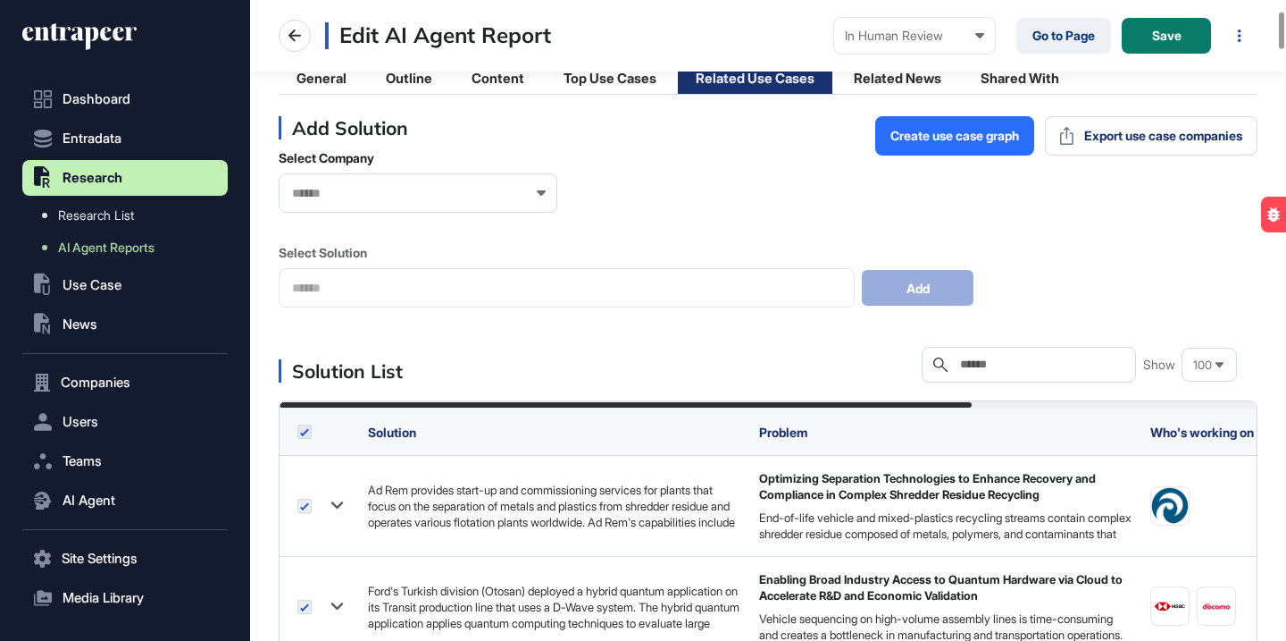
scroll to position [39, 0]
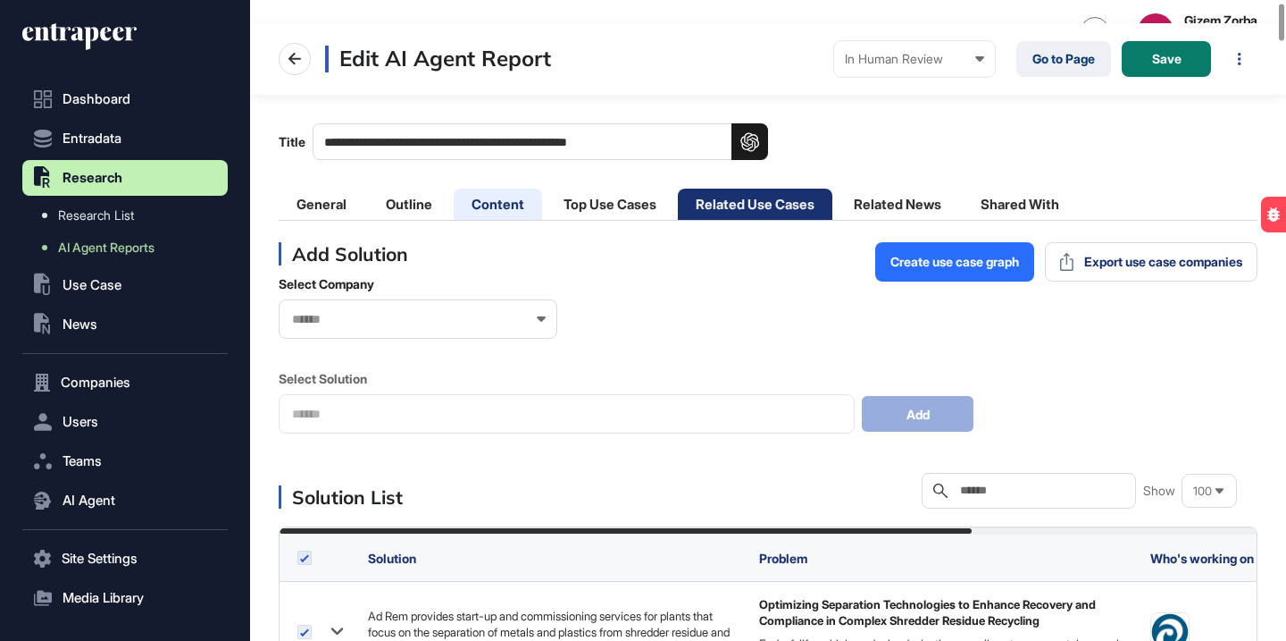
click at [505, 209] on li "Content" at bounding box center [498, 203] width 88 height 31
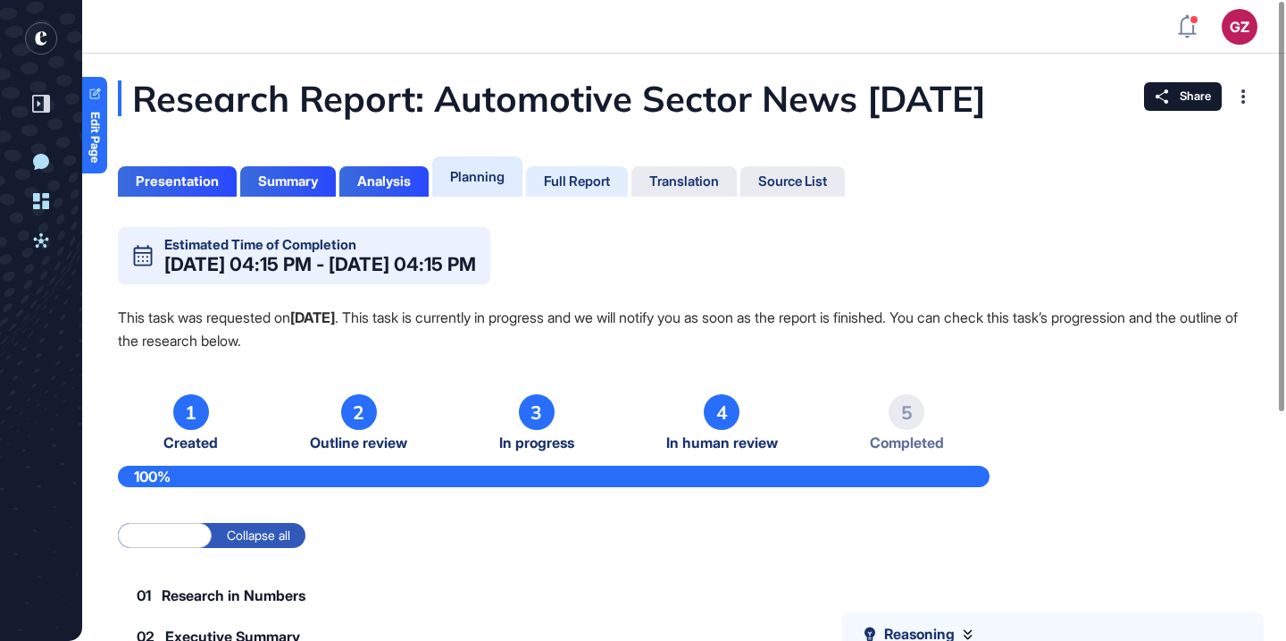
click at [610, 189] on div "Full Report" at bounding box center [577, 181] width 66 height 16
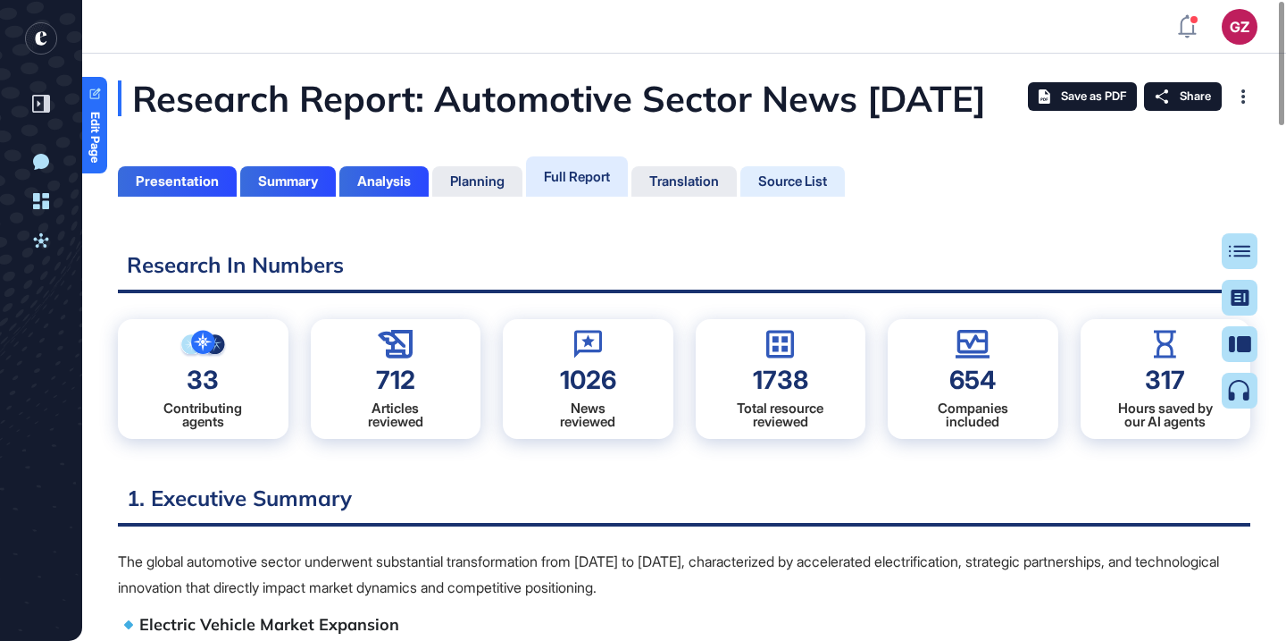
click at [824, 189] on div "Source List" at bounding box center [792, 181] width 69 height 16
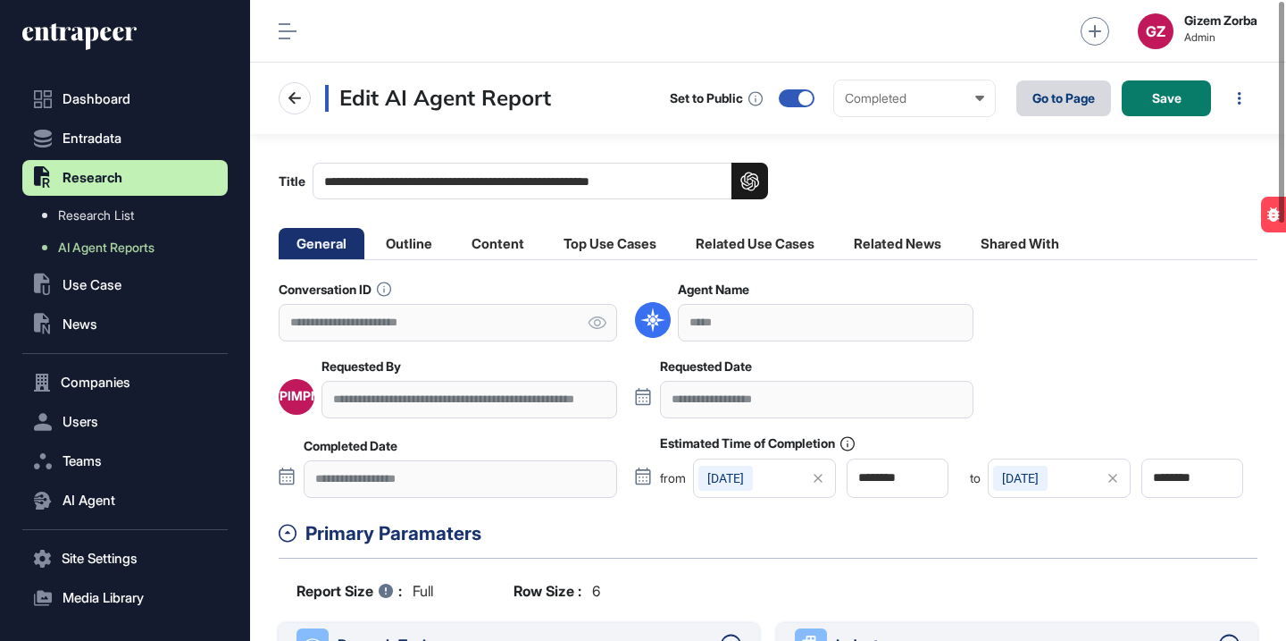
click at [1067, 90] on link "Go to Page" at bounding box center [1064, 98] width 95 height 36
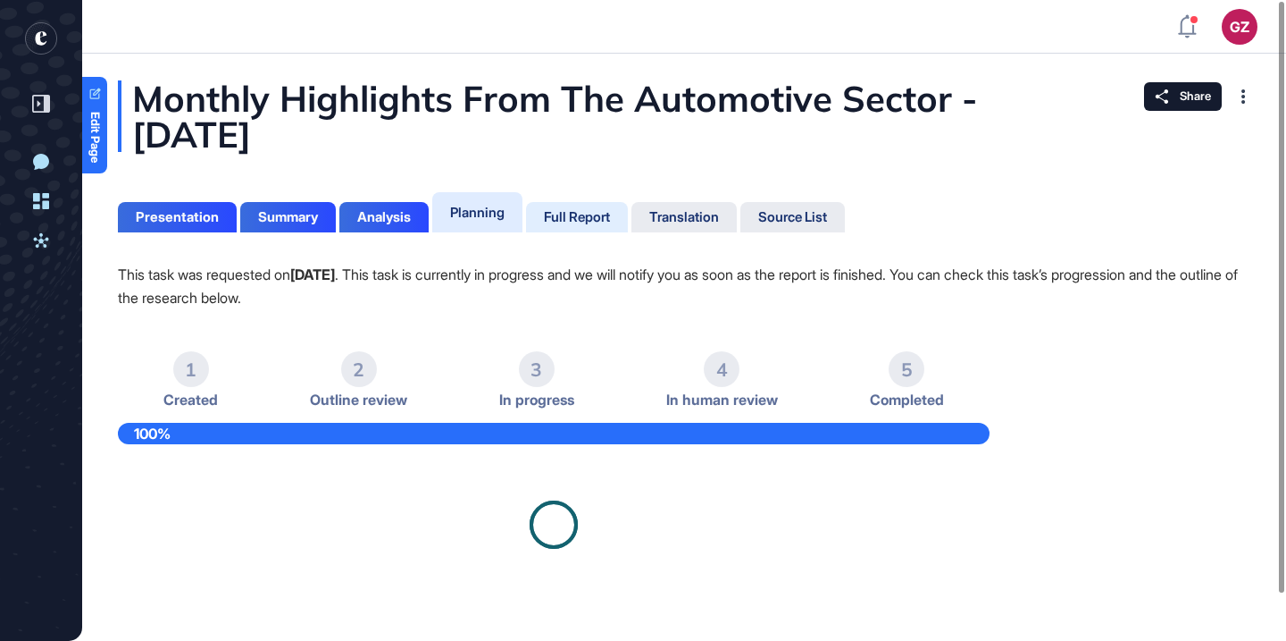
click at [585, 212] on div "Full Report" at bounding box center [577, 217] width 66 height 16
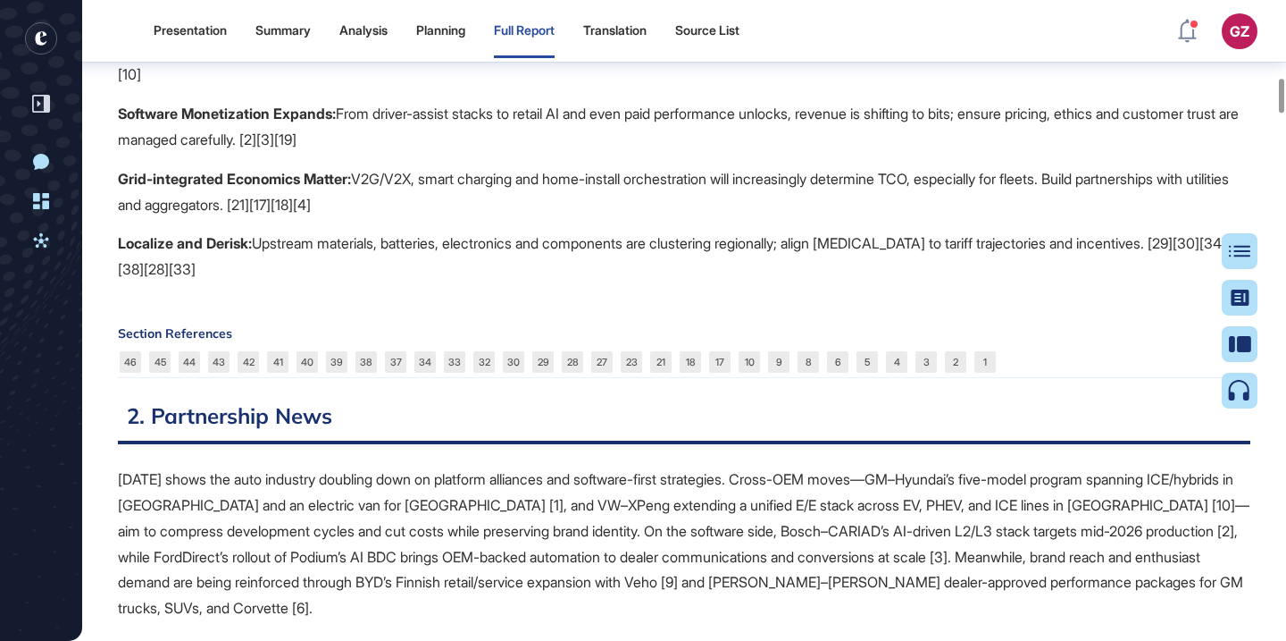
scroll to position [1709, 0]
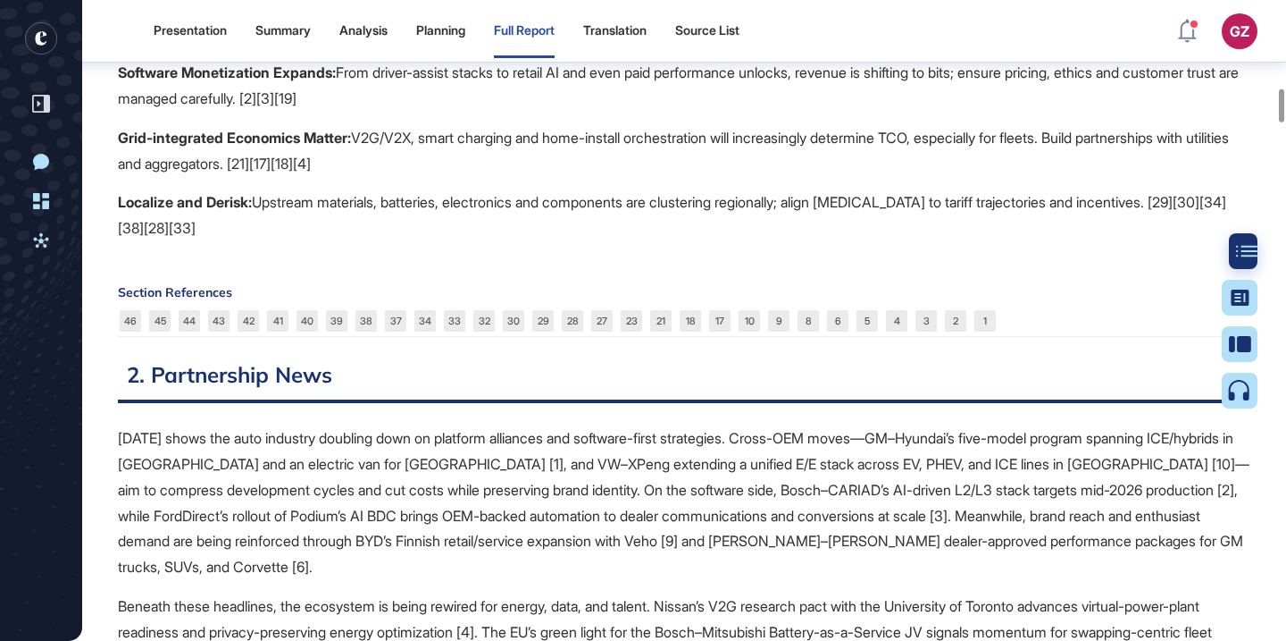
click at [1241, 247] on icon at bounding box center [1246, 251] width 21 height 13
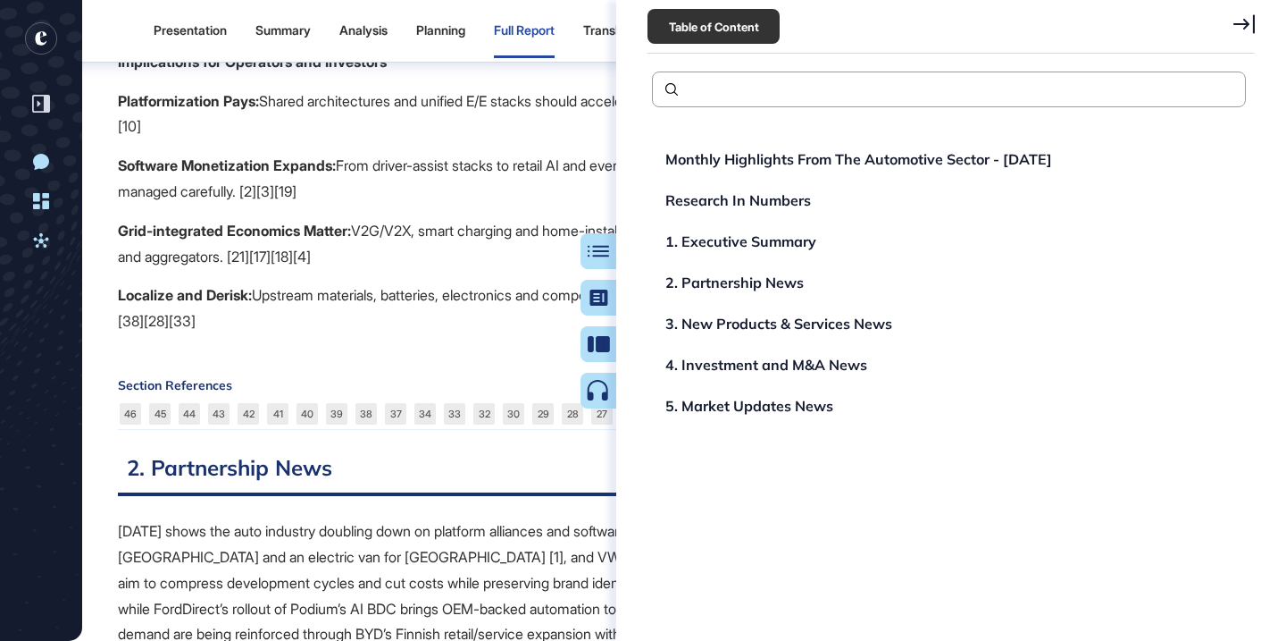
scroll to position [1801, 0]
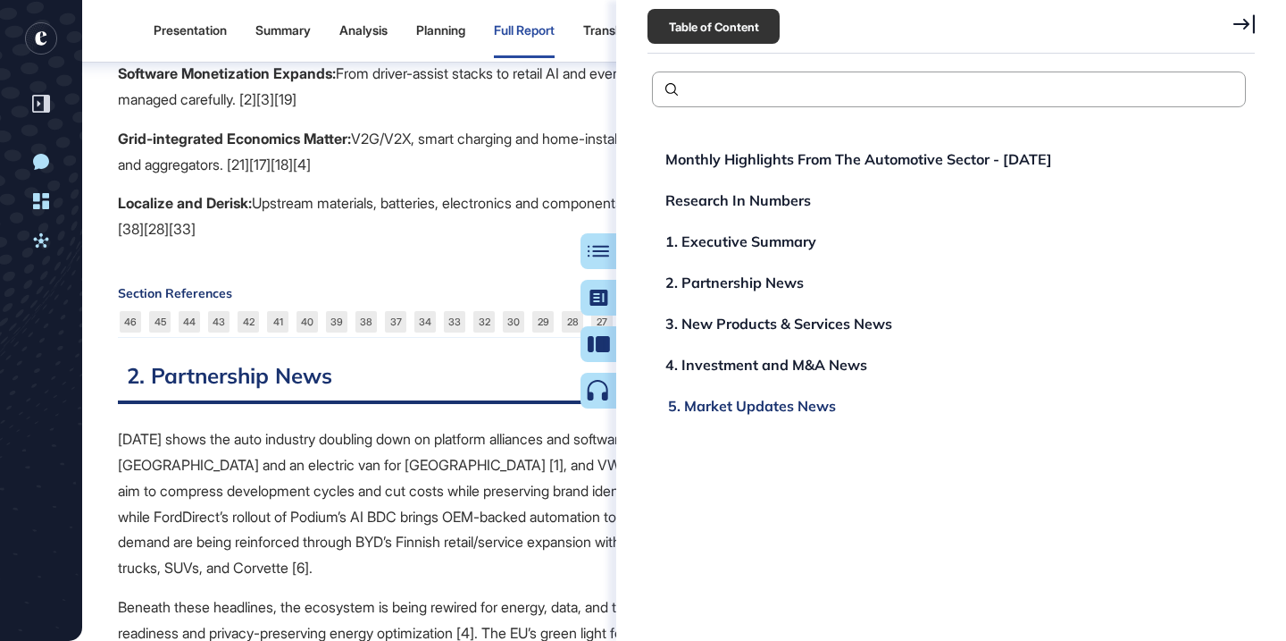
click at [797, 408] on div "5. Market Updates News" at bounding box center [752, 405] width 168 height 14
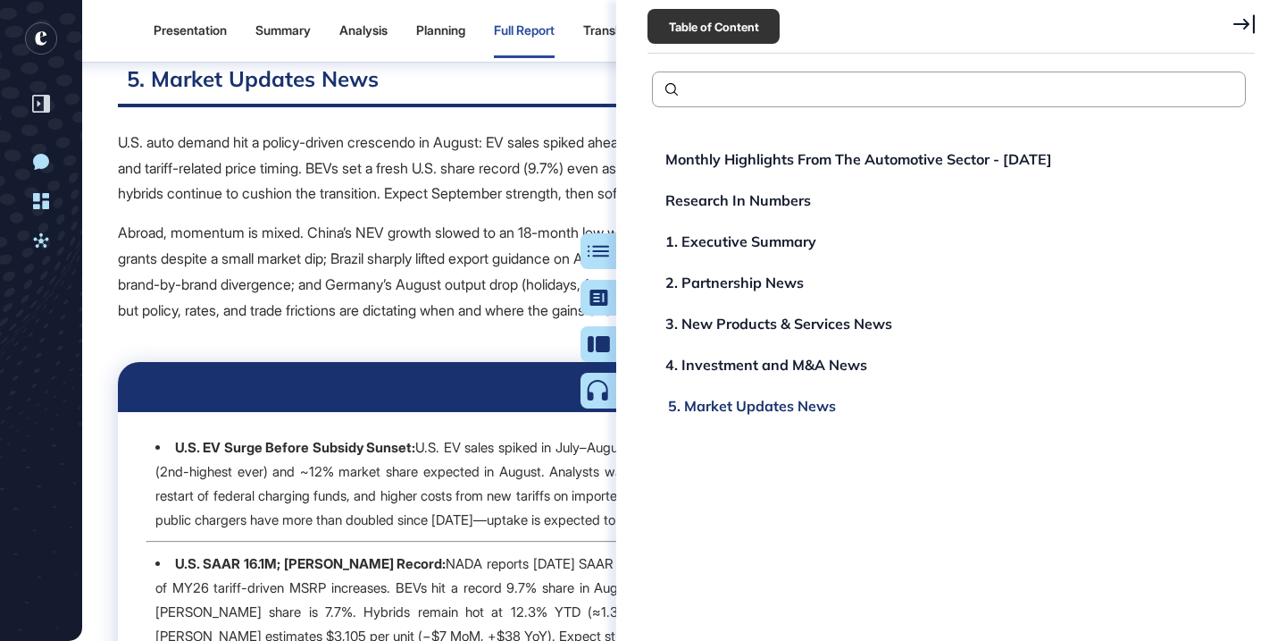
scroll to position [10462, 0]
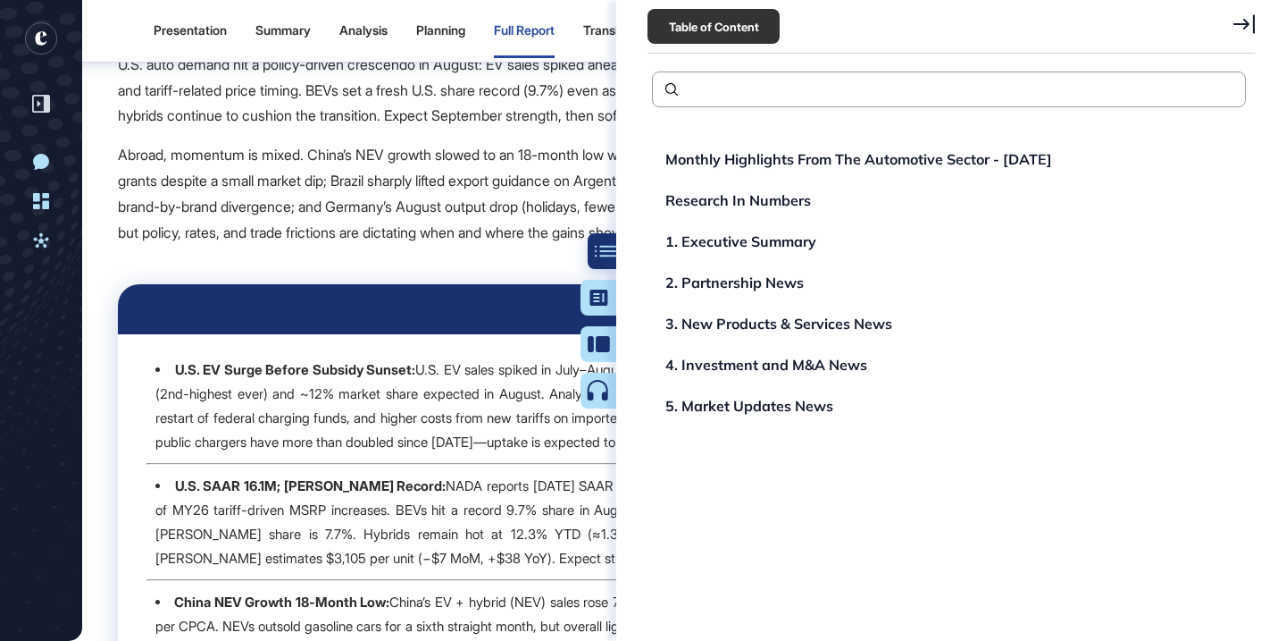
click at [598, 250] on icon at bounding box center [605, 251] width 21 height 13
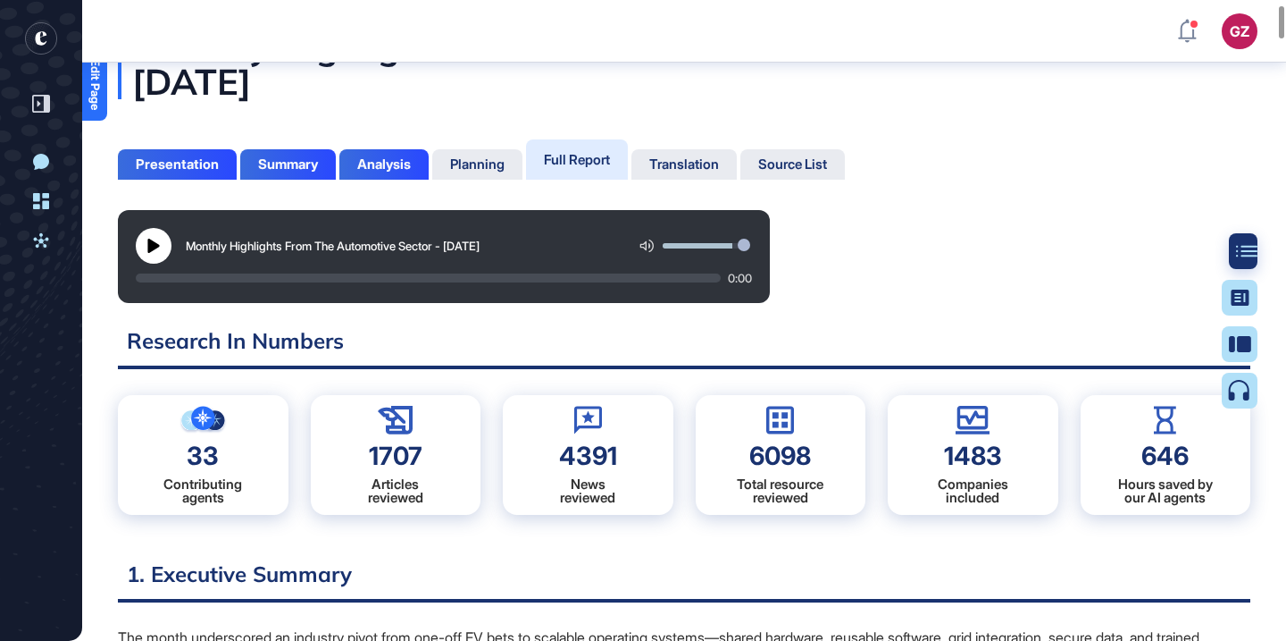
scroll to position [0, 0]
